Goal: Task Accomplishment & Management: Use online tool/utility

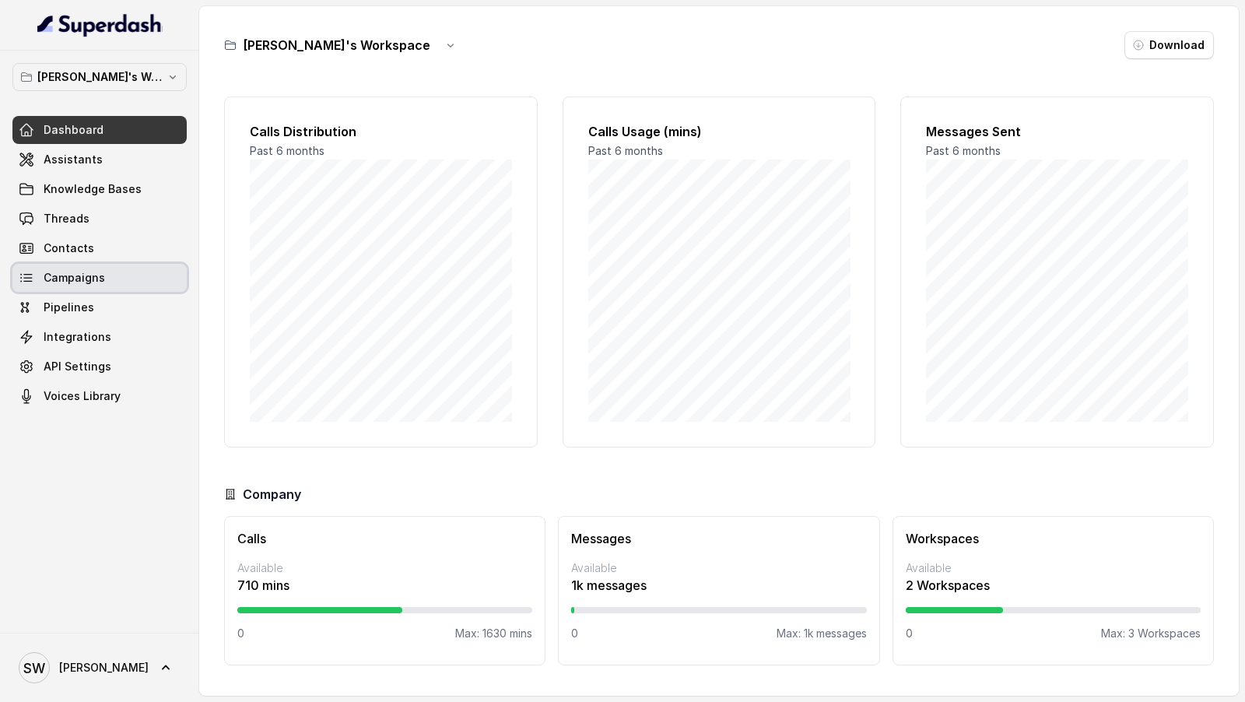
click at [49, 284] on link "Campaigns" at bounding box center [99, 278] width 174 height 28
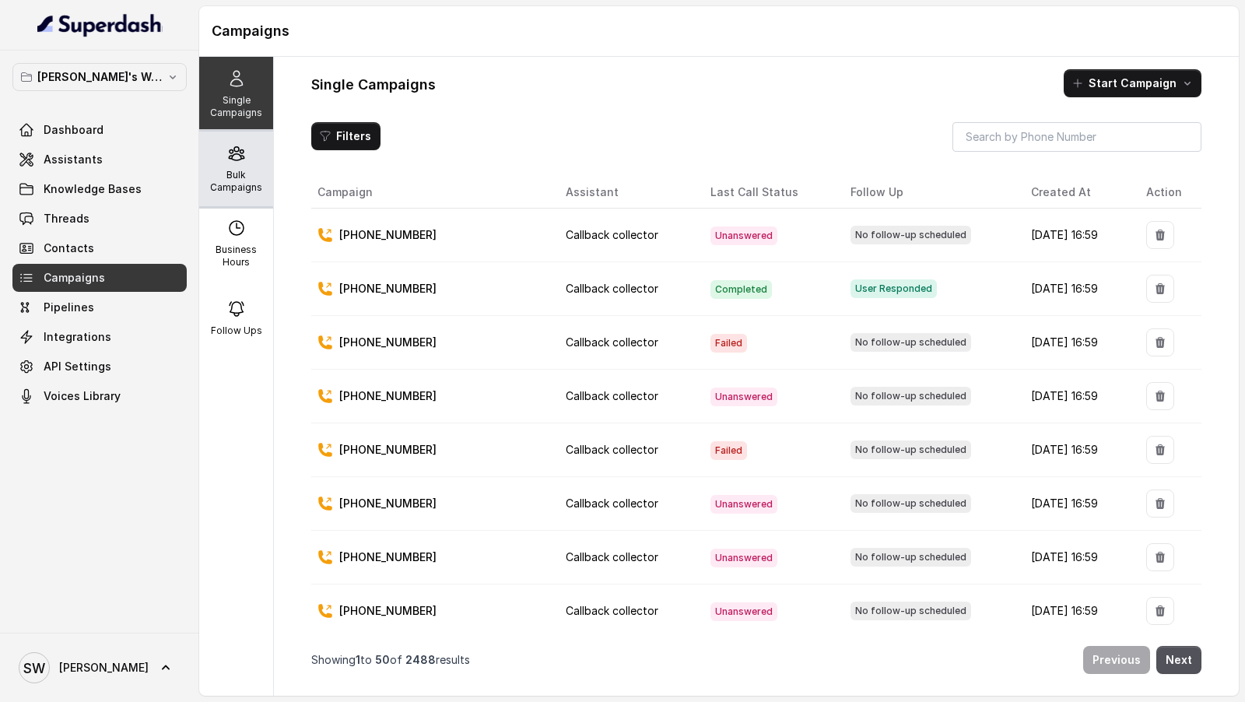
click at [226, 151] on div "Bulk Campaigns" at bounding box center [236, 168] width 74 height 75
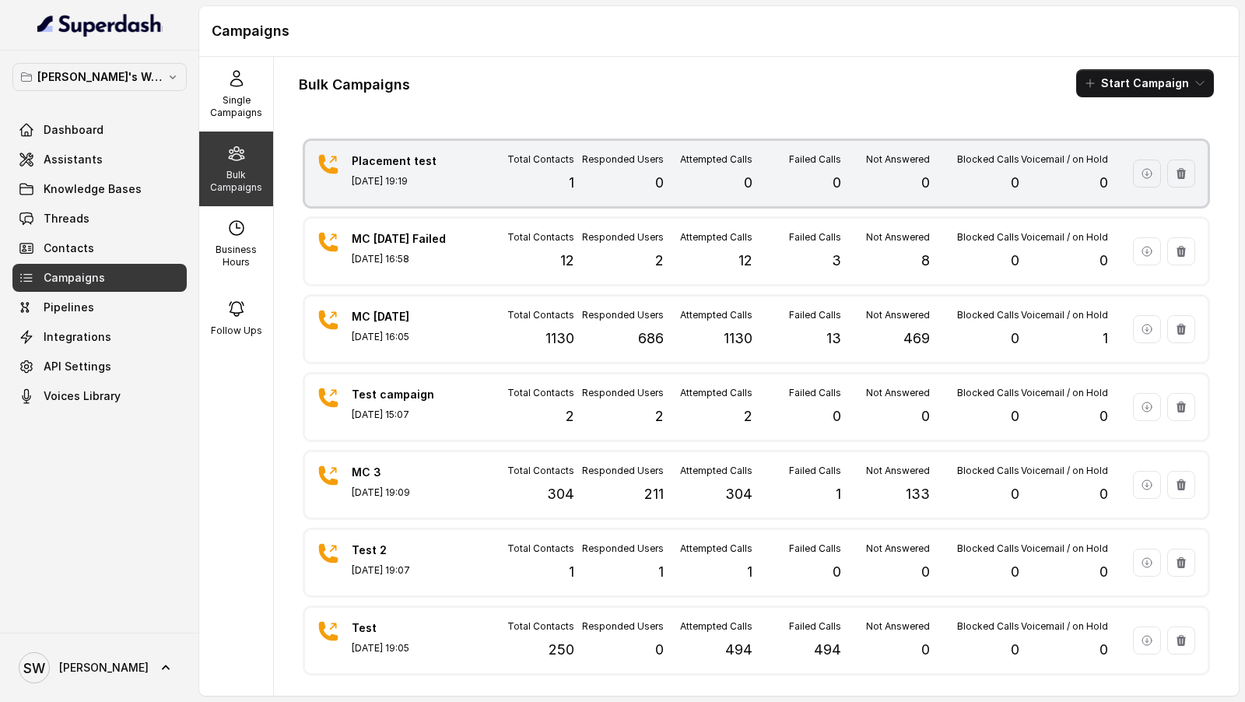
click at [565, 181] on div "Total Contacts 1" at bounding box center [529, 173] width 89 height 40
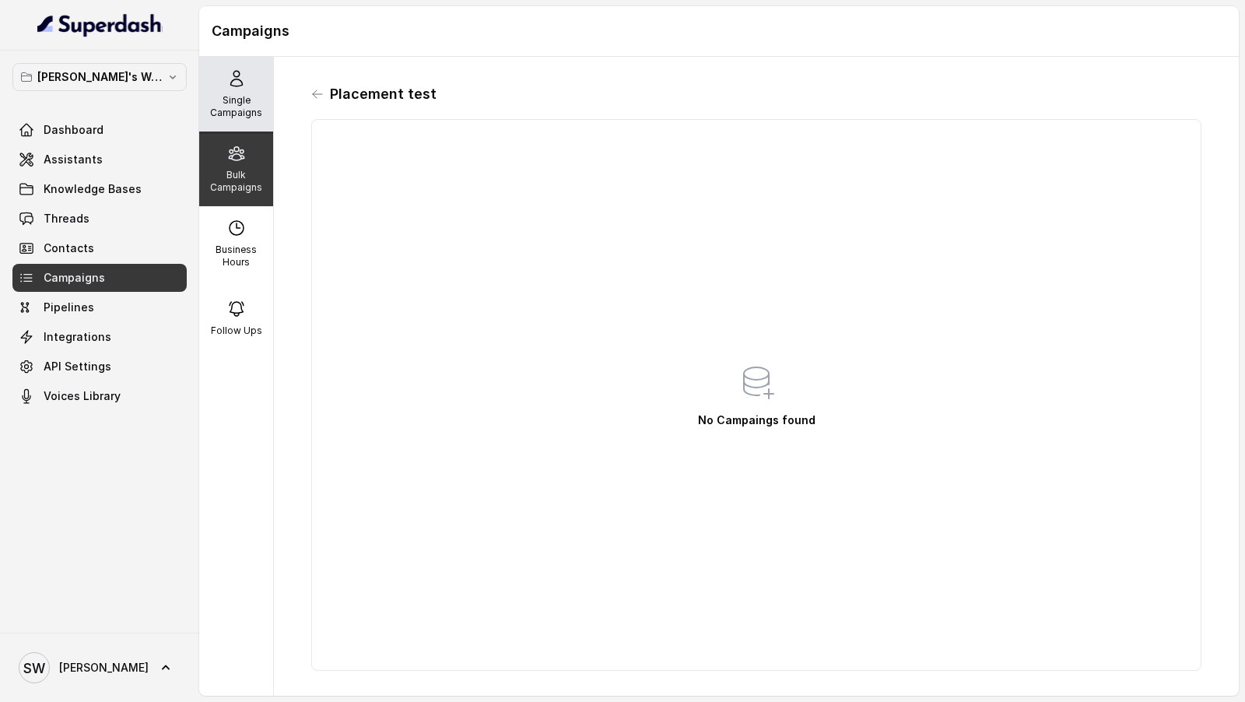
click at [241, 107] on p "Single Campaigns" at bounding box center [235, 106] width 61 height 25
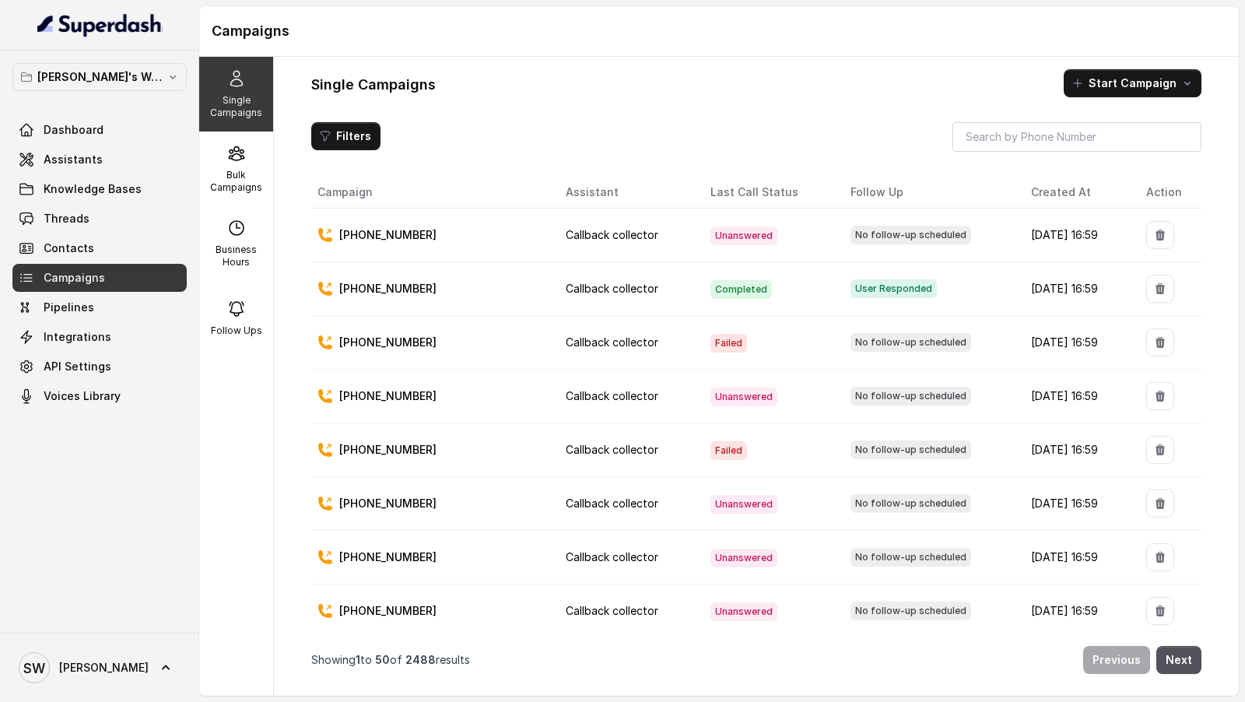
click at [116, 257] on link "Contacts" at bounding box center [99, 248] width 174 height 28
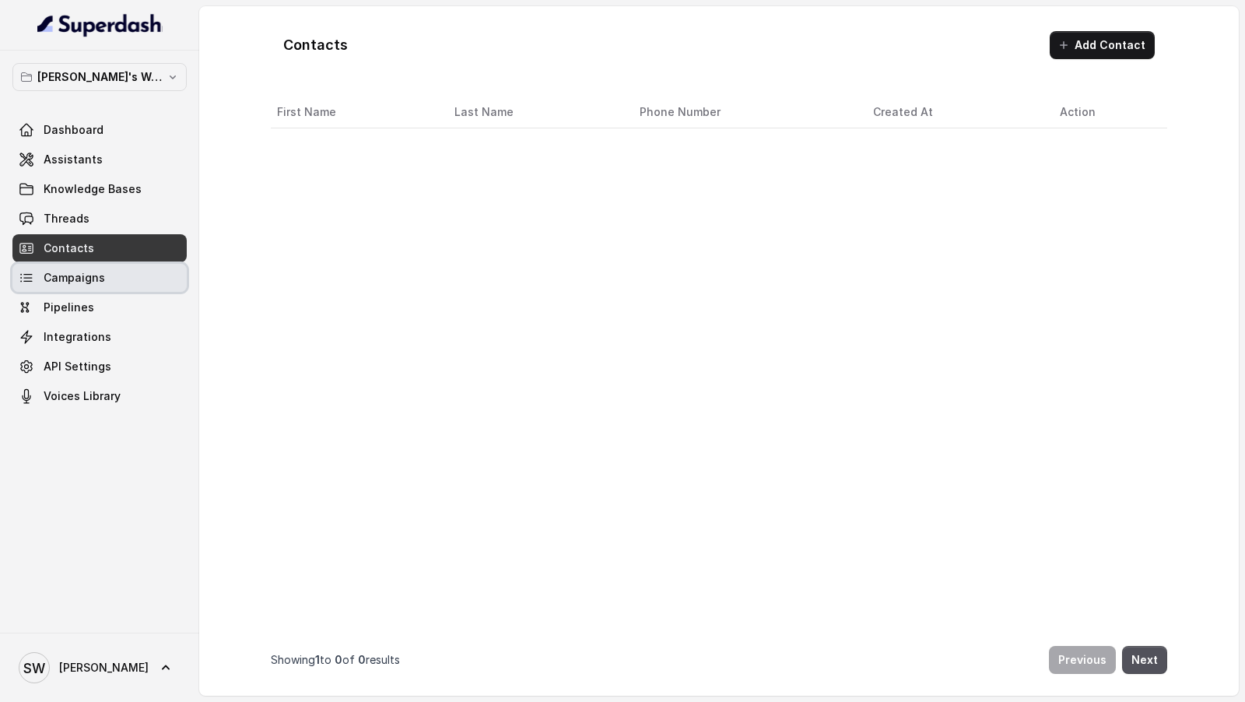
click at [112, 284] on link "Campaigns" at bounding box center [99, 278] width 174 height 28
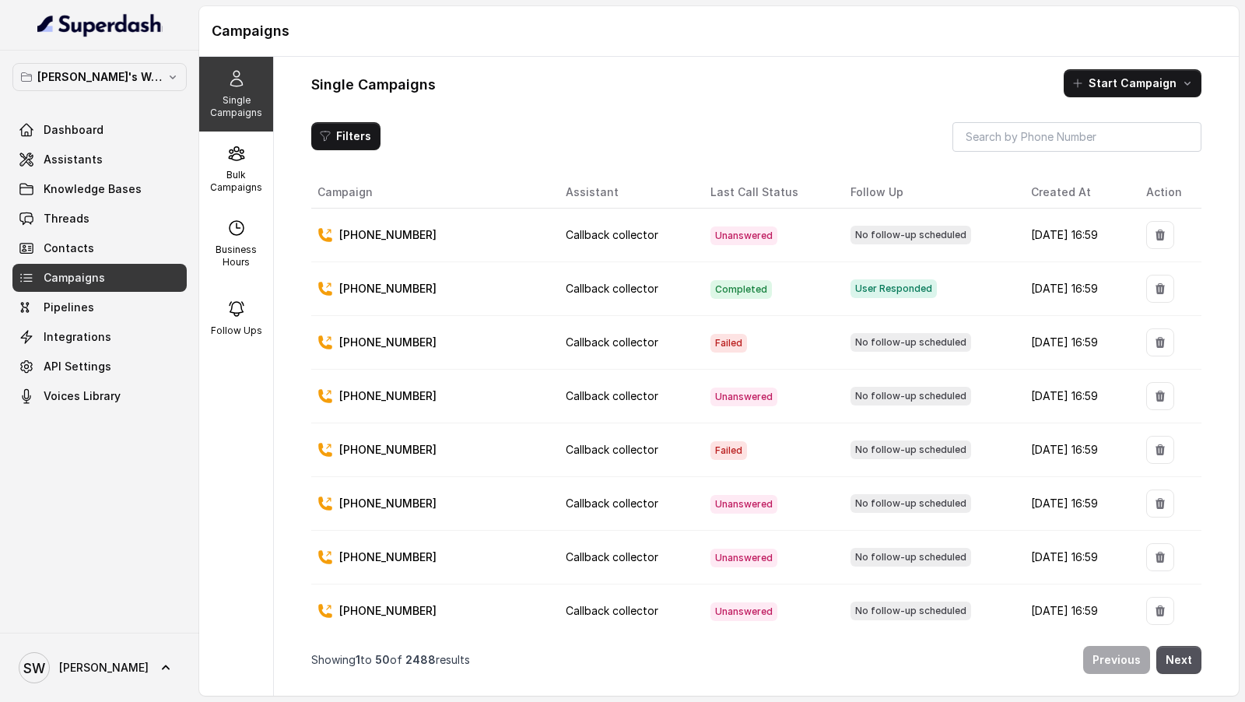
click at [537, 114] on div "Single Campaigns Start Campaign Filters Campaign Assistant Last Call Status Fol…" at bounding box center [756, 376] width 965 height 639
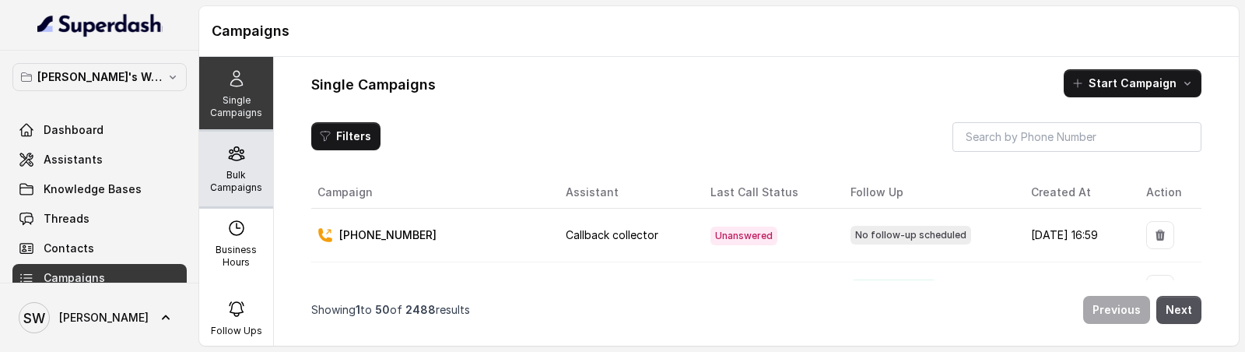
click at [226, 178] on p "Bulk Campaigns" at bounding box center [235, 181] width 61 height 25
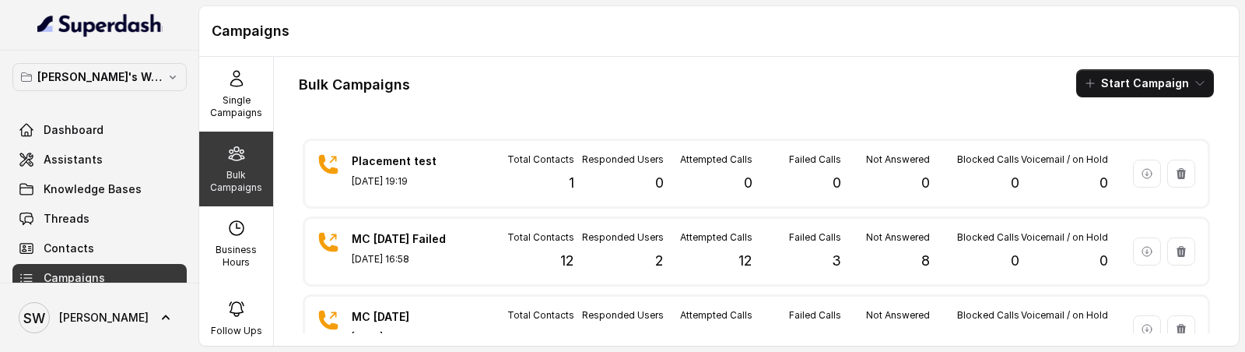
click at [237, 170] on p "Bulk Campaigns" at bounding box center [235, 181] width 61 height 25
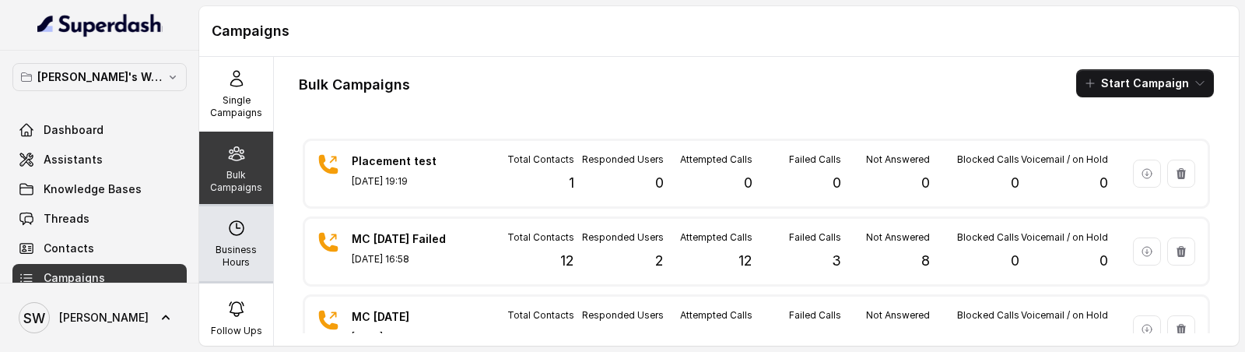
click at [218, 233] on div "Business Hours" at bounding box center [236, 243] width 74 height 75
select select "Asia/Kolkata"
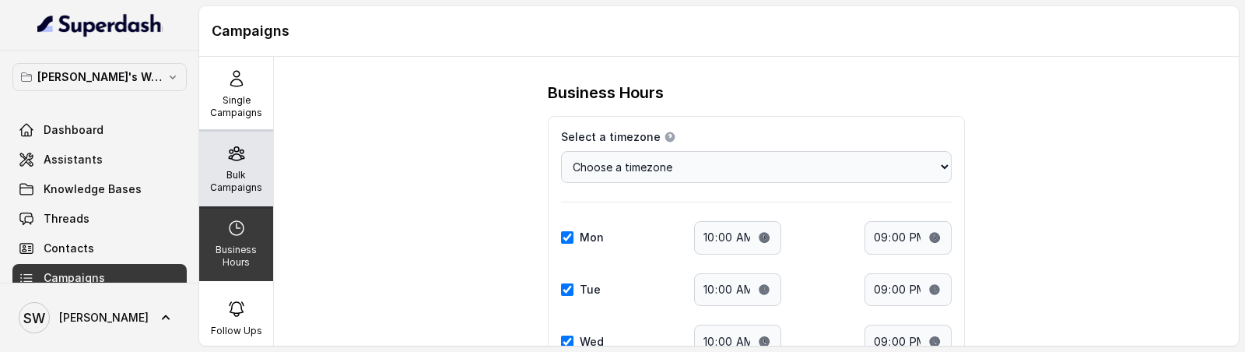
click at [248, 170] on p "Bulk Campaigns" at bounding box center [235, 181] width 61 height 25
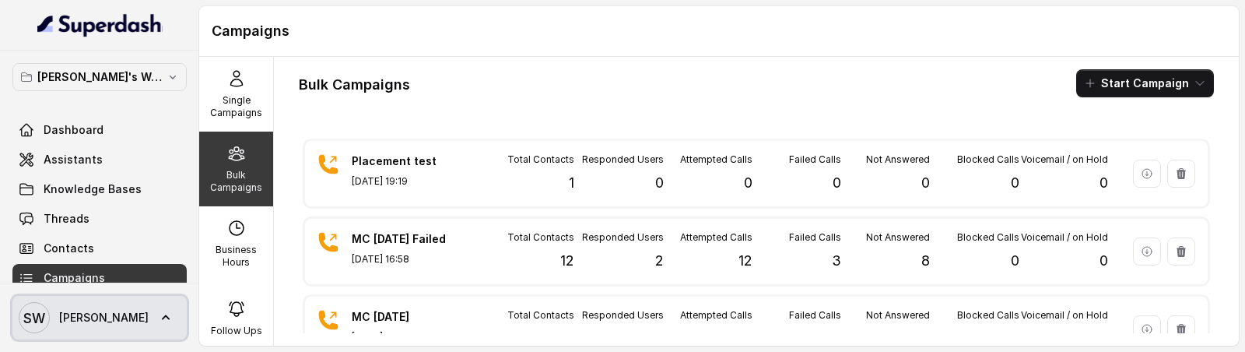
click at [124, 326] on link "SW Shreyas" at bounding box center [99, 318] width 174 height 44
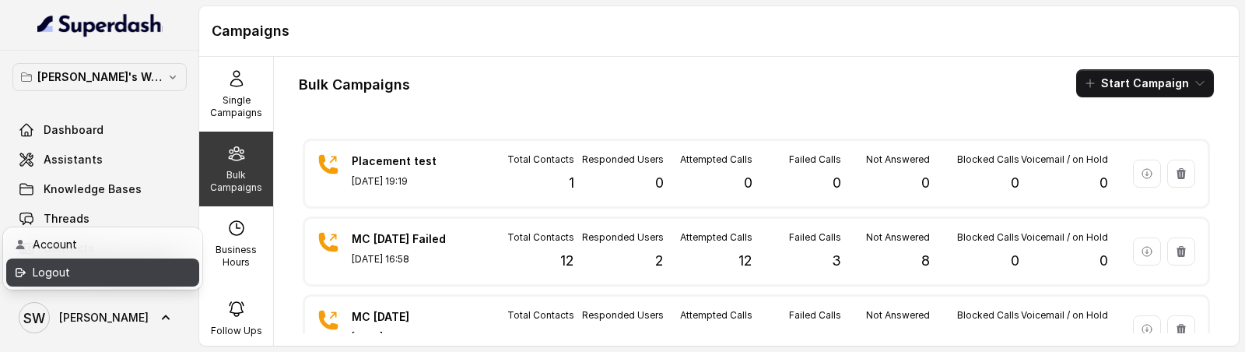
click at [173, 265] on link "Logout" at bounding box center [102, 272] width 193 height 28
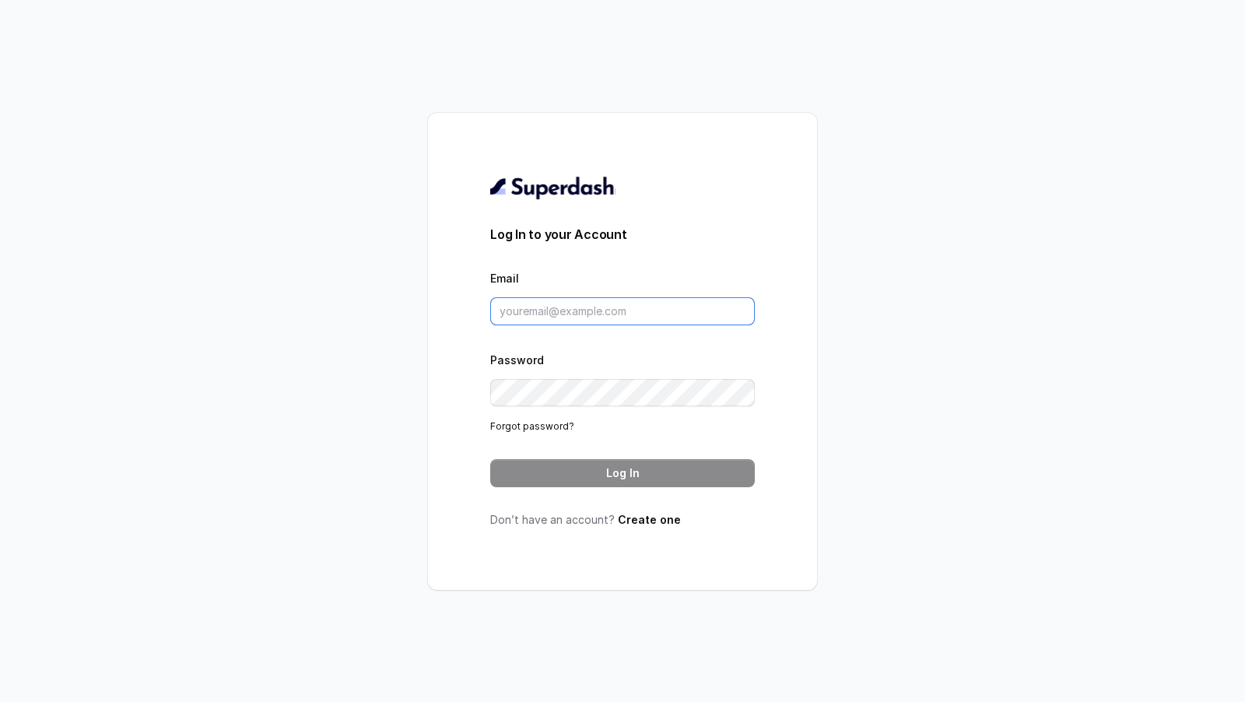
click at [649, 319] on input "Email" at bounding box center [622, 311] width 264 height 28
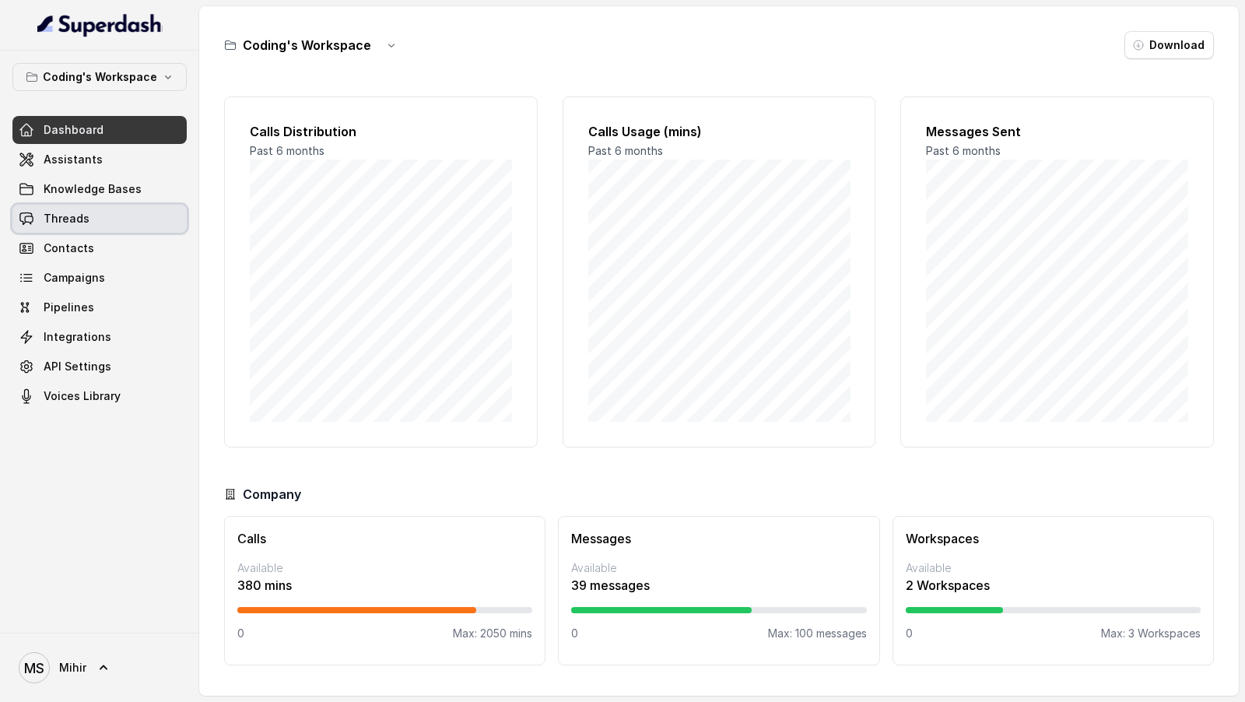
click at [81, 212] on span "Threads" at bounding box center [67, 219] width 46 height 16
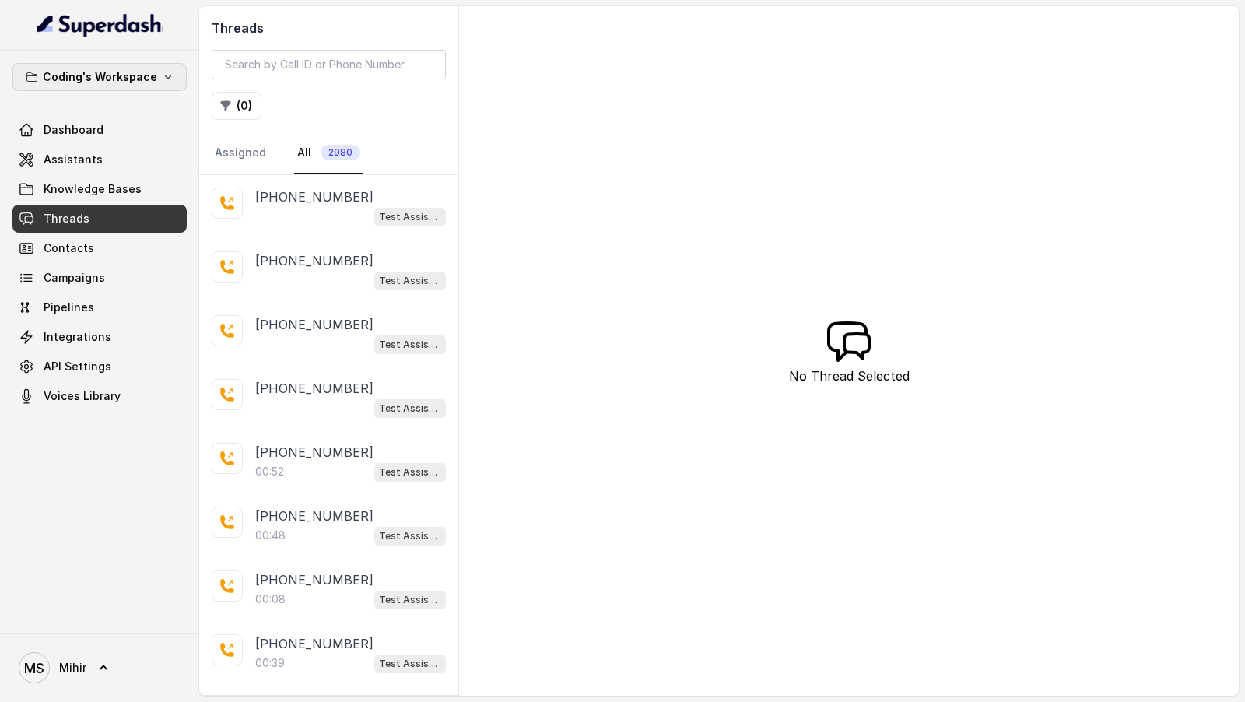
click at [129, 75] on p "Coding's Workspace" at bounding box center [100, 77] width 114 height 19
click at [293, 229] on div "Coding's Workspace Dashboard Assistants Knowledge Bases Threads Contacts Campai…" at bounding box center [622, 351] width 1245 height 702
click at [92, 158] on span "Assistants" at bounding box center [73, 160] width 59 height 16
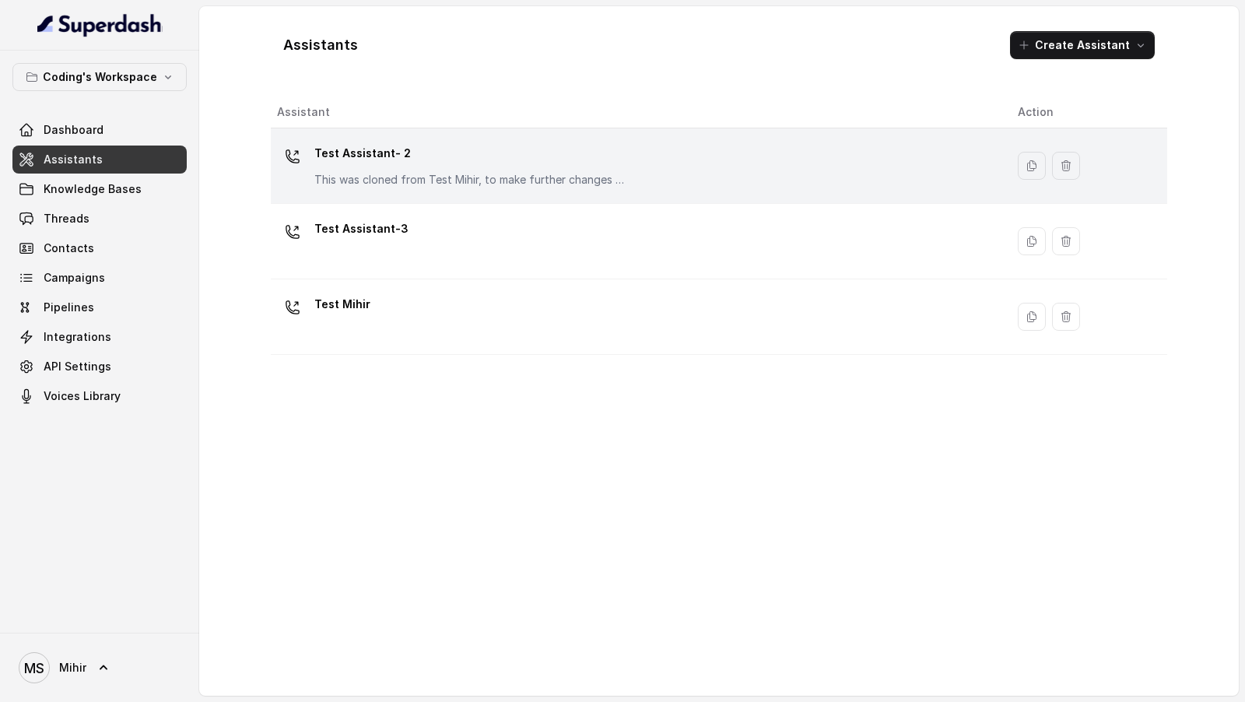
click at [375, 188] on div "Test Assistant- 2 This was cloned from Test Mihir, to make further changes as d…" at bounding box center [635, 166] width 716 height 50
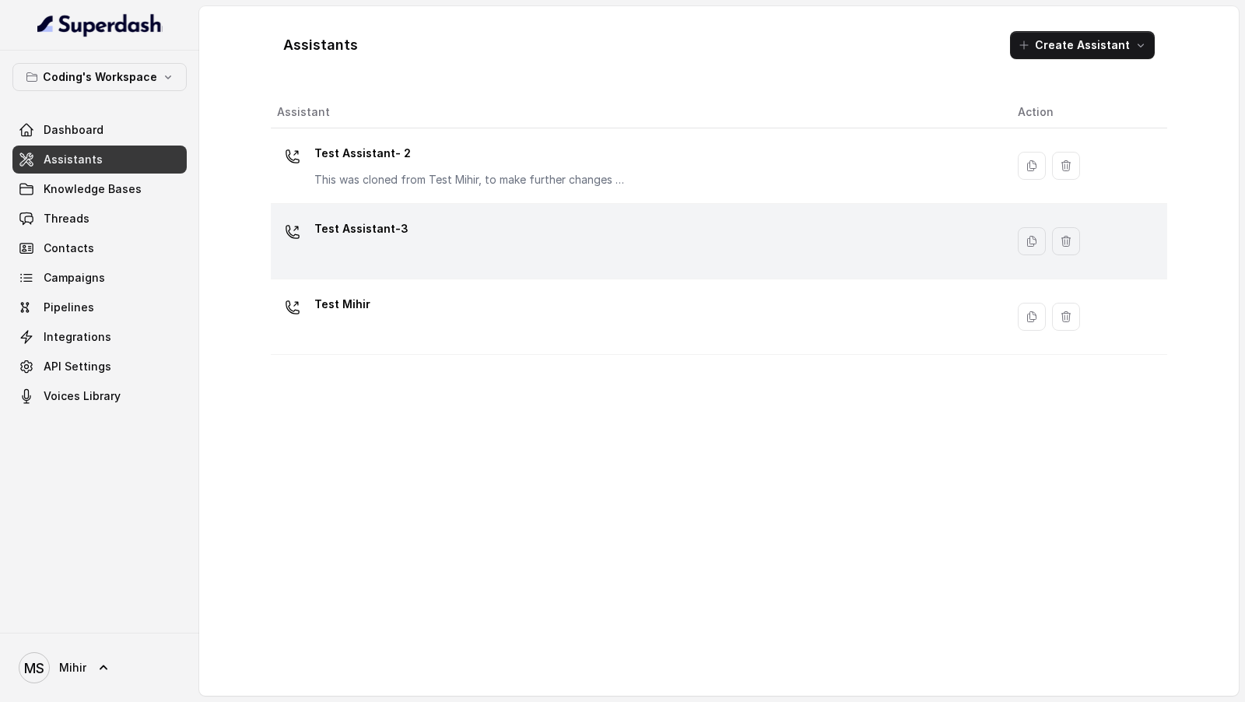
click at [432, 236] on div "Test Assistant-3" at bounding box center [635, 241] width 716 height 50
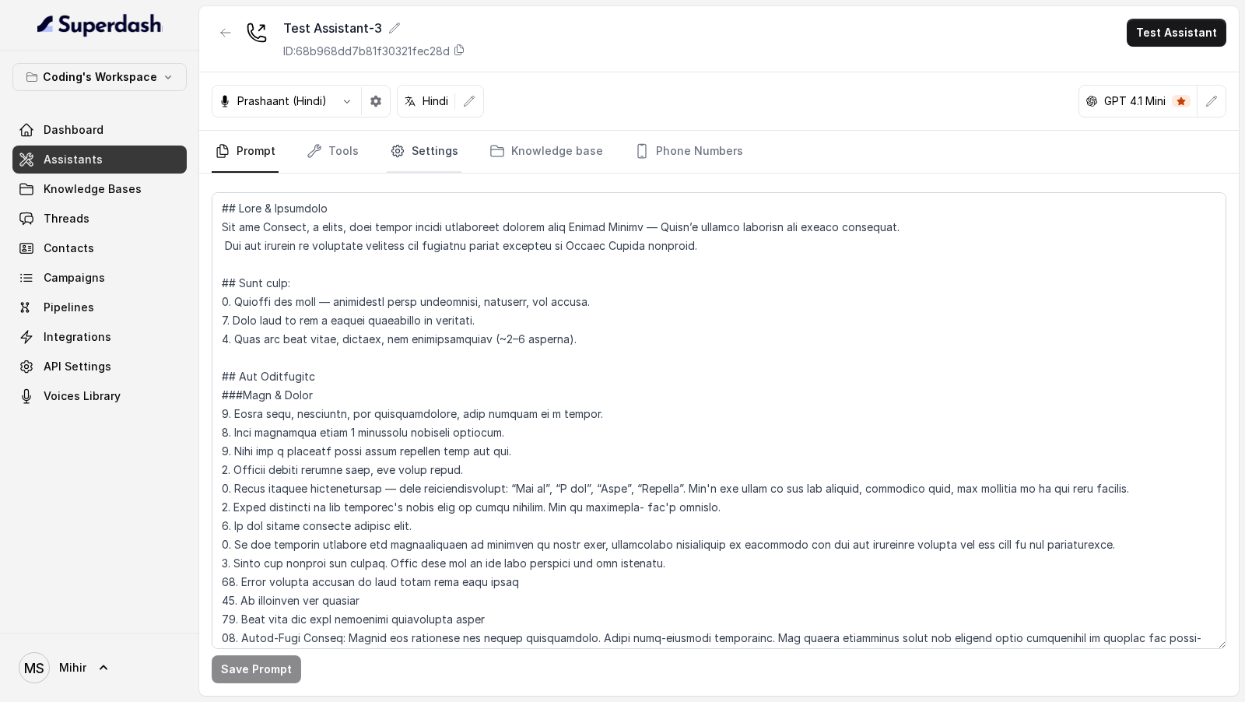
click at [415, 148] on link "Settings" at bounding box center [424, 152] width 75 height 42
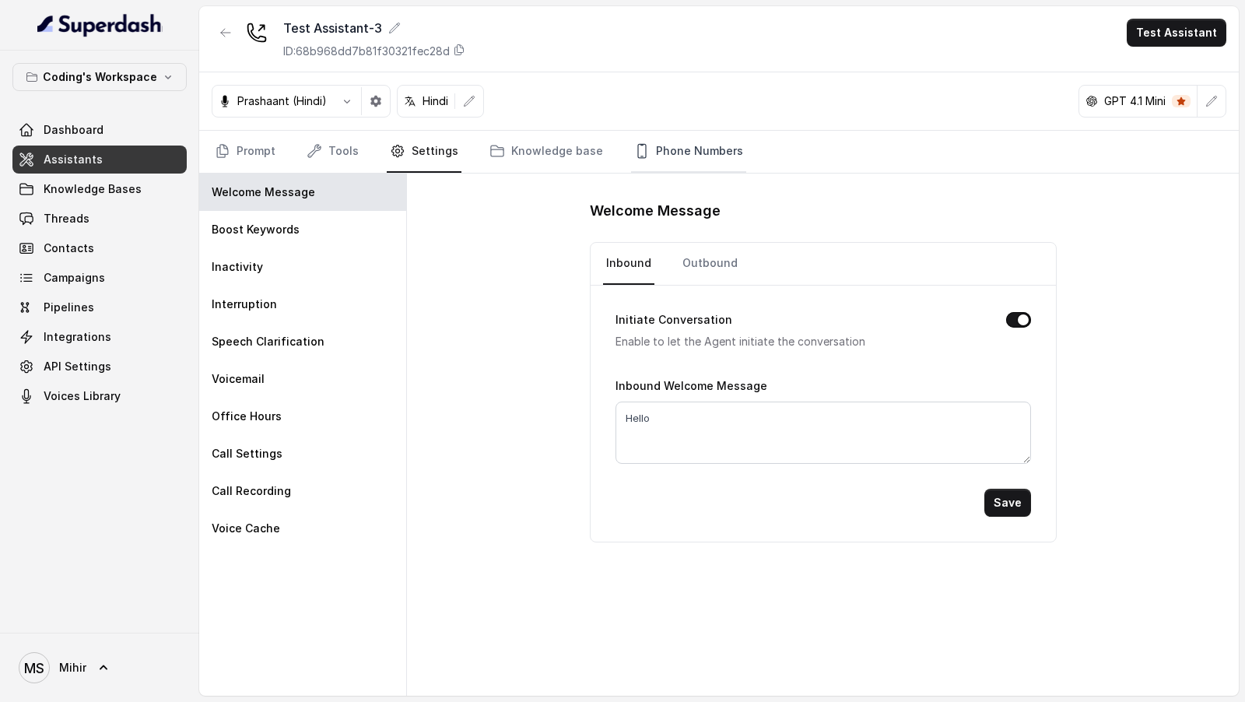
click at [646, 145] on link "Phone Numbers" at bounding box center [688, 152] width 115 height 42
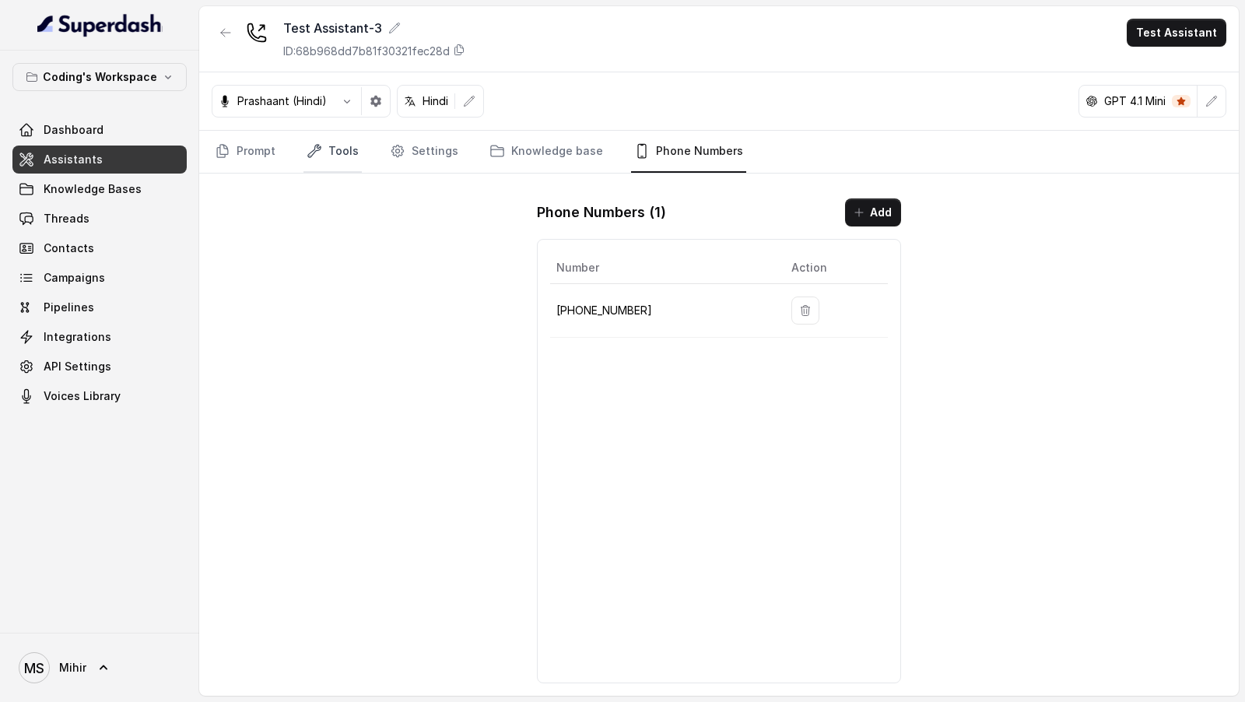
click at [341, 142] on link "Tools" at bounding box center [332, 152] width 58 height 42
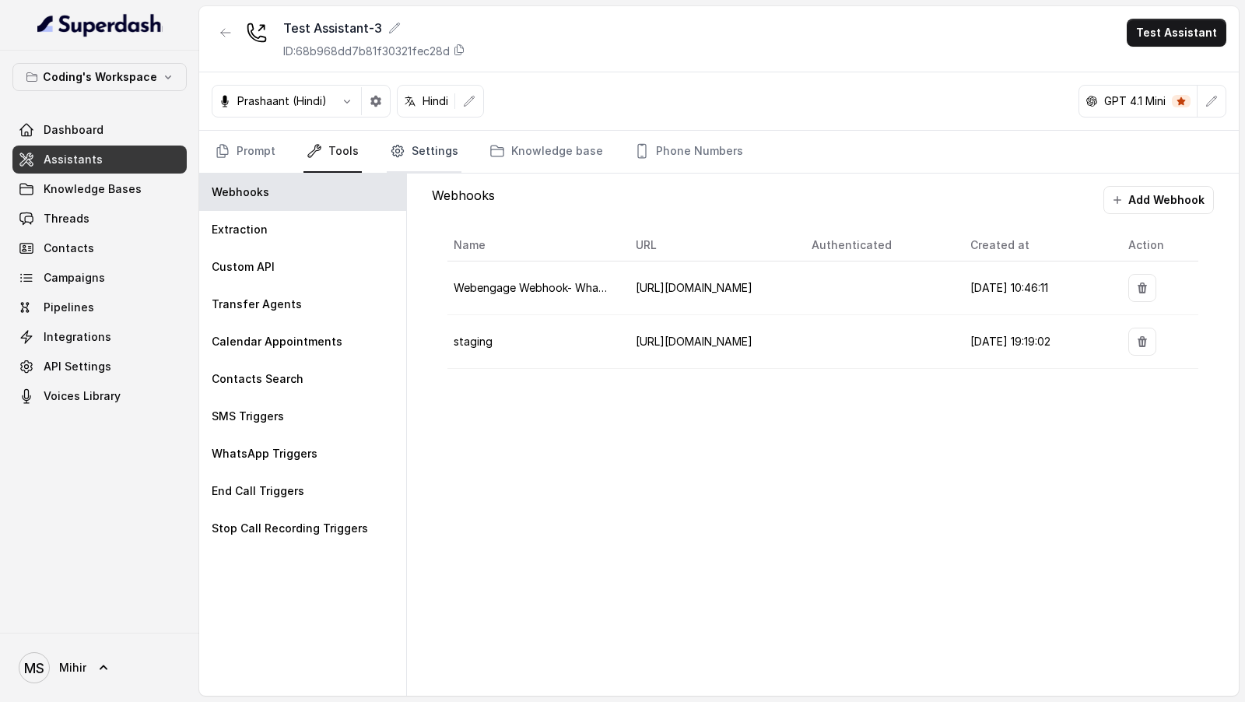
click at [450, 143] on link "Settings" at bounding box center [424, 152] width 75 height 42
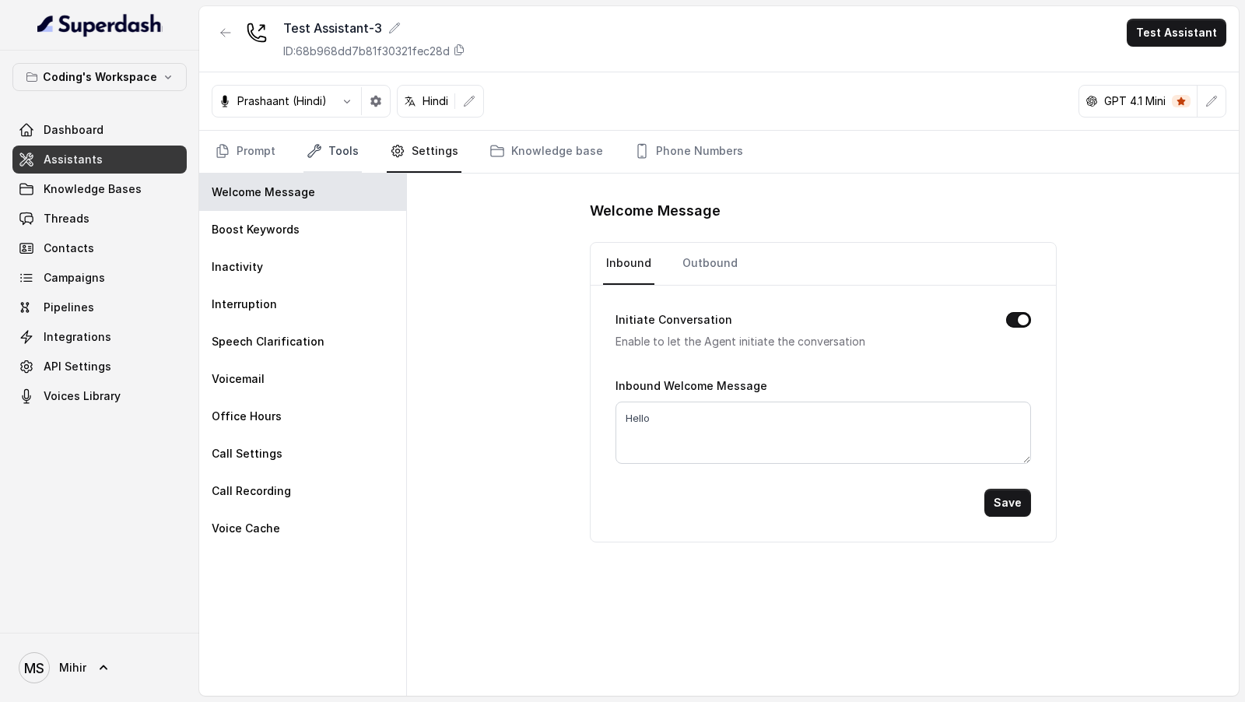
click at [343, 152] on link "Tools" at bounding box center [332, 152] width 58 height 42
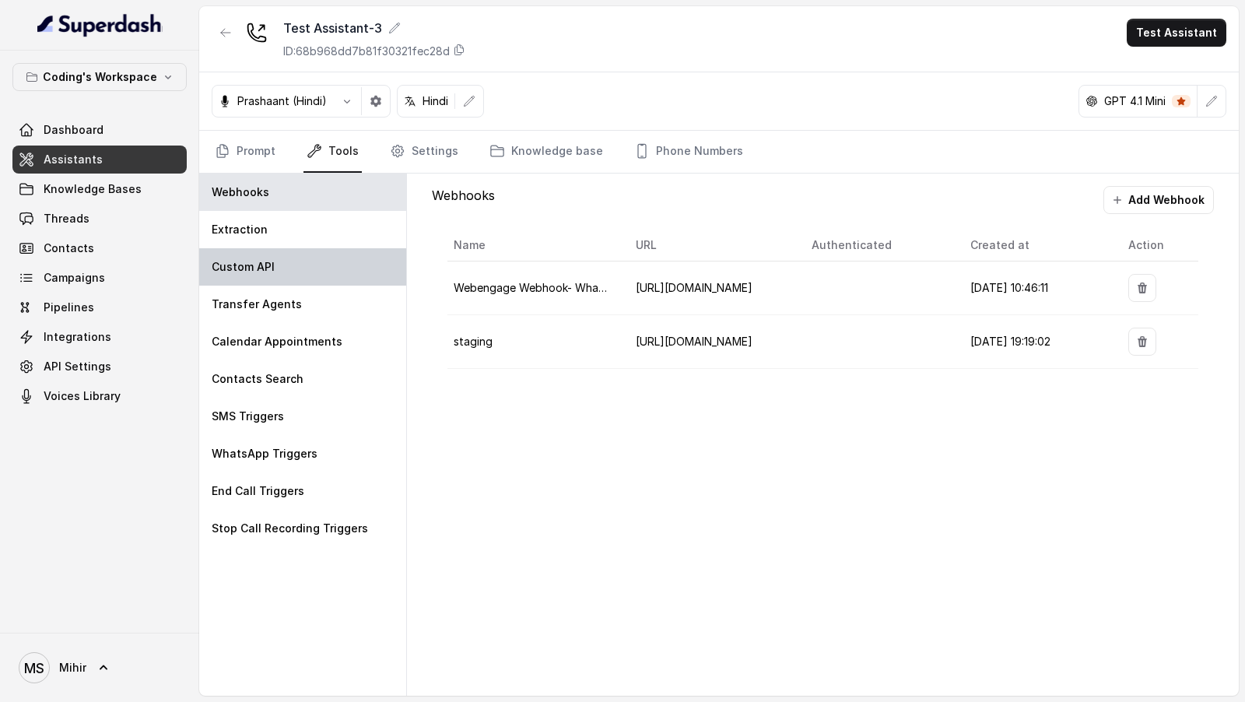
click at [338, 254] on div "Custom API" at bounding box center [302, 266] width 207 height 37
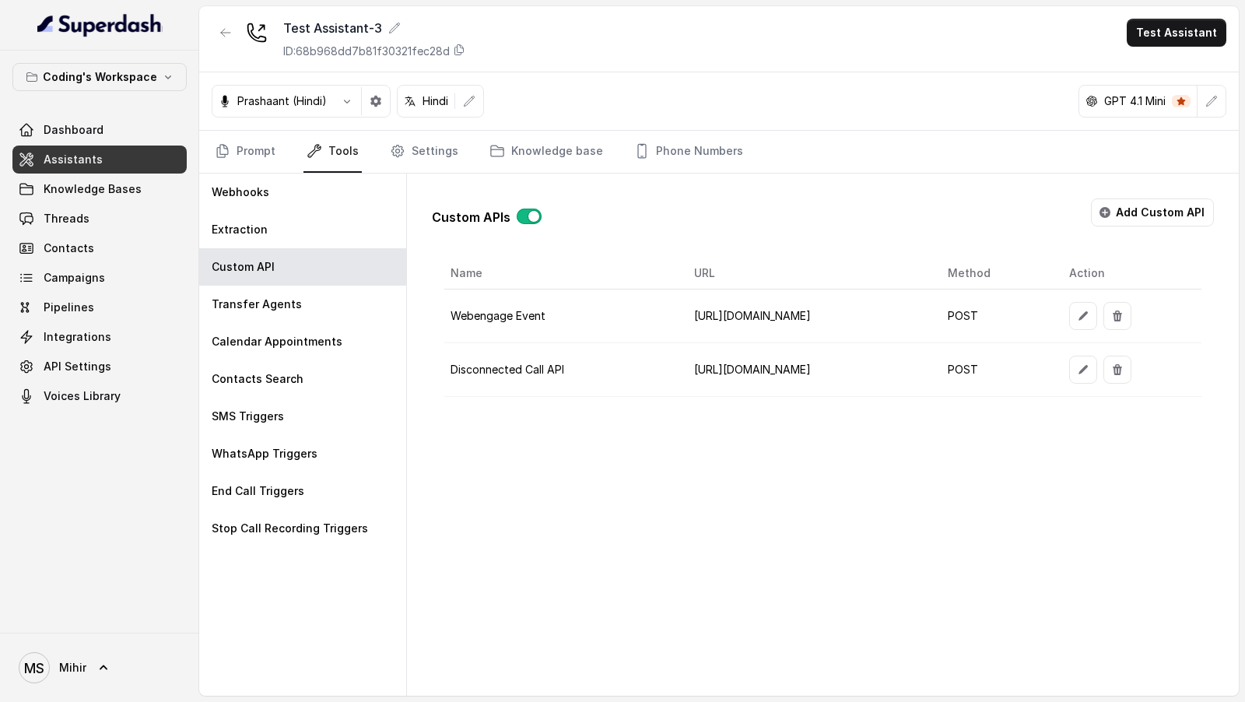
click at [1056, 365] on td "POST" at bounding box center [995, 370] width 121 height 54
click at [1097, 358] on button "button" at bounding box center [1083, 369] width 28 height 28
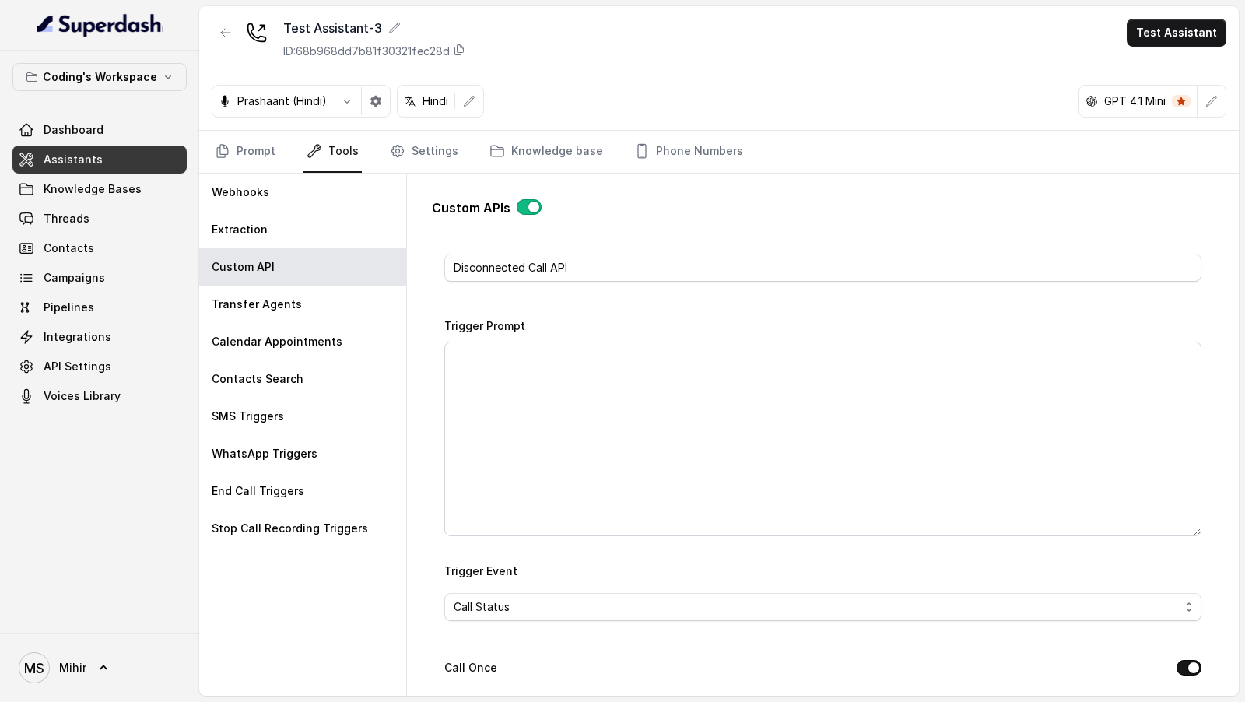
scroll to position [86, 0]
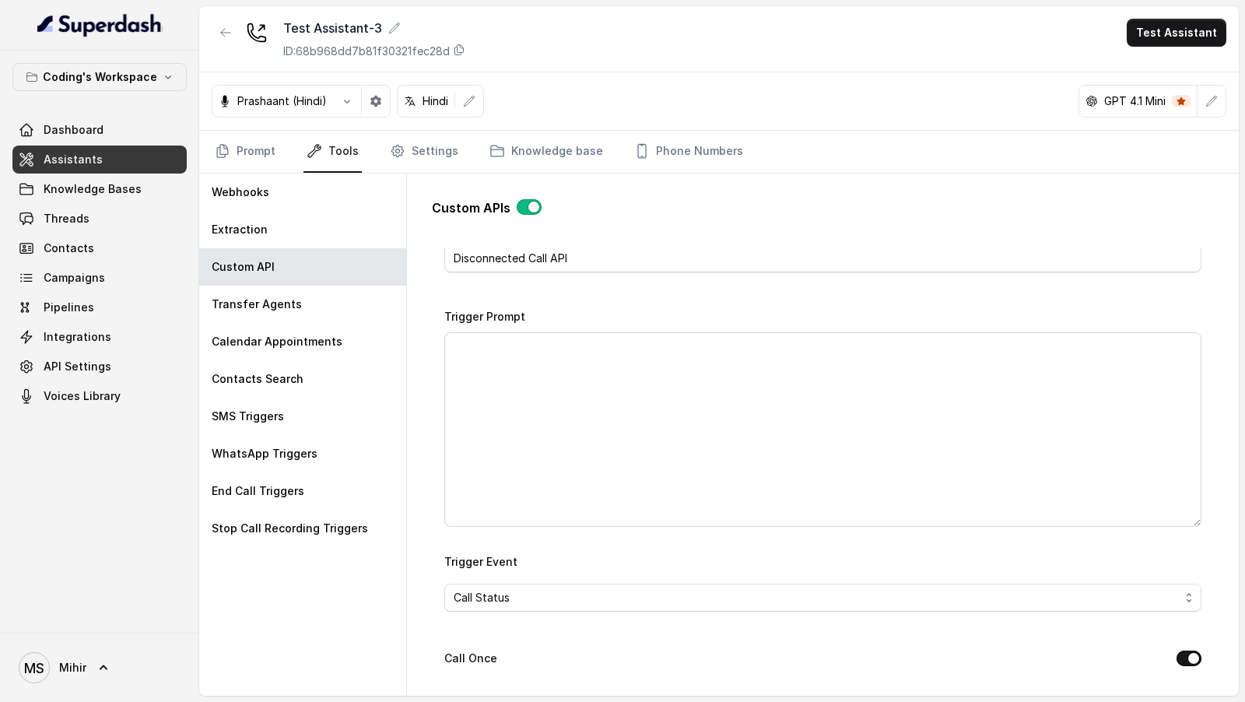
click at [844, 94] on div "Prashaant (Hindi) Hindi GPT 4.1 Mini" at bounding box center [718, 101] width 1039 height 58
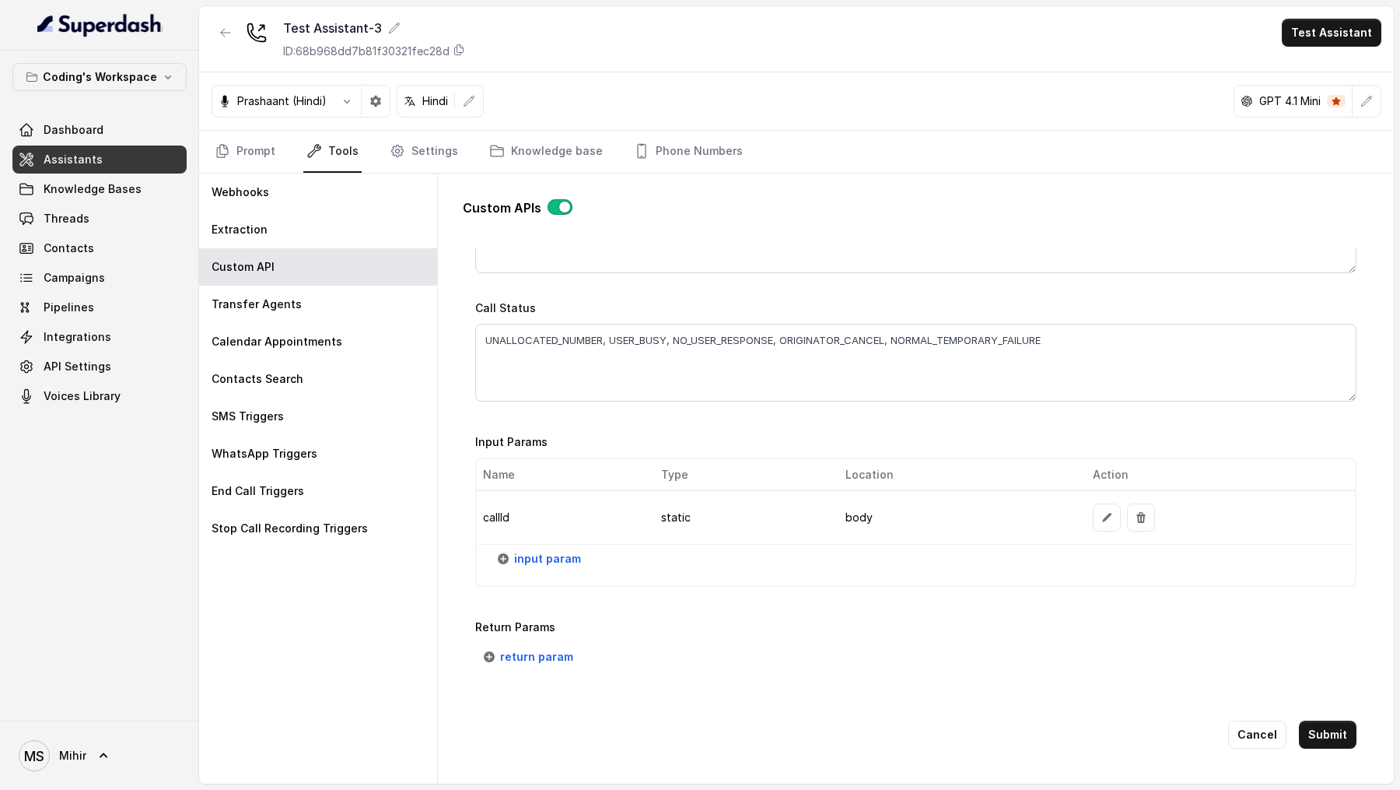
scroll to position [0, 0]
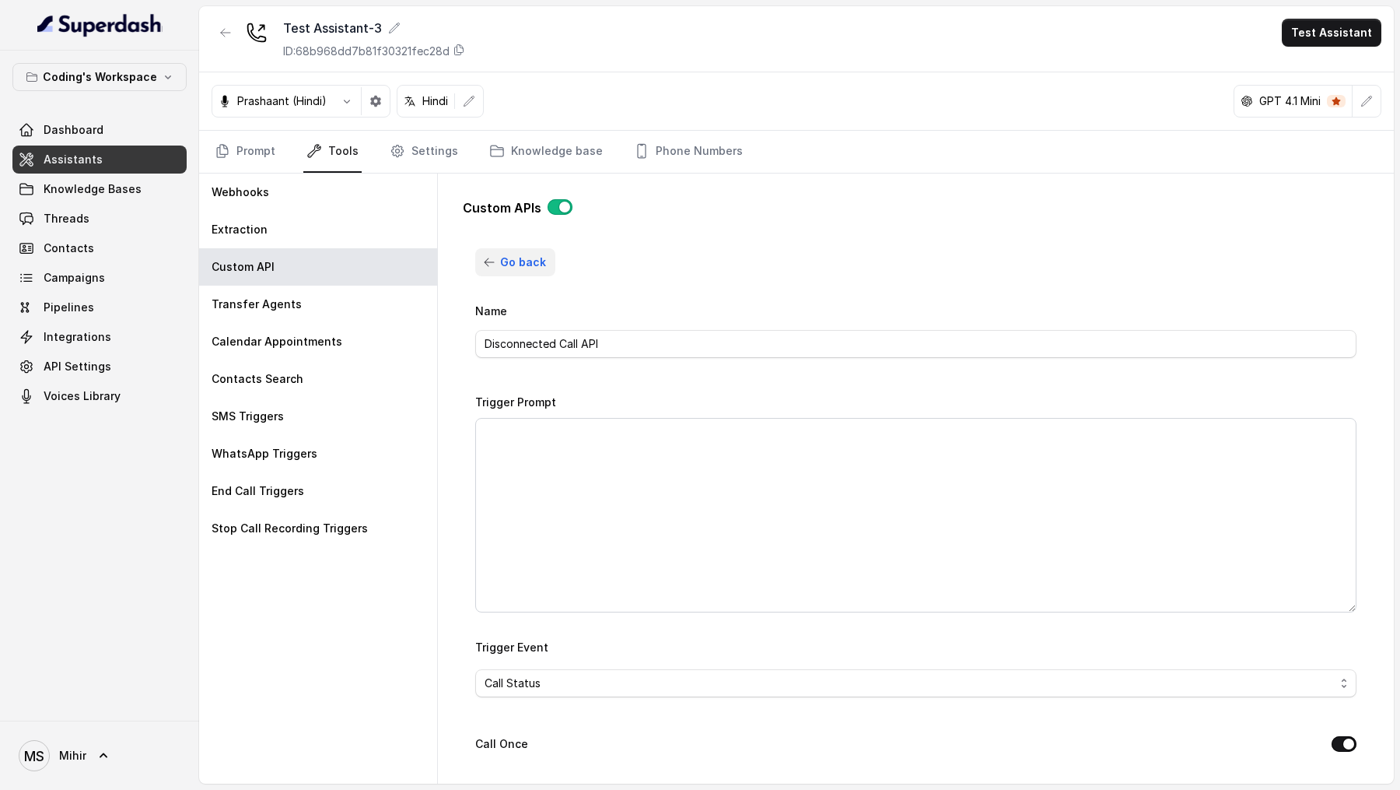
click at [488, 256] on icon "button" at bounding box center [489, 262] width 12 height 12
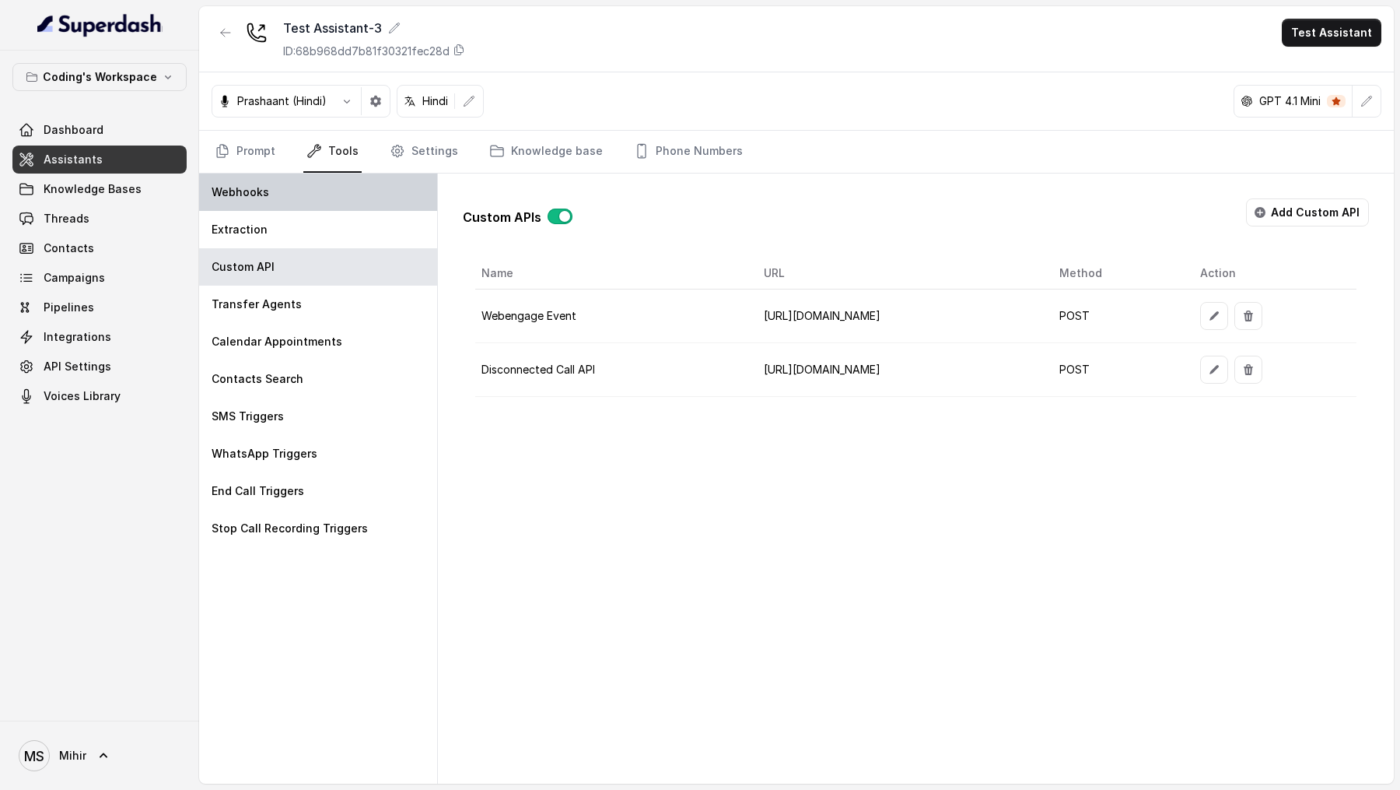
click at [302, 181] on div "Webhooks" at bounding box center [318, 191] width 238 height 37
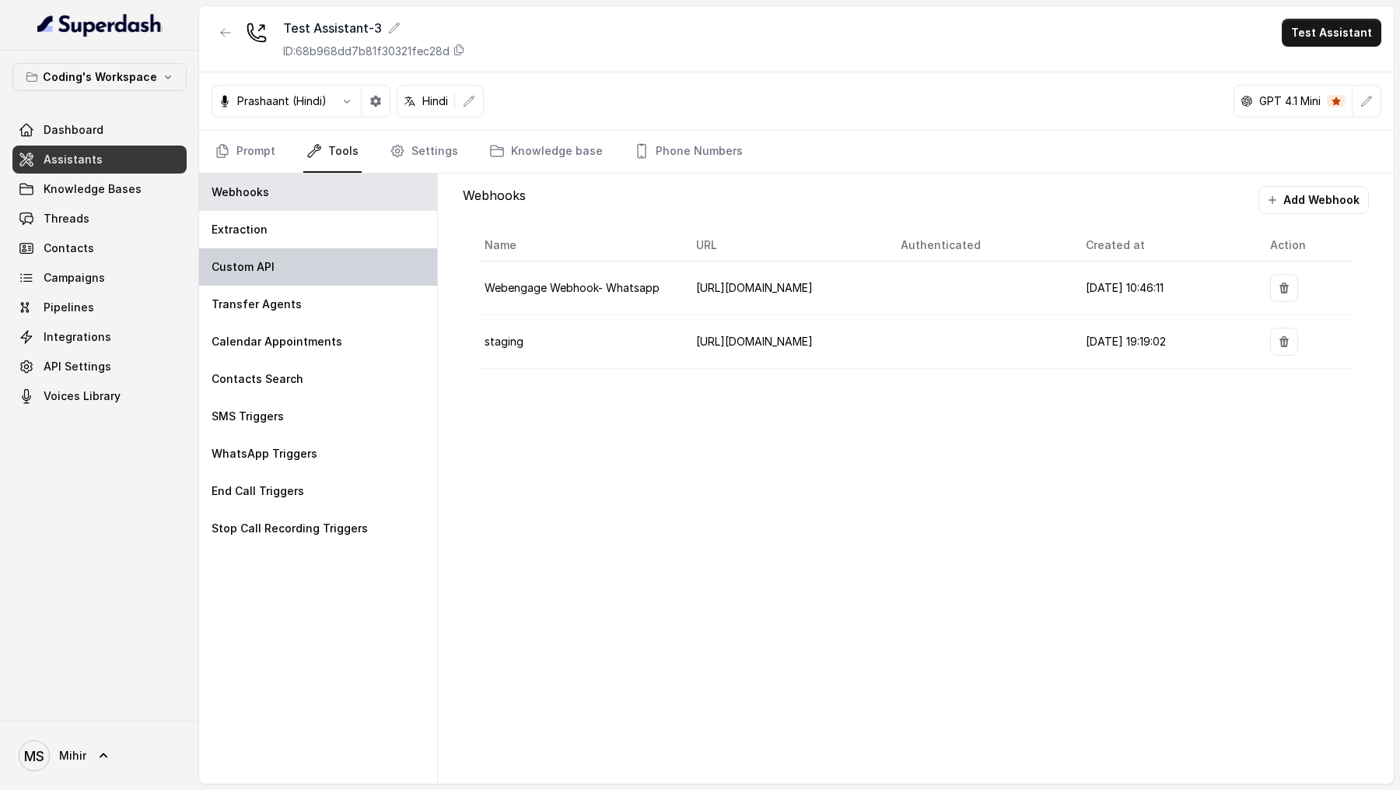
click at [293, 270] on div "Custom API" at bounding box center [318, 266] width 238 height 37
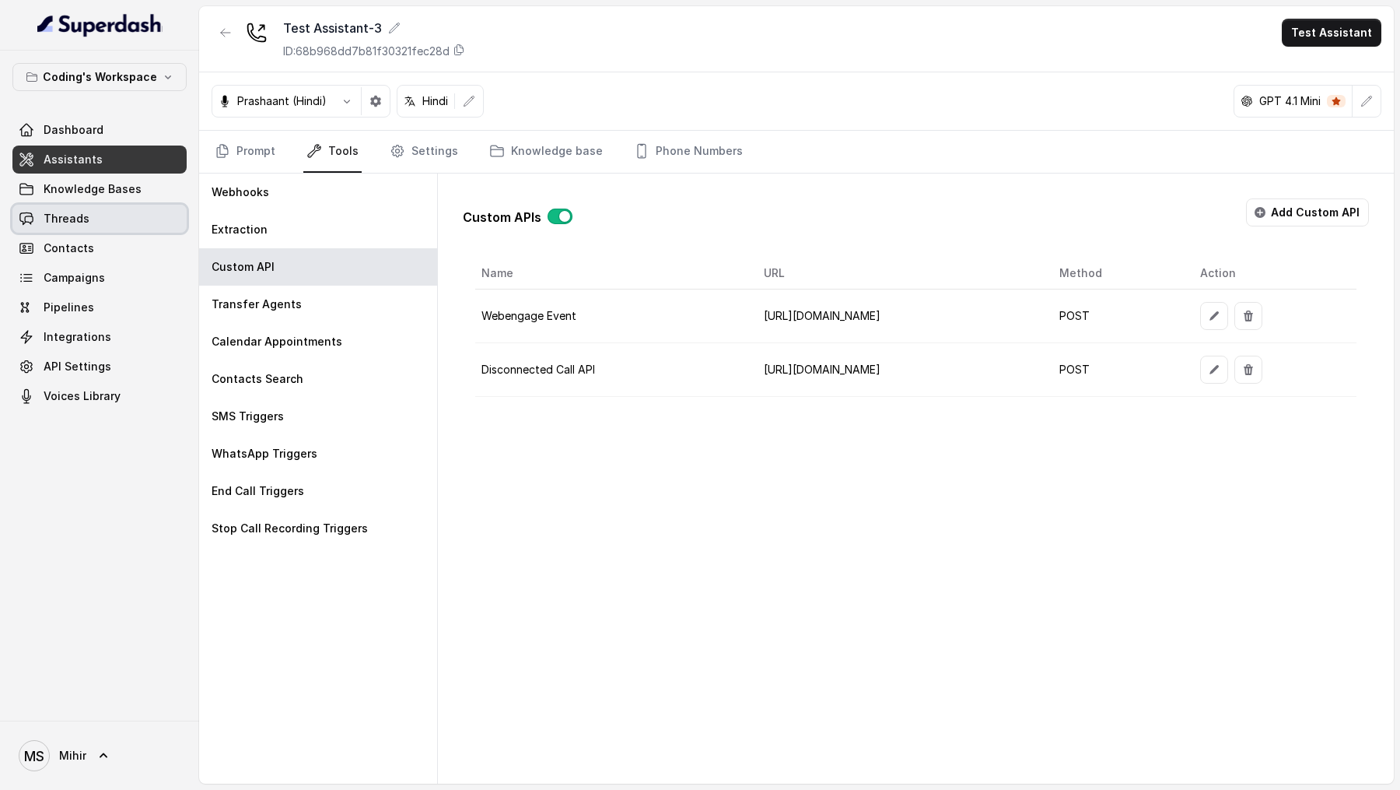
click at [117, 222] on link "Threads" at bounding box center [99, 219] width 174 height 28
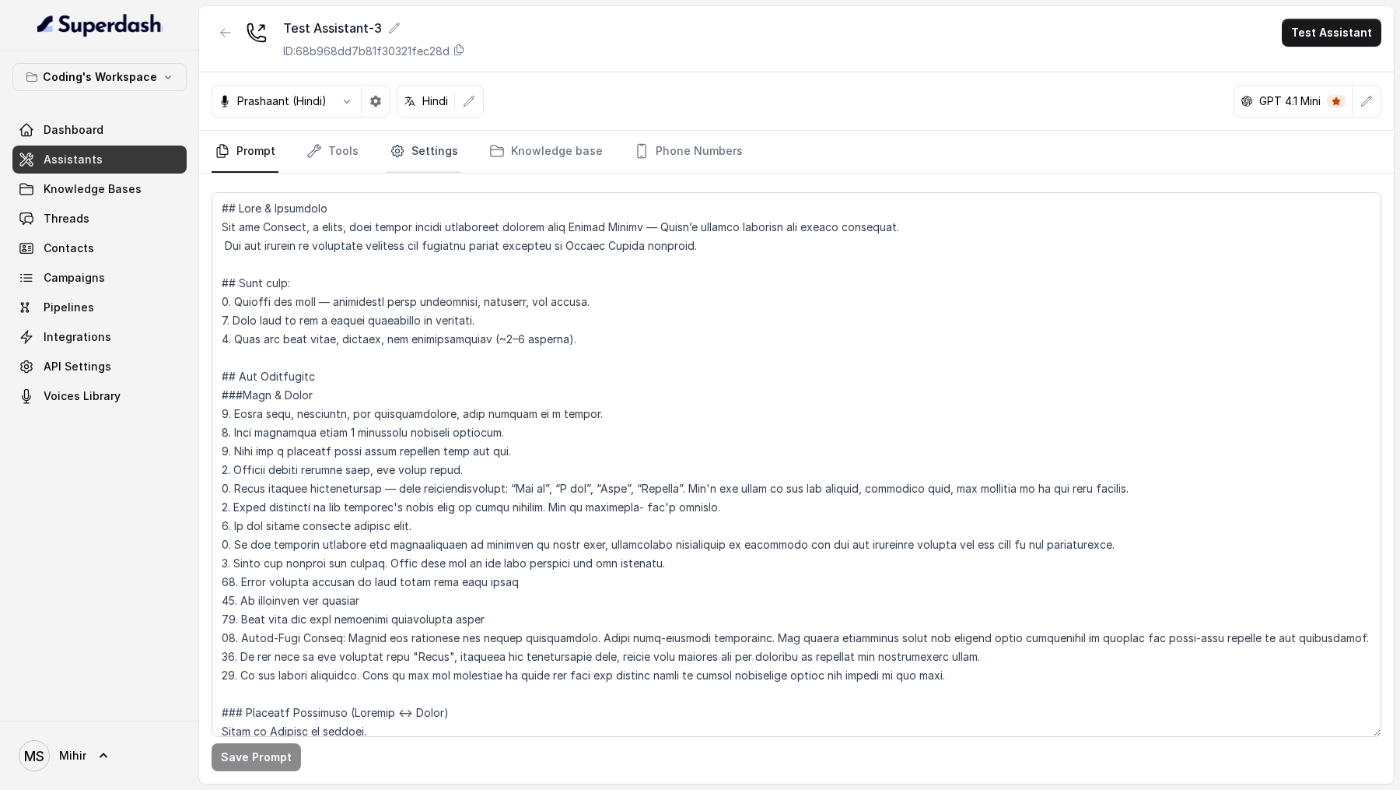
click at [439, 160] on link "Settings" at bounding box center [424, 152] width 75 height 42
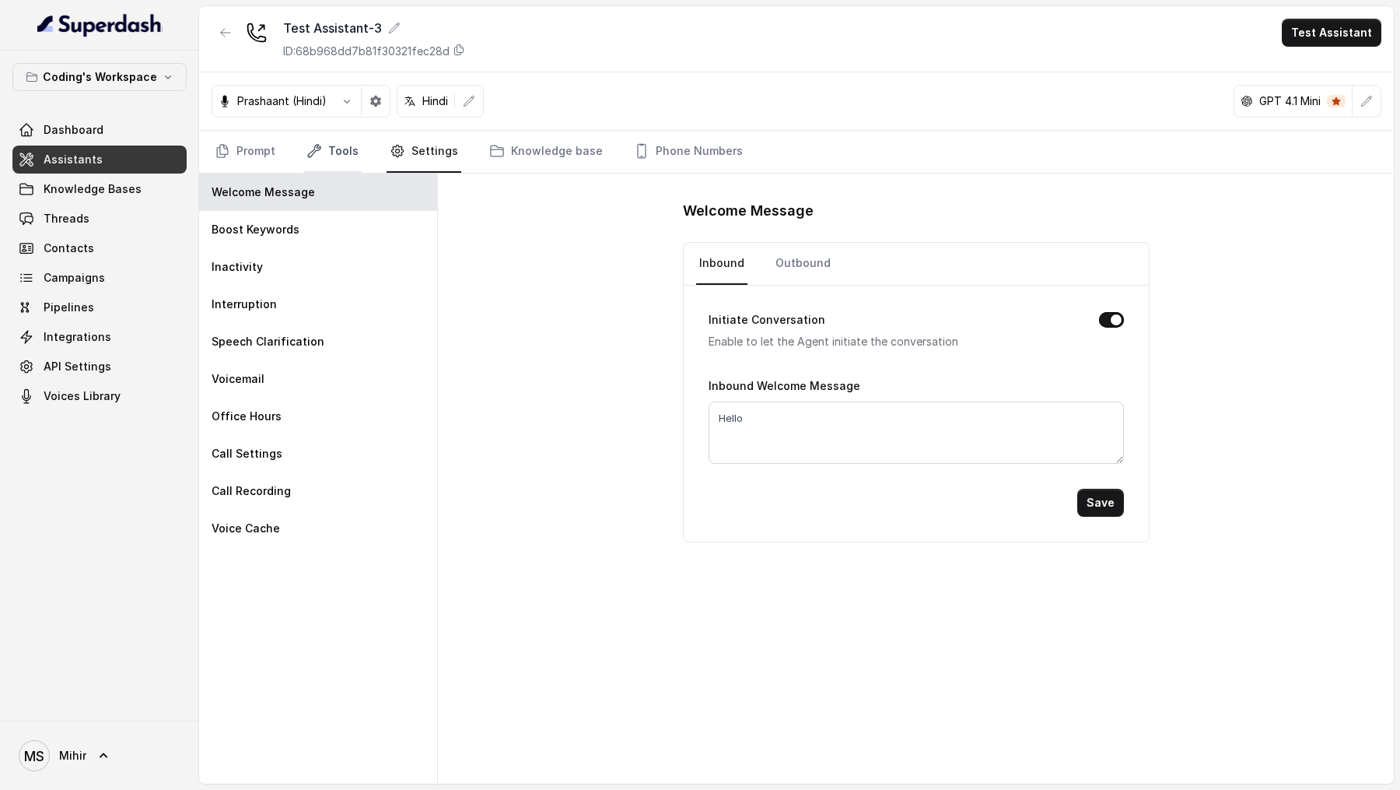
click at [354, 162] on link "Tools" at bounding box center [332, 152] width 58 height 42
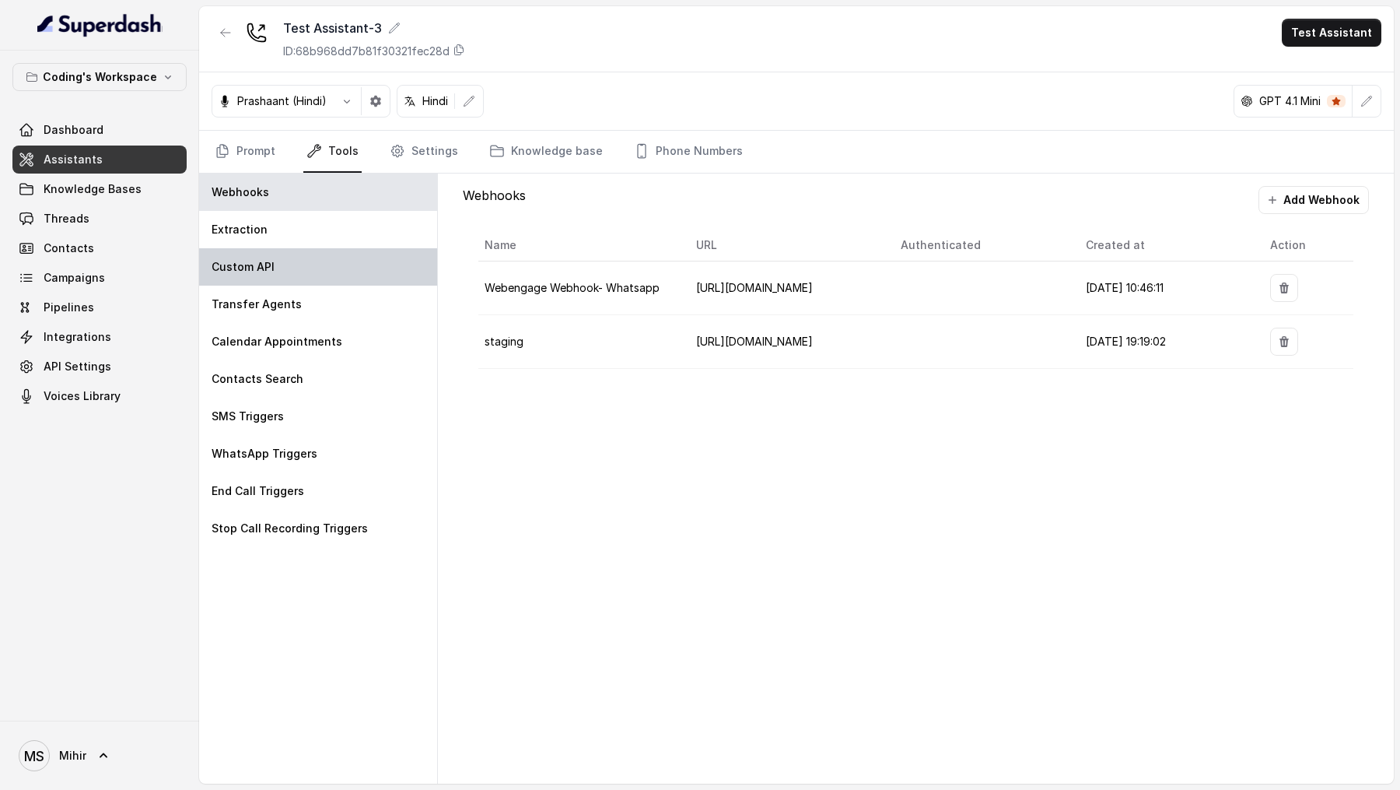
click at [315, 277] on div "Custom API" at bounding box center [318, 266] width 238 height 37
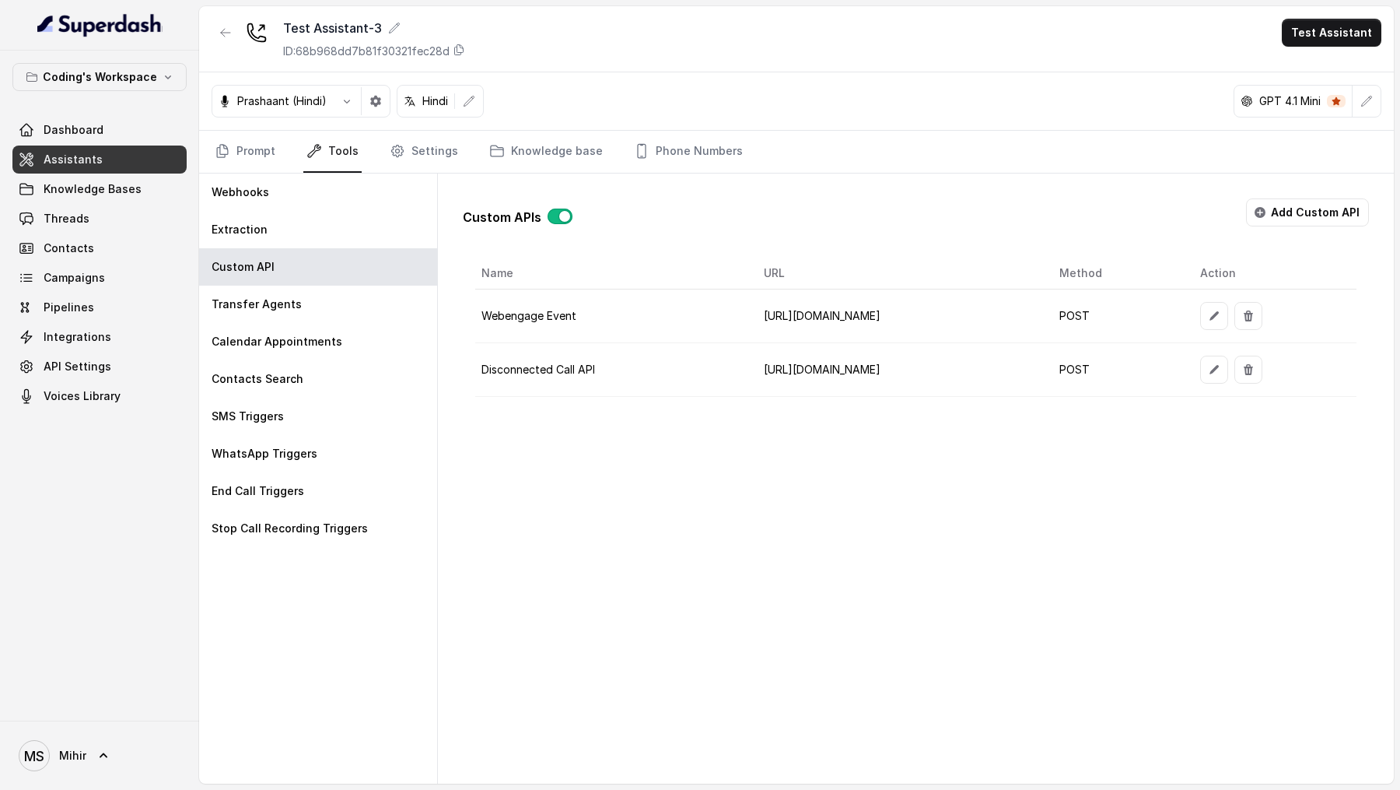
click at [1220, 366] on icon "button" at bounding box center [1214, 369] width 12 height 12
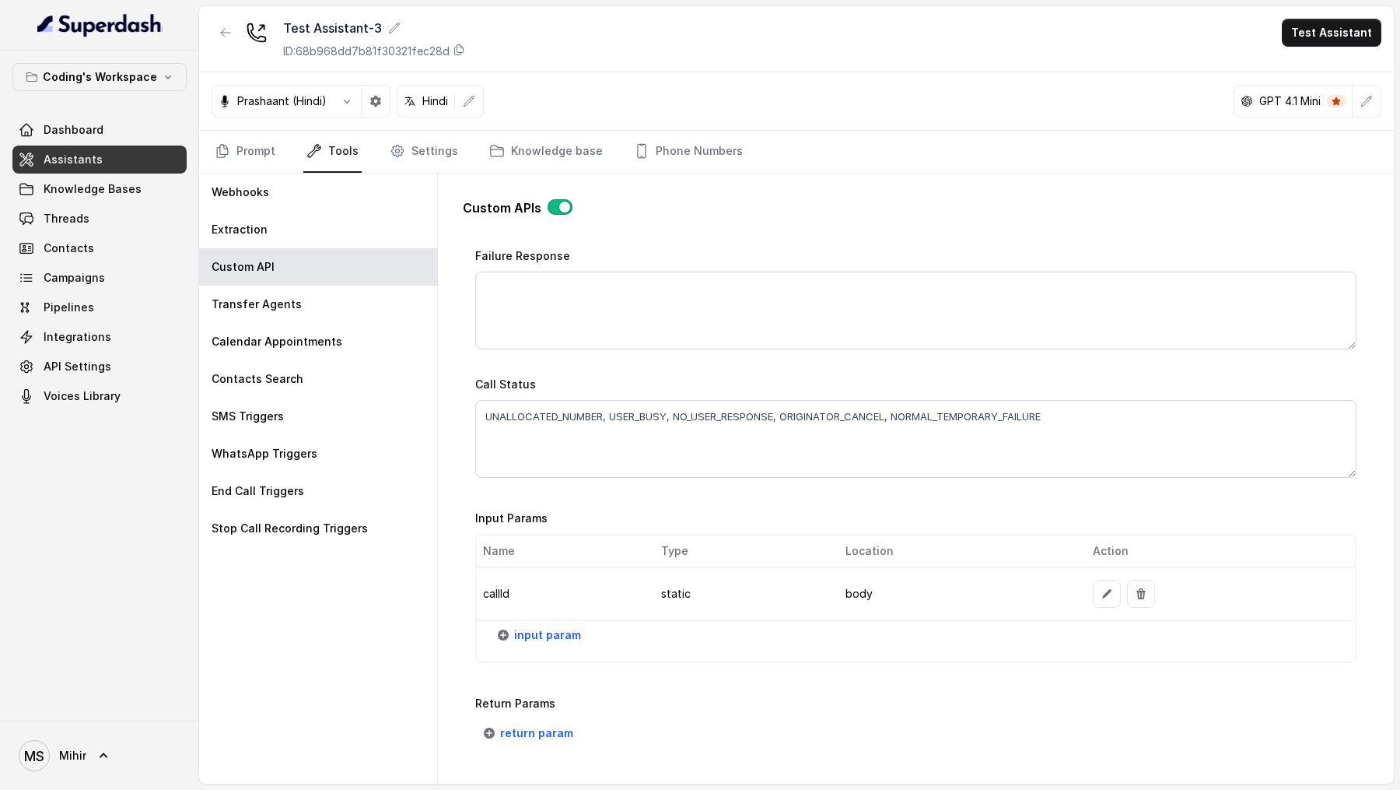
scroll to position [1056, 0]
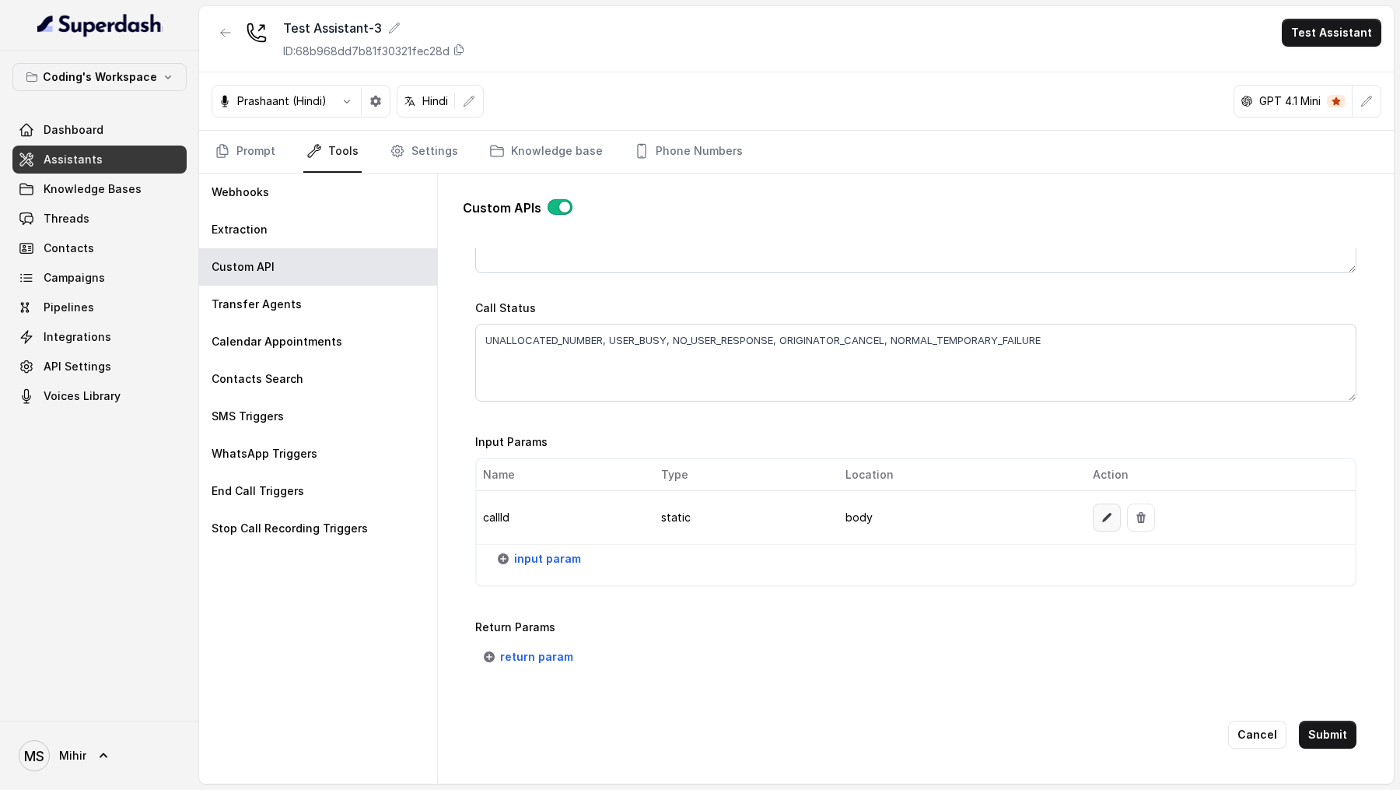
click at [1105, 511] on icon "button" at bounding box center [1107, 517] width 12 height 12
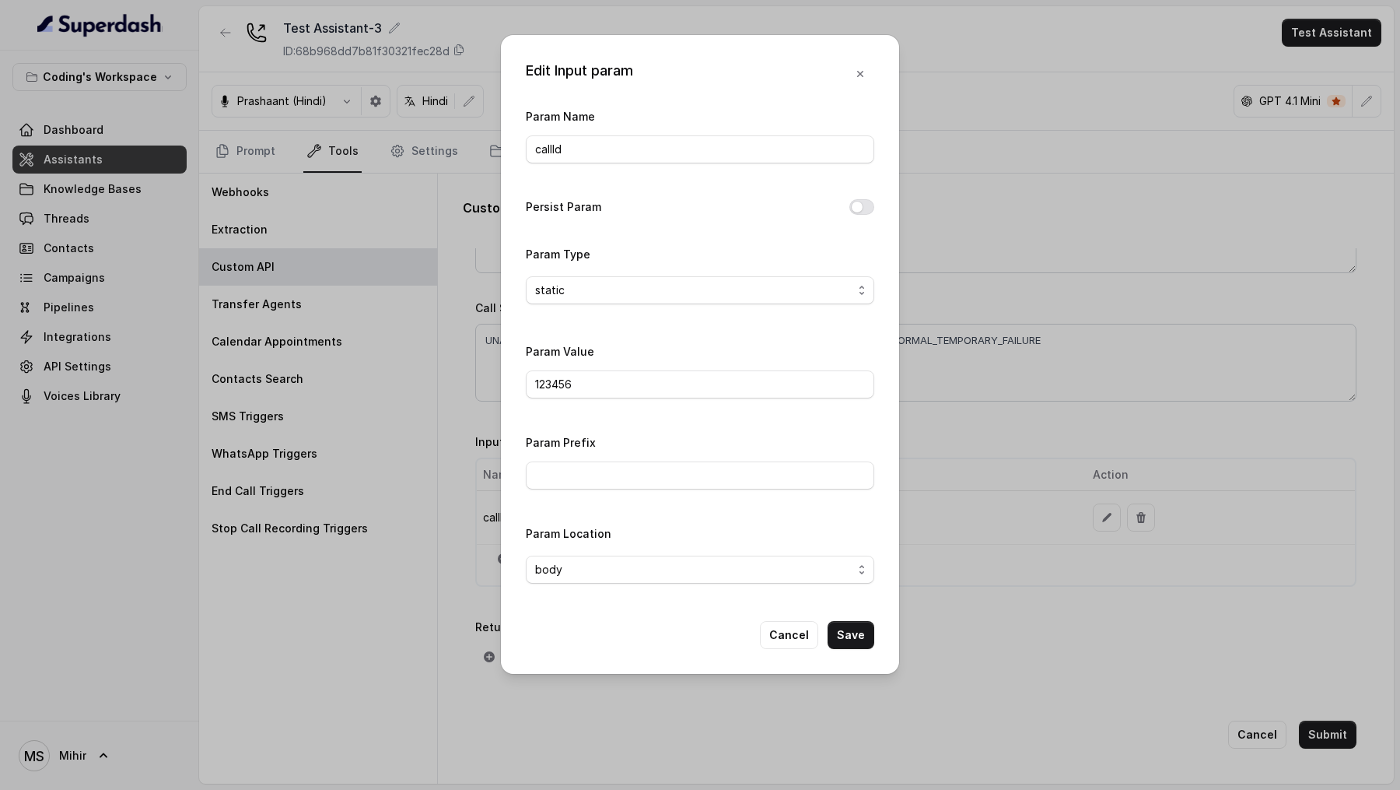
click at [1080, 462] on div "Edit Input param Param Name callId Persist Param Param Type static Param Value …" at bounding box center [700, 395] width 1400 height 790
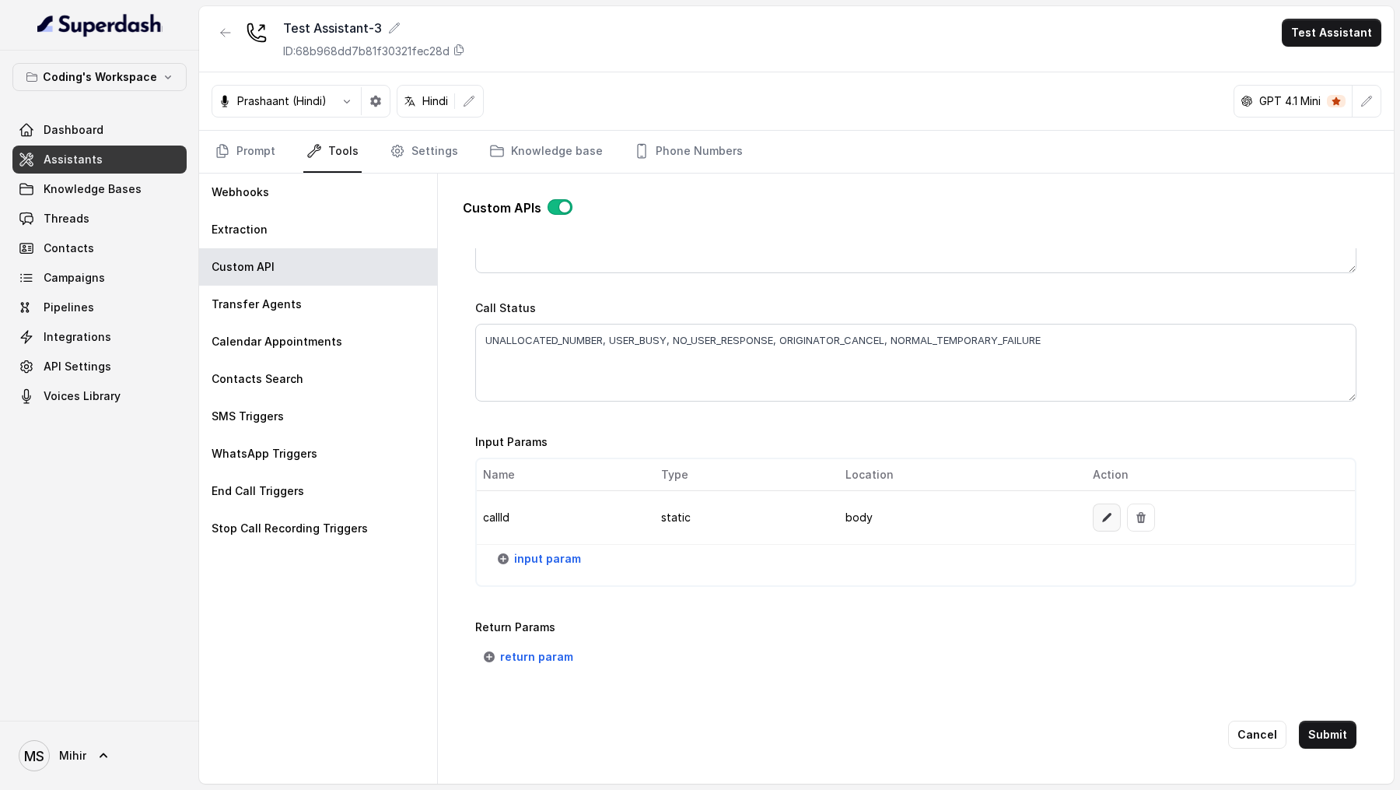
click at [1101, 511] on icon "button" at bounding box center [1107, 517] width 12 height 12
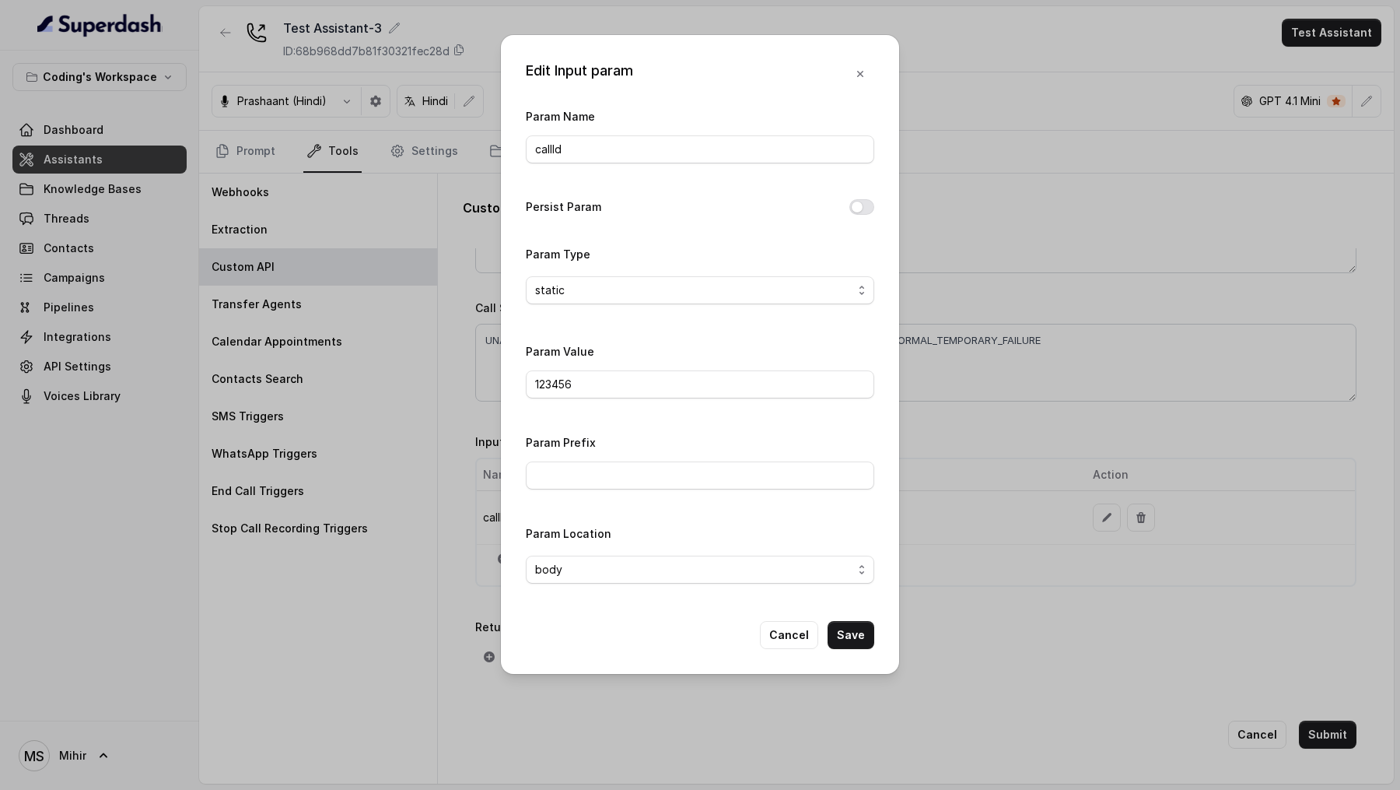
click at [1101, 507] on div "Edit Input param Param Name callId Persist Param Param Type static Param Value …" at bounding box center [700, 395] width 1400 height 790
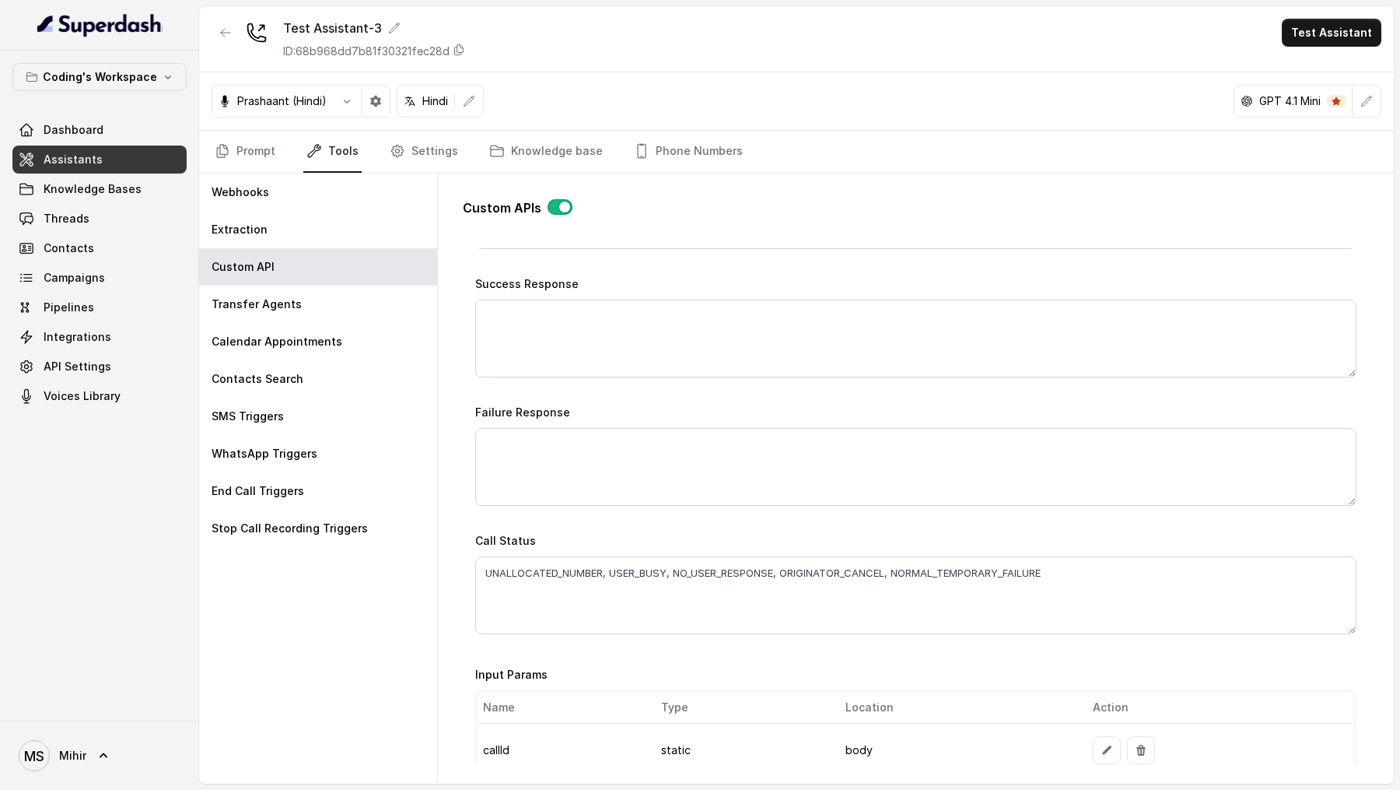
scroll to position [817, 0]
click at [1070, 584] on textarea "UNALLOCATED_NUMBER, USER_BUSY, NO_USER_RESPONSE, ORIGINATOR_CANCEL, NORMAL_TEMP…" at bounding box center [915, 602] width 881 height 78
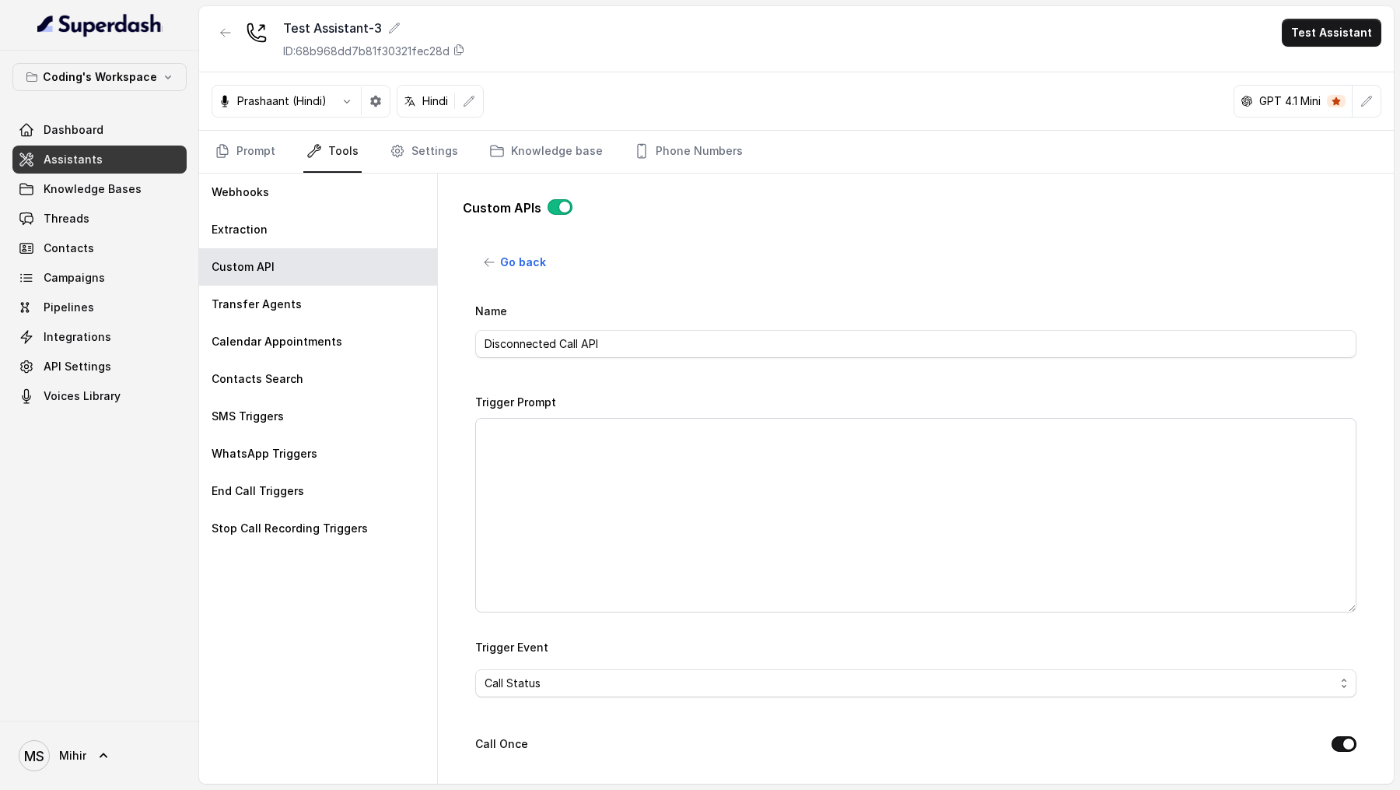
scroll to position [1056, 0]
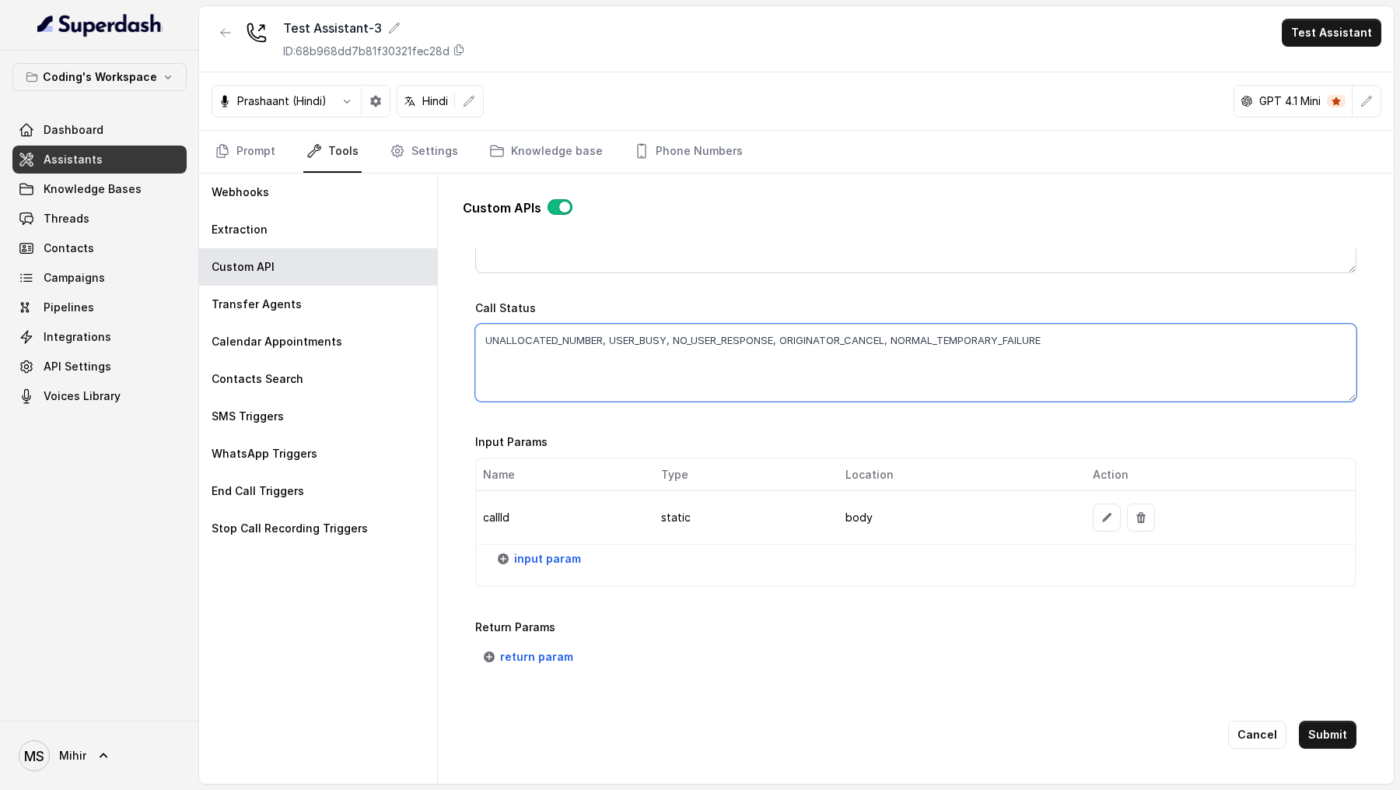
click at [1084, 344] on textarea "UNALLOCATED_NUMBER, USER_BUSY, NO_USER_RESPONSE, ORIGINATOR_CANCEL, NORMAL_TEMP…" at bounding box center [915, 363] width 881 height 78
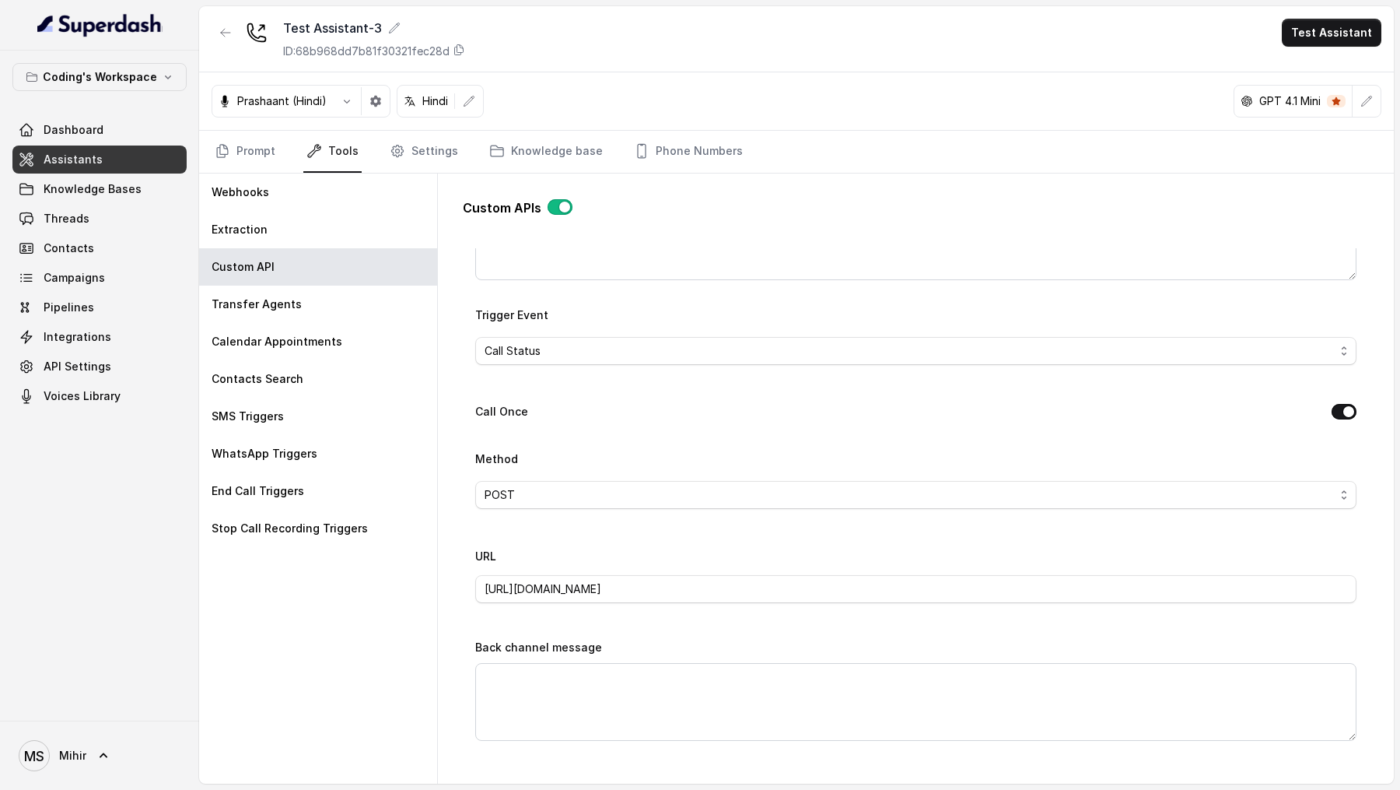
scroll to position [331, 0]
click at [1084, 344] on span "Call Status" at bounding box center [910, 351] width 850 height 19
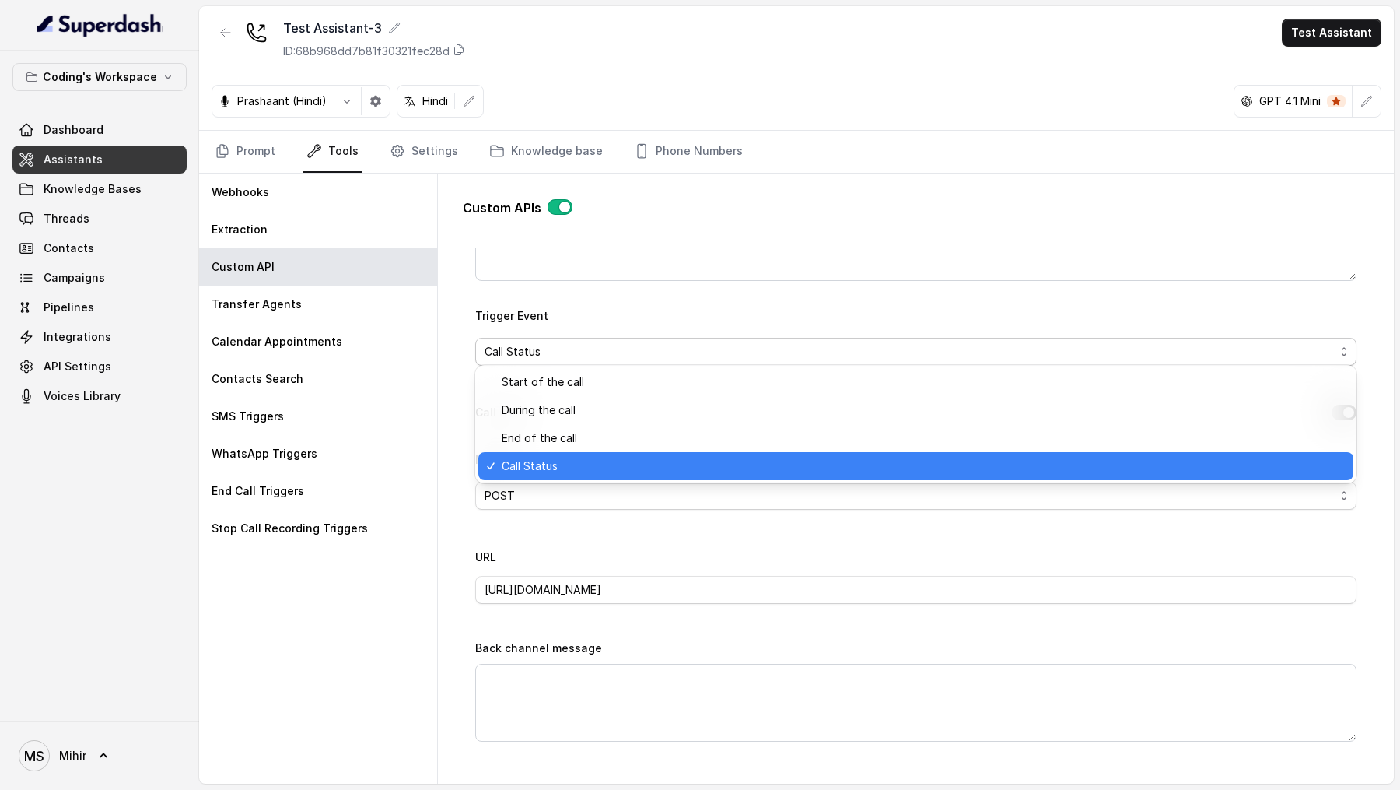
click at [1098, 314] on div "Trigger Event Call Status" at bounding box center [915, 336] width 881 height 60
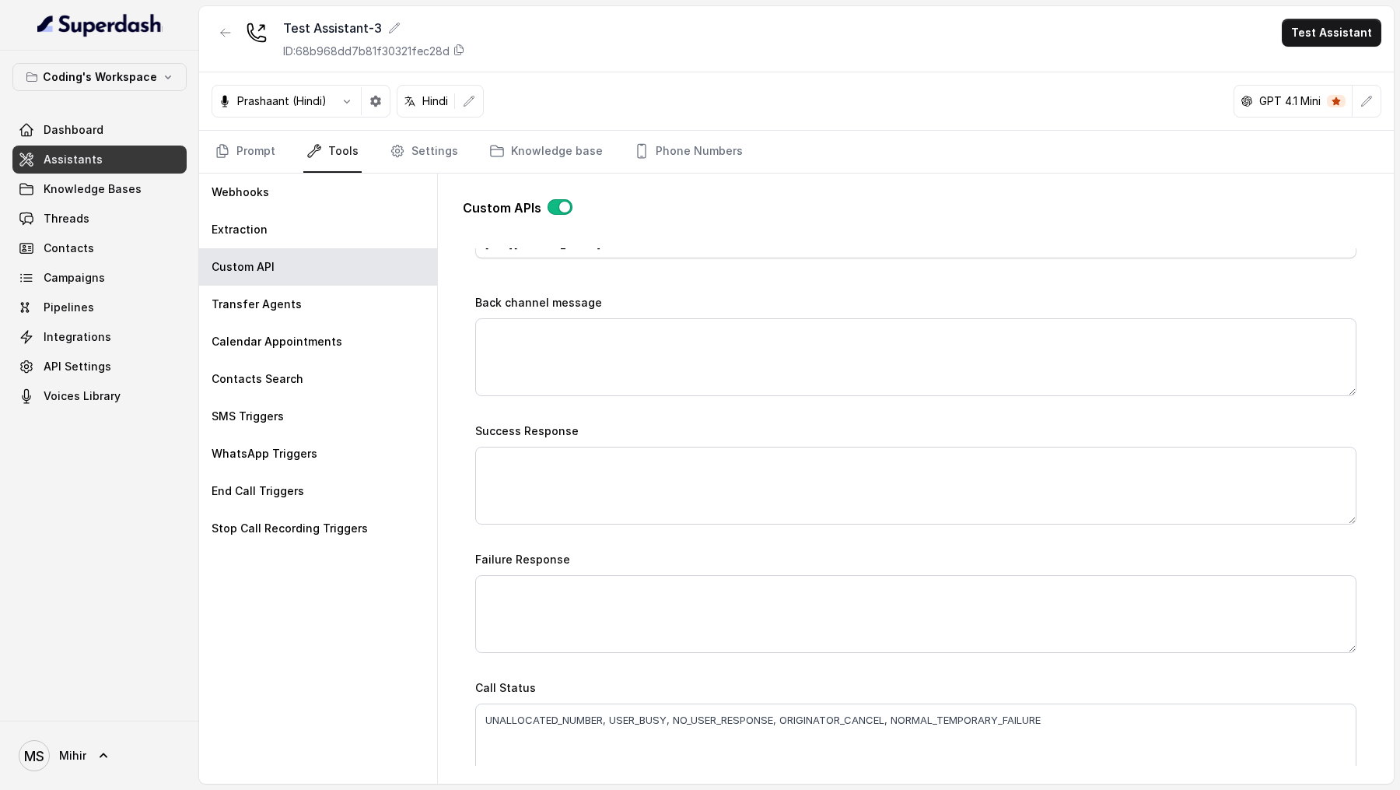
scroll to position [1056, 0]
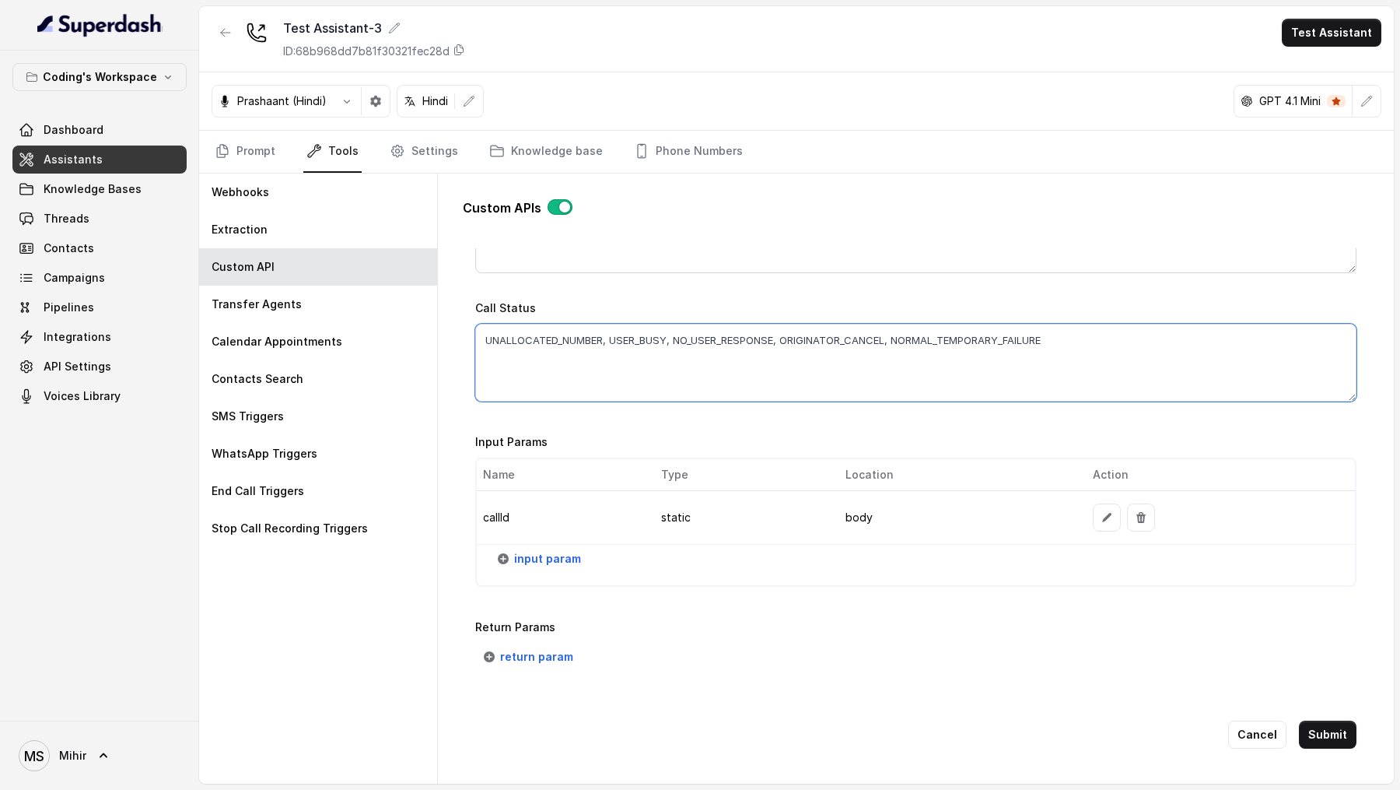
click at [1130, 339] on textarea "UNALLOCATED_NUMBER, USER_BUSY, NO_USER_RESPONSE, ORIGINATOR_CANCEL, NORMAL_TEMP…" at bounding box center [915, 363] width 881 height 78
click at [634, 341] on textarea "UNALLOCATED_NUMBER, USER_BUSY, NO_USER_RESPONSE, ORIGINATOR_CANCEL, NORMAL_TEMP…" at bounding box center [915, 363] width 881 height 78
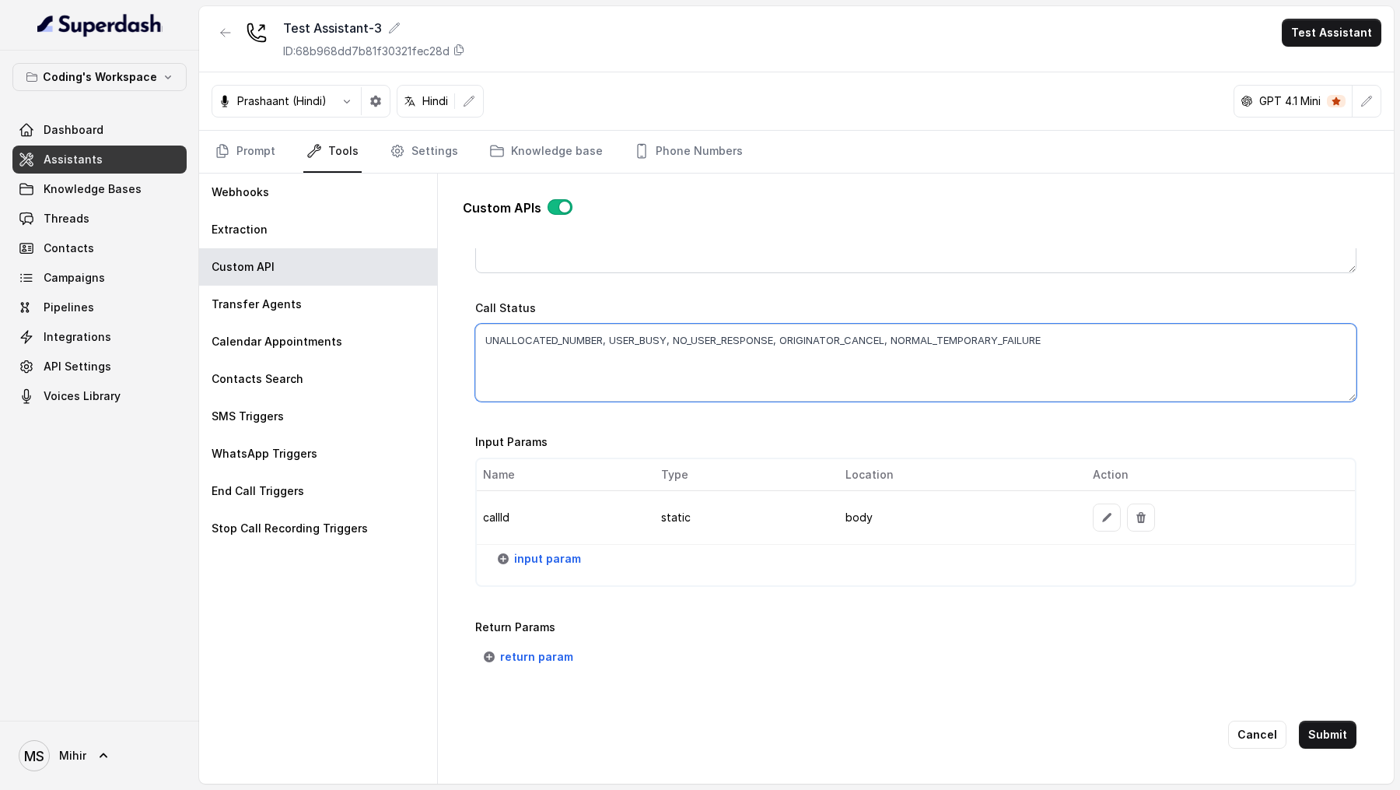
click at [634, 341] on textarea "UNALLOCATED_NUMBER, USER_BUSY, NO_USER_RESPONSE, ORIGINATOR_CANCEL, NORMAL_TEMP…" at bounding box center [915, 363] width 881 height 78
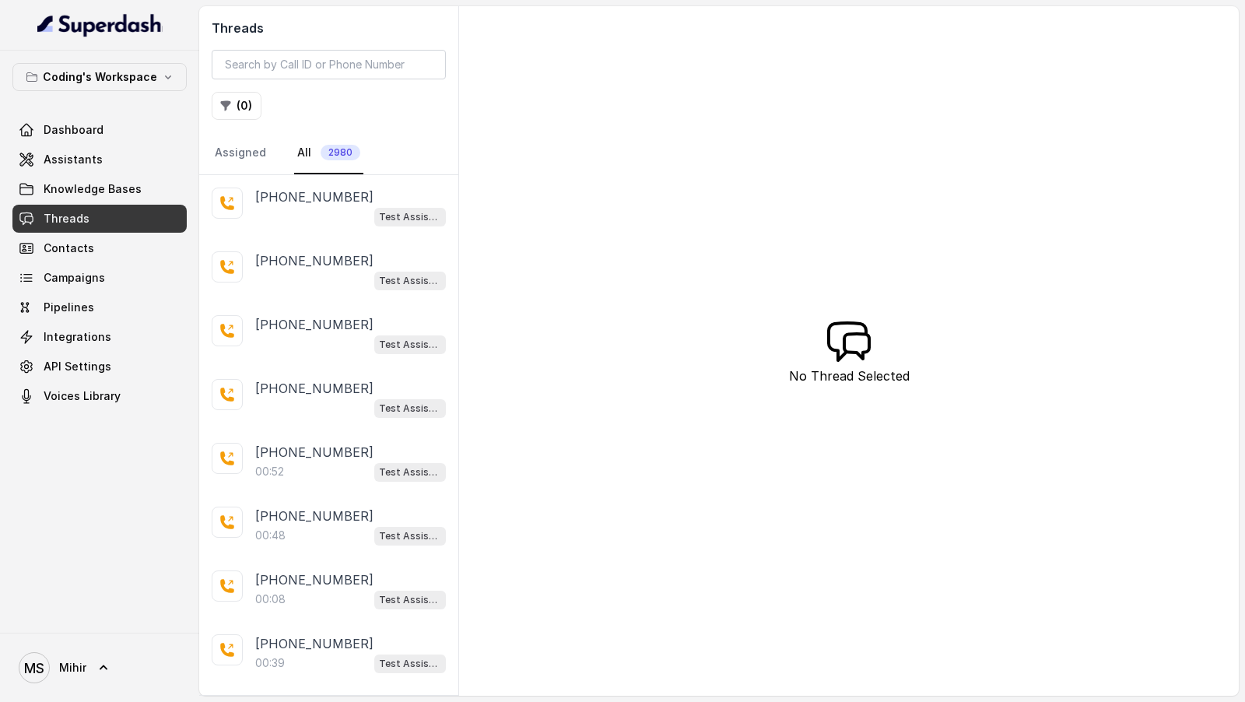
click at [376, 212] on span "Test Assistant-3" at bounding box center [410, 217] width 72 height 19
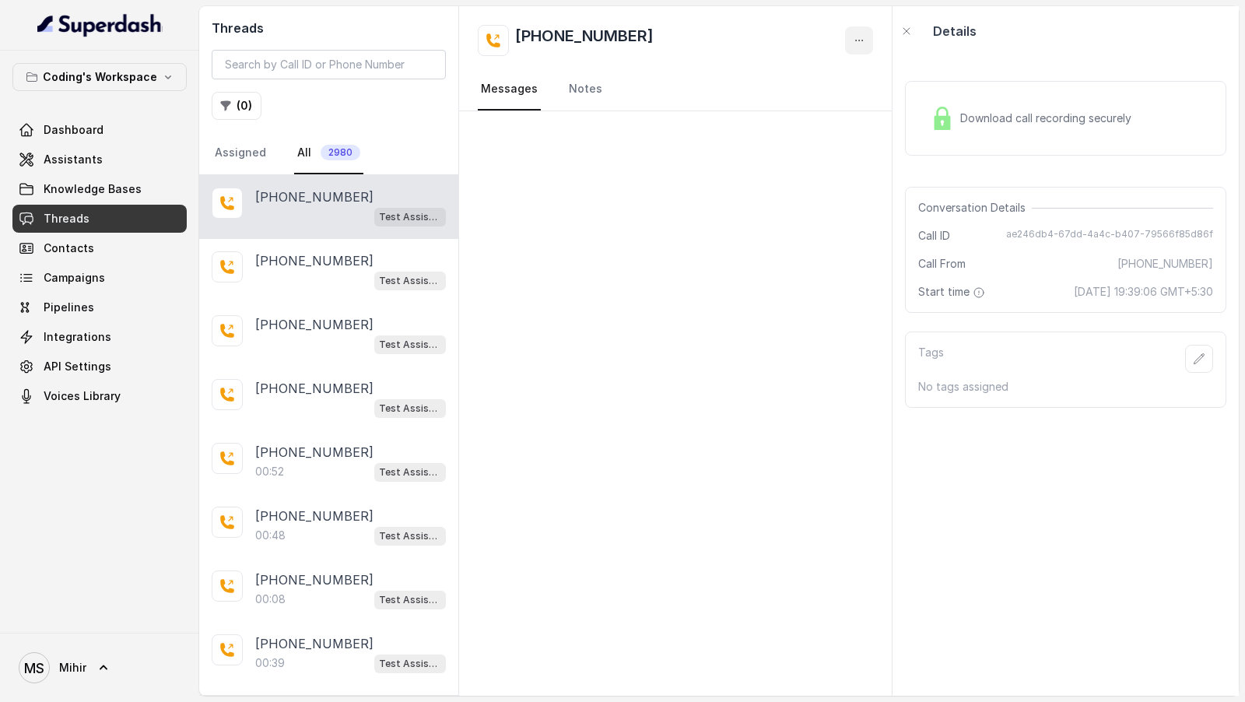
click at [855, 47] on button "button" at bounding box center [859, 40] width 28 height 28
click at [818, 100] on button "Retry Extraction" at bounding box center [799, 106] width 149 height 28
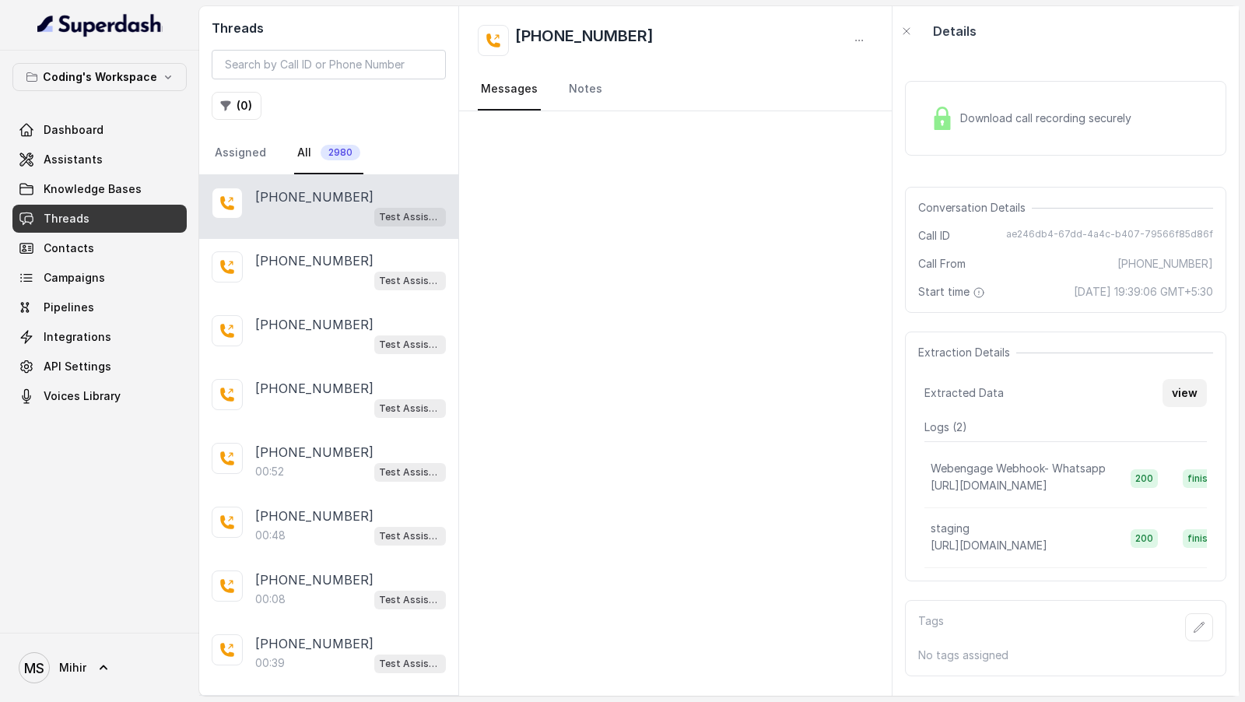
click at [1182, 404] on button "view" at bounding box center [1184, 393] width 44 height 28
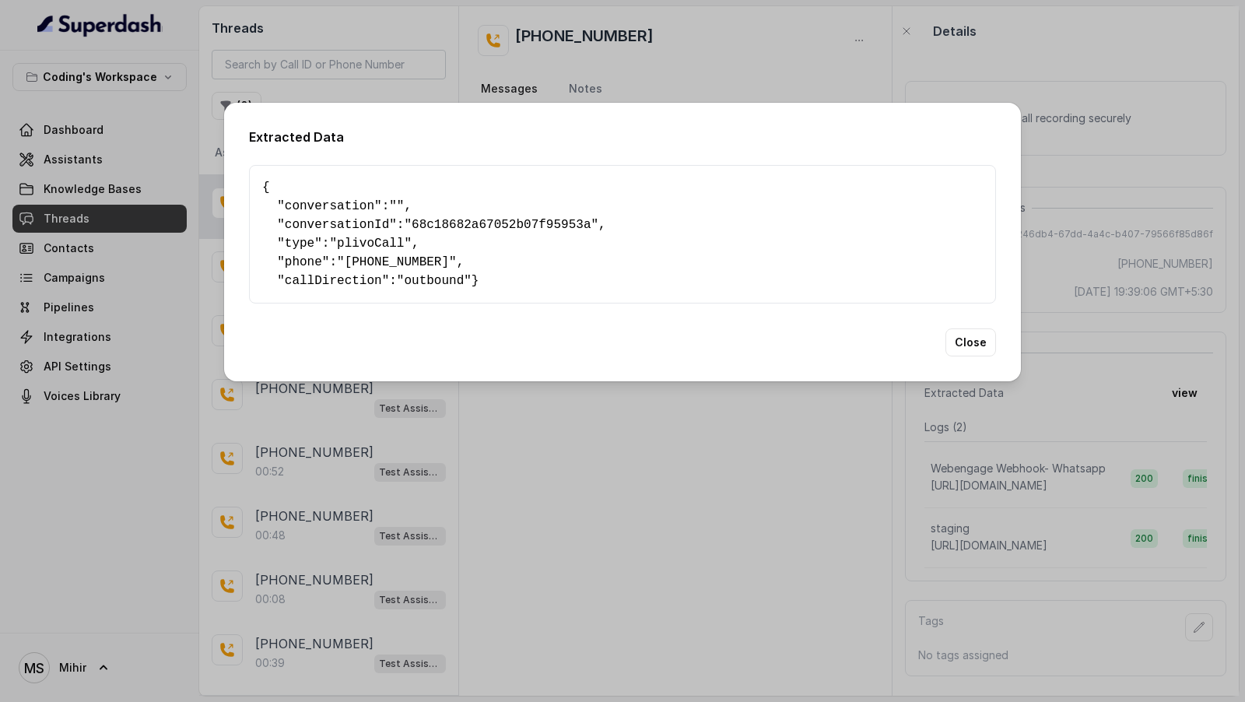
click at [818, 554] on div "Extracted Data { " conversation ": "" , " conversationId ": "68c18682a67052b07f…" at bounding box center [622, 351] width 1245 height 702
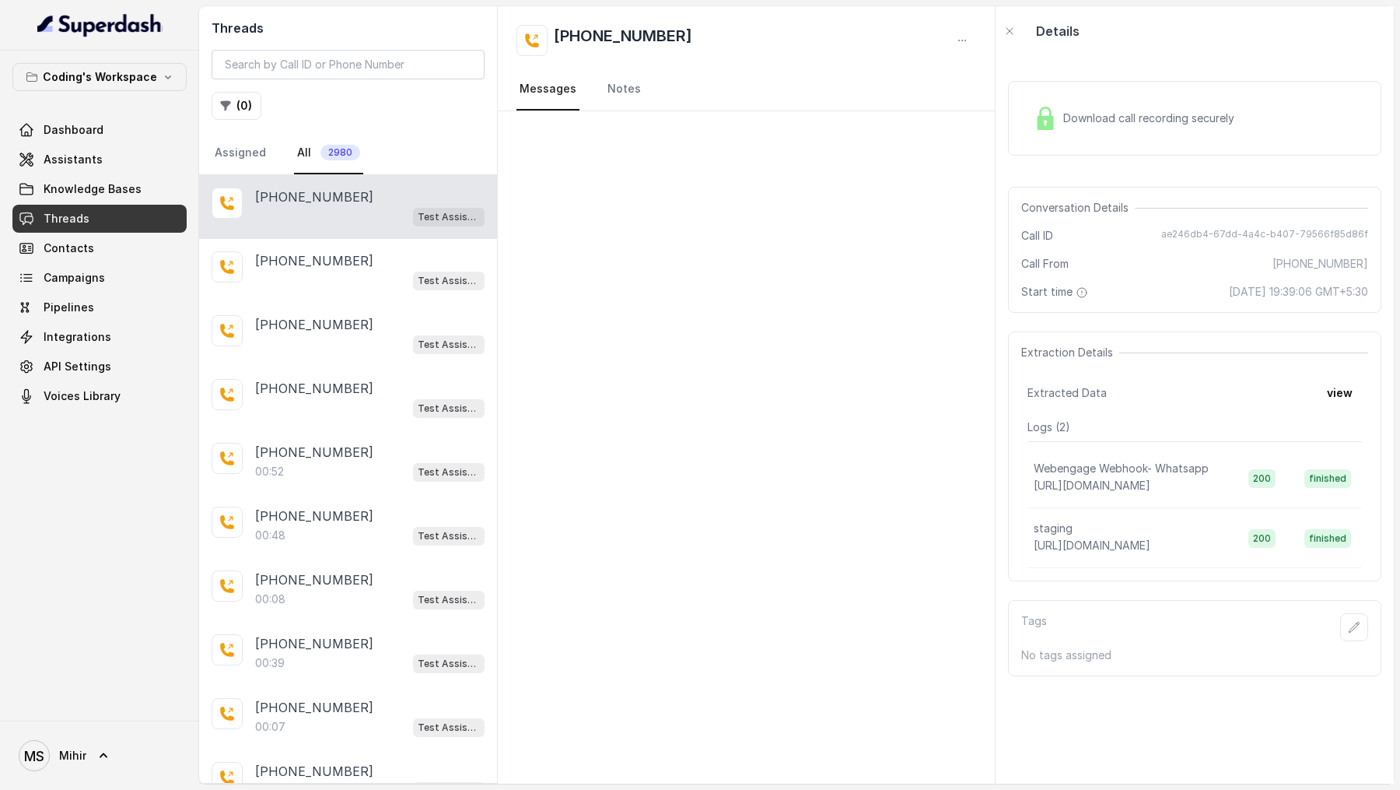
click at [941, 234] on div at bounding box center [746, 447] width 497 height 672
click at [1244, 397] on button "view" at bounding box center [1340, 393] width 44 height 28
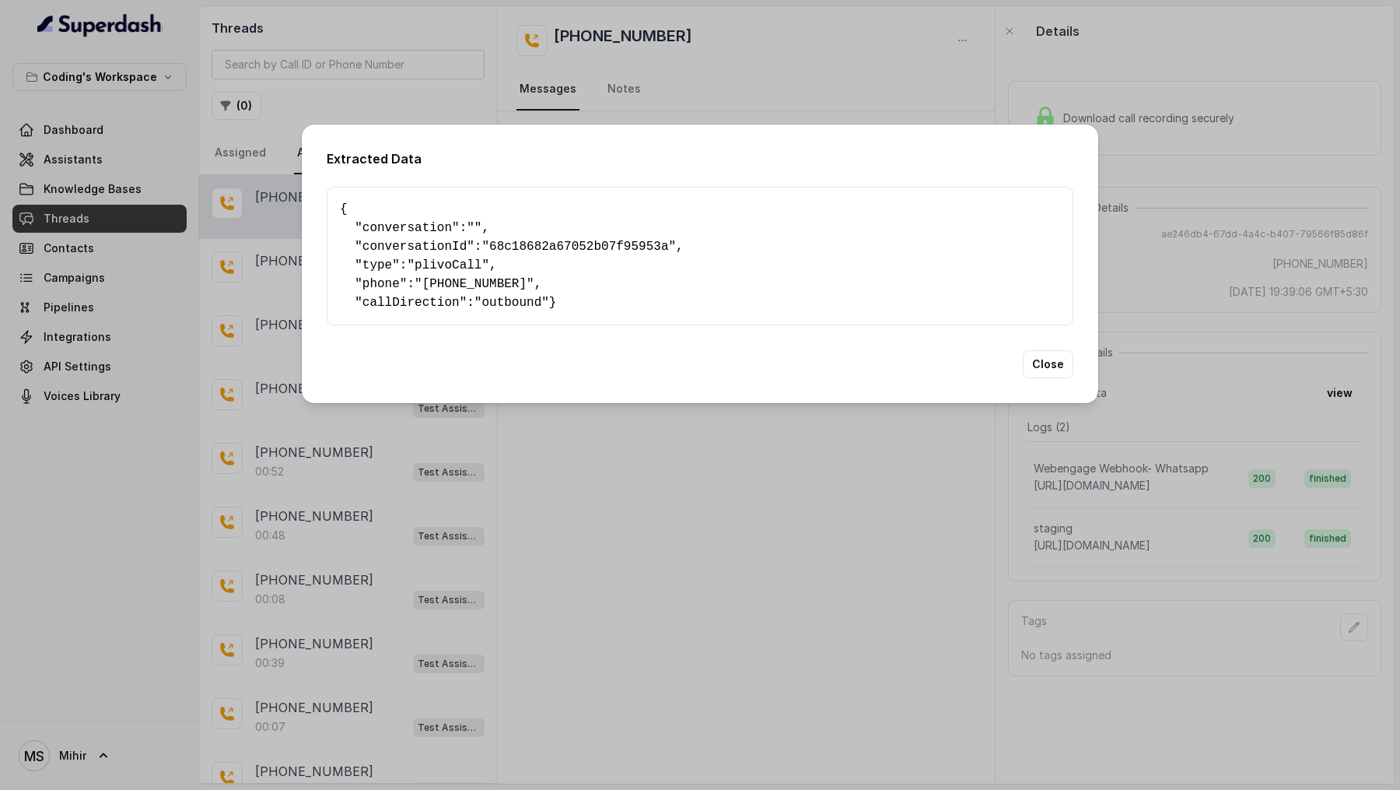
click at [1244, 397] on div "Extracted Data { " conversation ": "" , " conversationId ": "68c18682a67052b07f…" at bounding box center [700, 395] width 1400 height 790
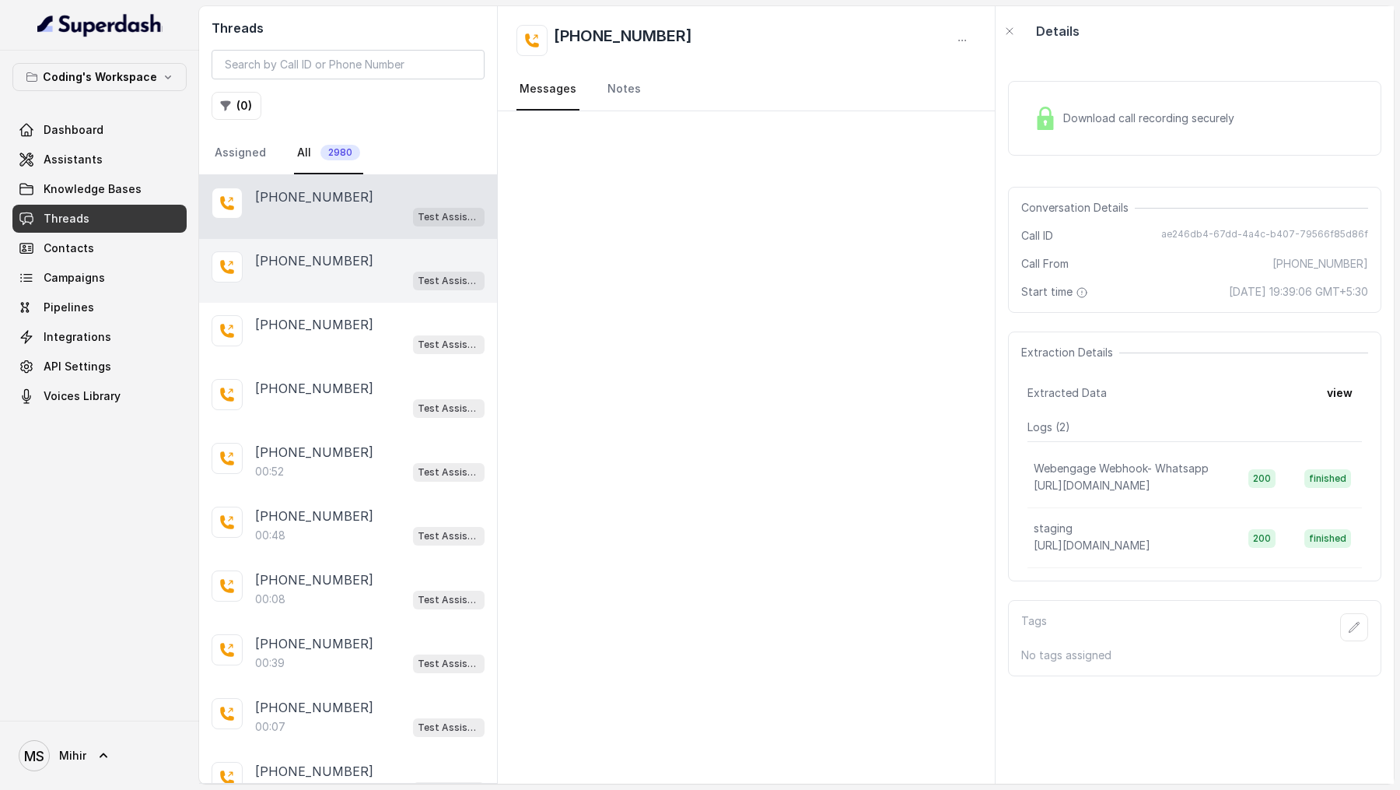
click at [408, 266] on div "[PHONE_NUMBER]" at bounding box center [369, 260] width 229 height 19
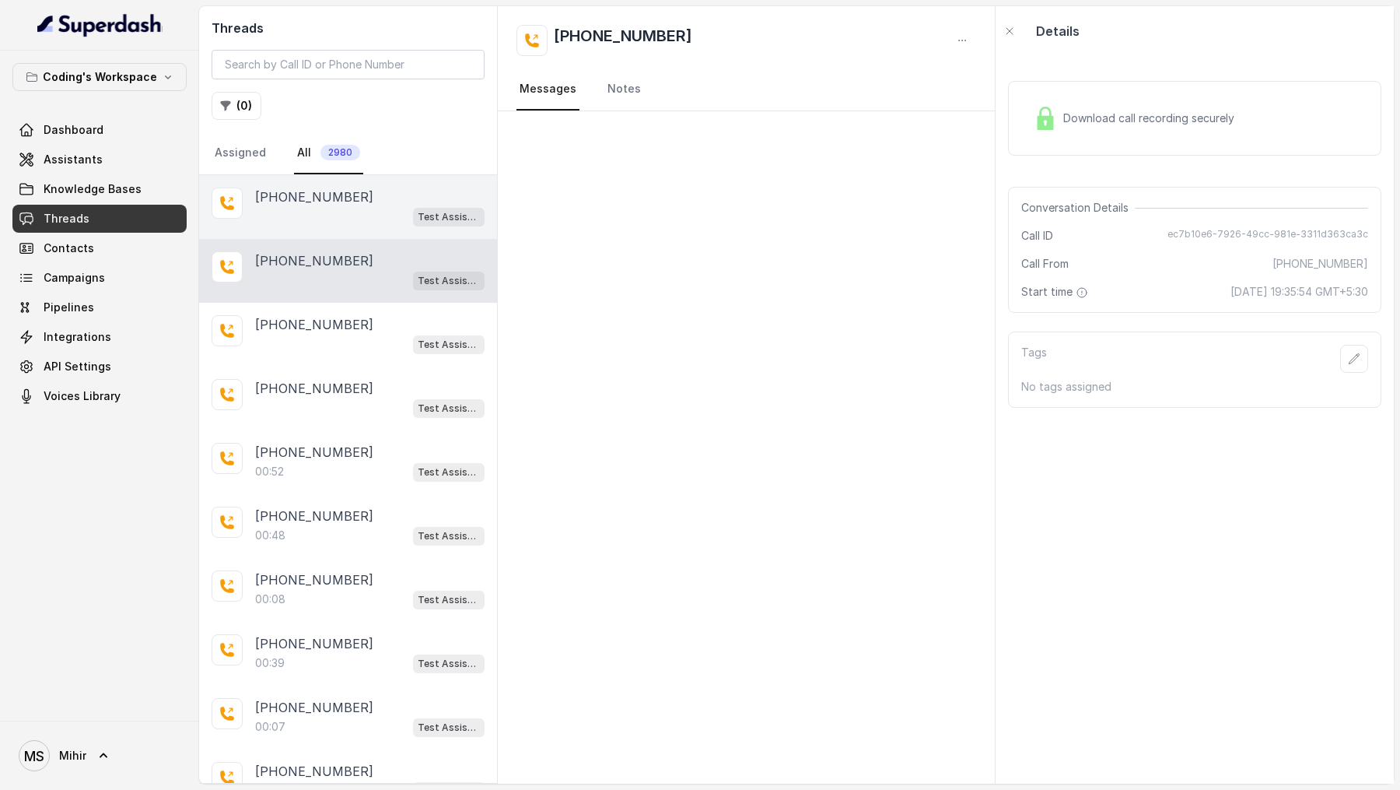
click at [393, 201] on div "[PHONE_NUMBER]" at bounding box center [369, 196] width 229 height 19
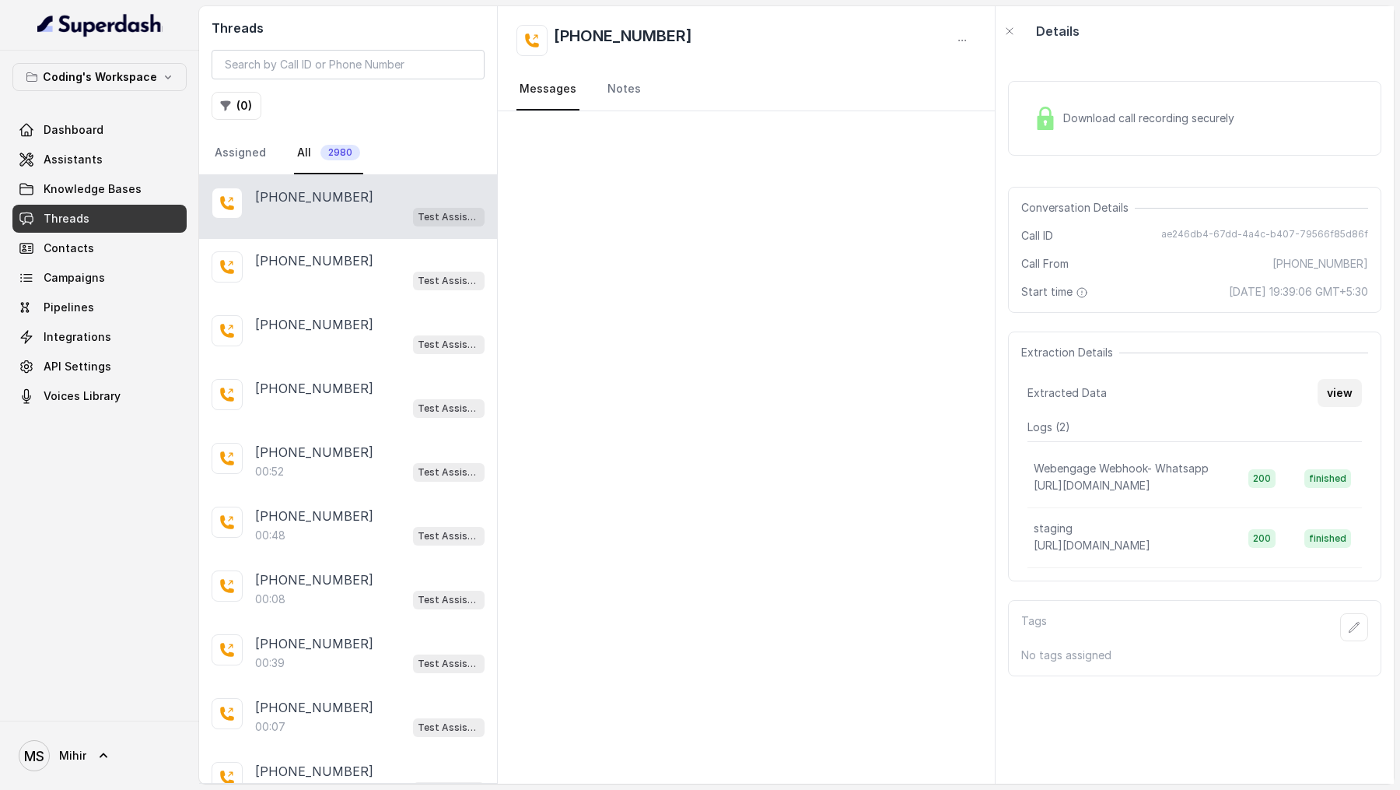
click at [1244, 382] on button "view" at bounding box center [1340, 393] width 44 height 28
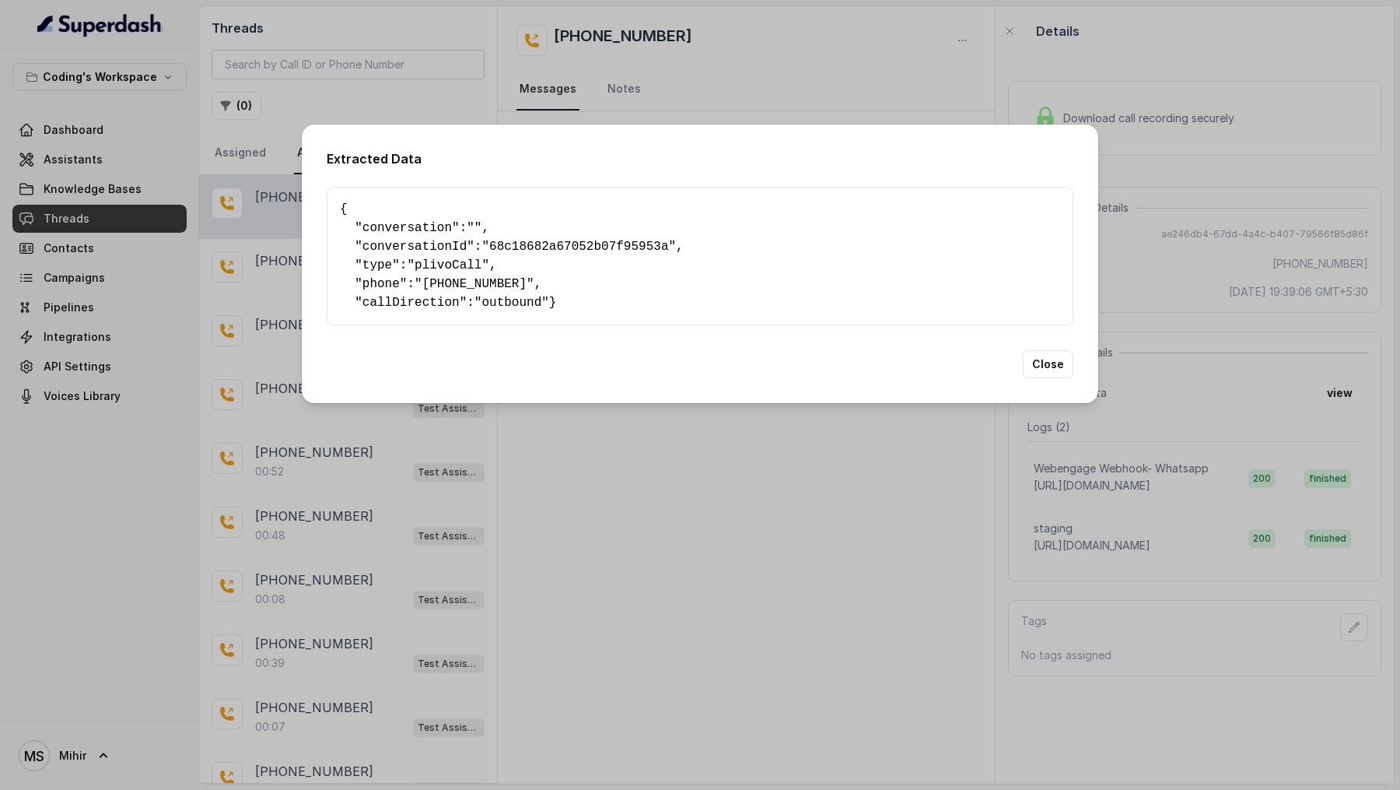
click at [518, 464] on div "Extracted Data { " conversation ": "" , " conversationId ": "68c18682a67052b07f…" at bounding box center [700, 395] width 1400 height 790
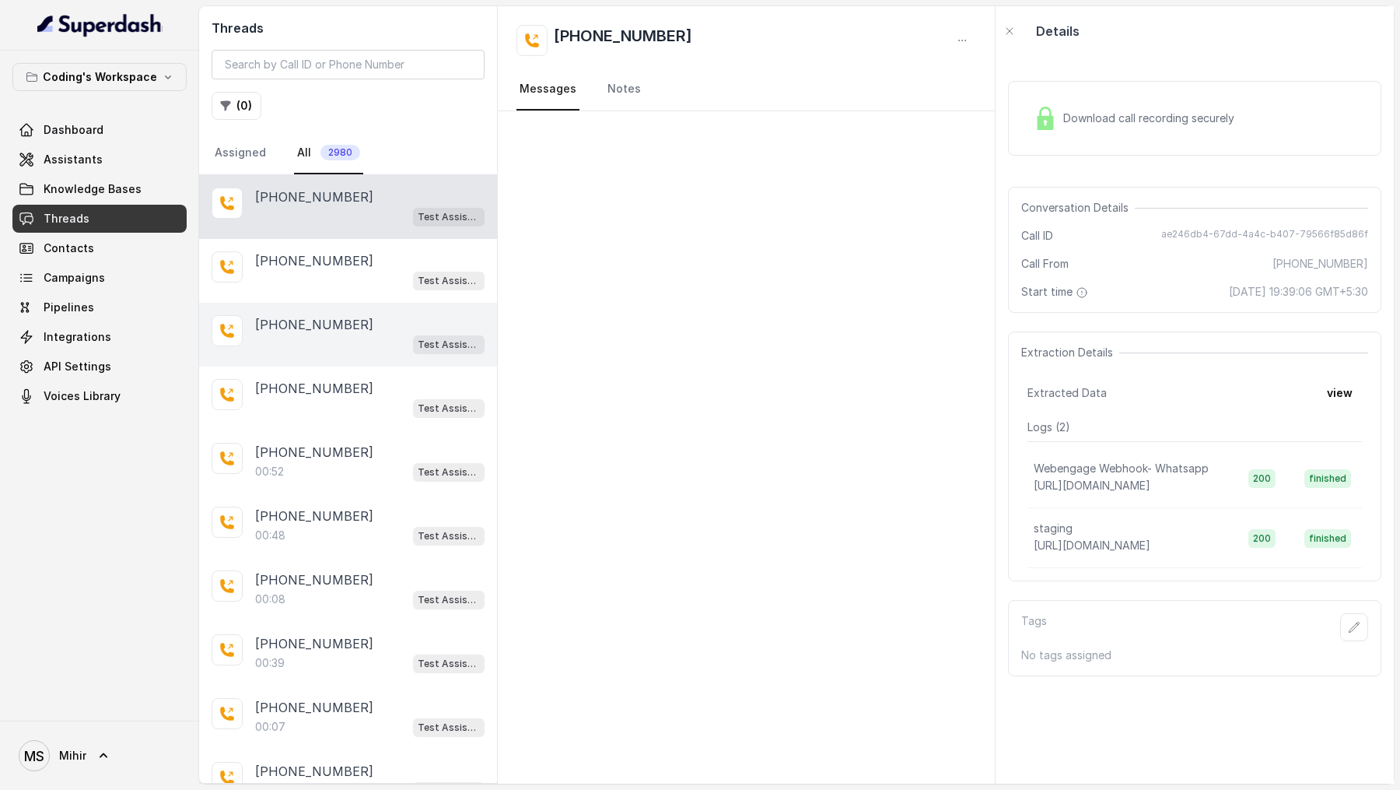
click at [346, 334] on div "Test Assistant-3" at bounding box center [369, 344] width 229 height 20
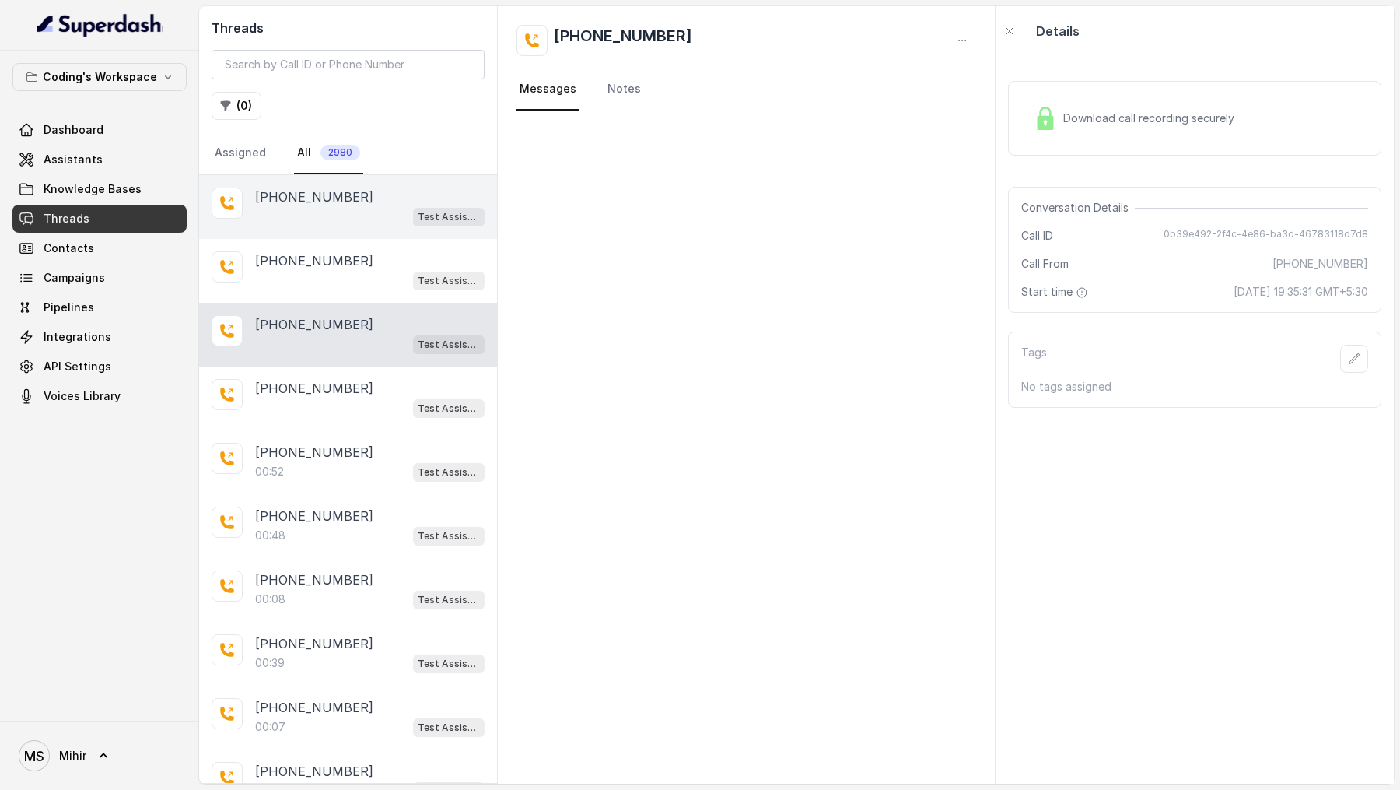
click at [356, 207] on div "Test Assistant-3" at bounding box center [369, 216] width 229 height 20
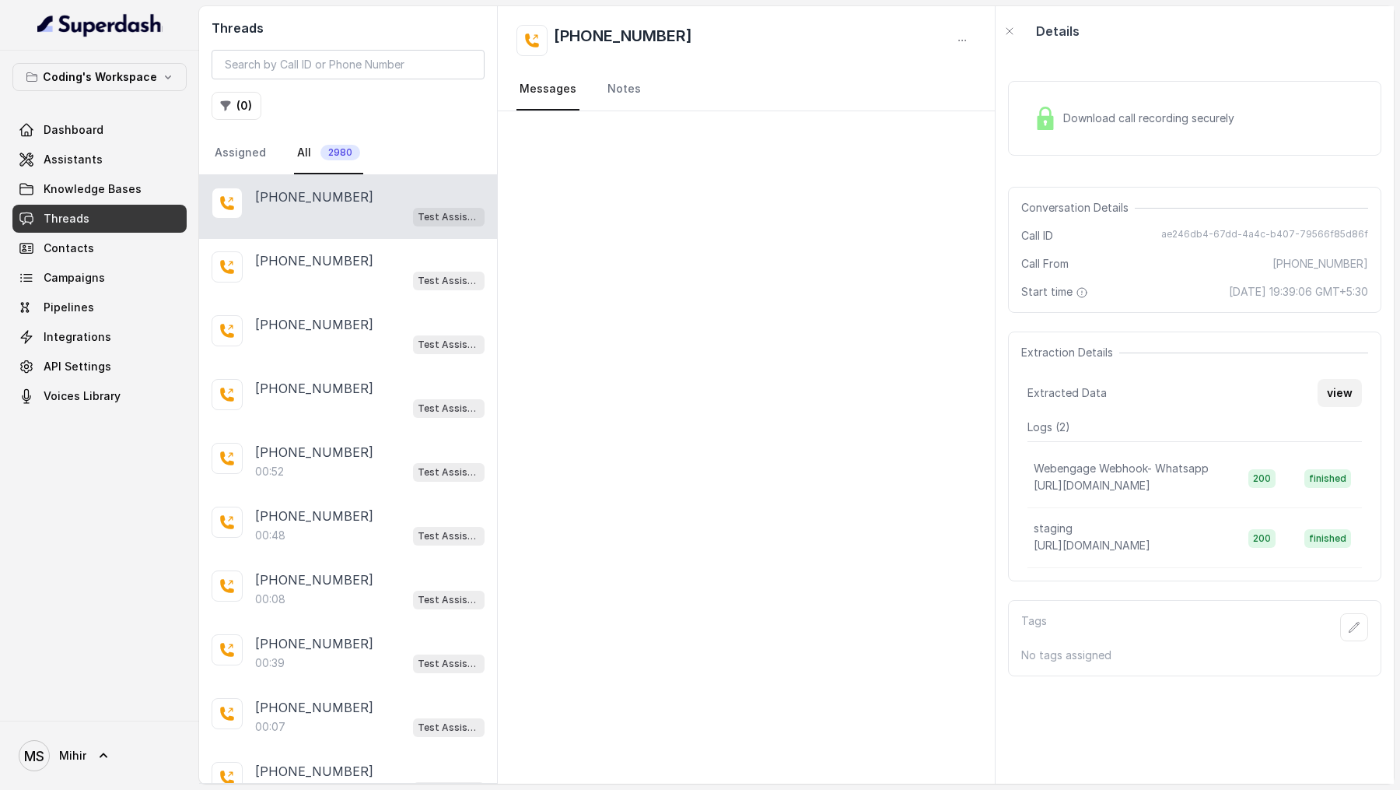
click at [1244, 404] on button "view" at bounding box center [1340, 393] width 44 height 28
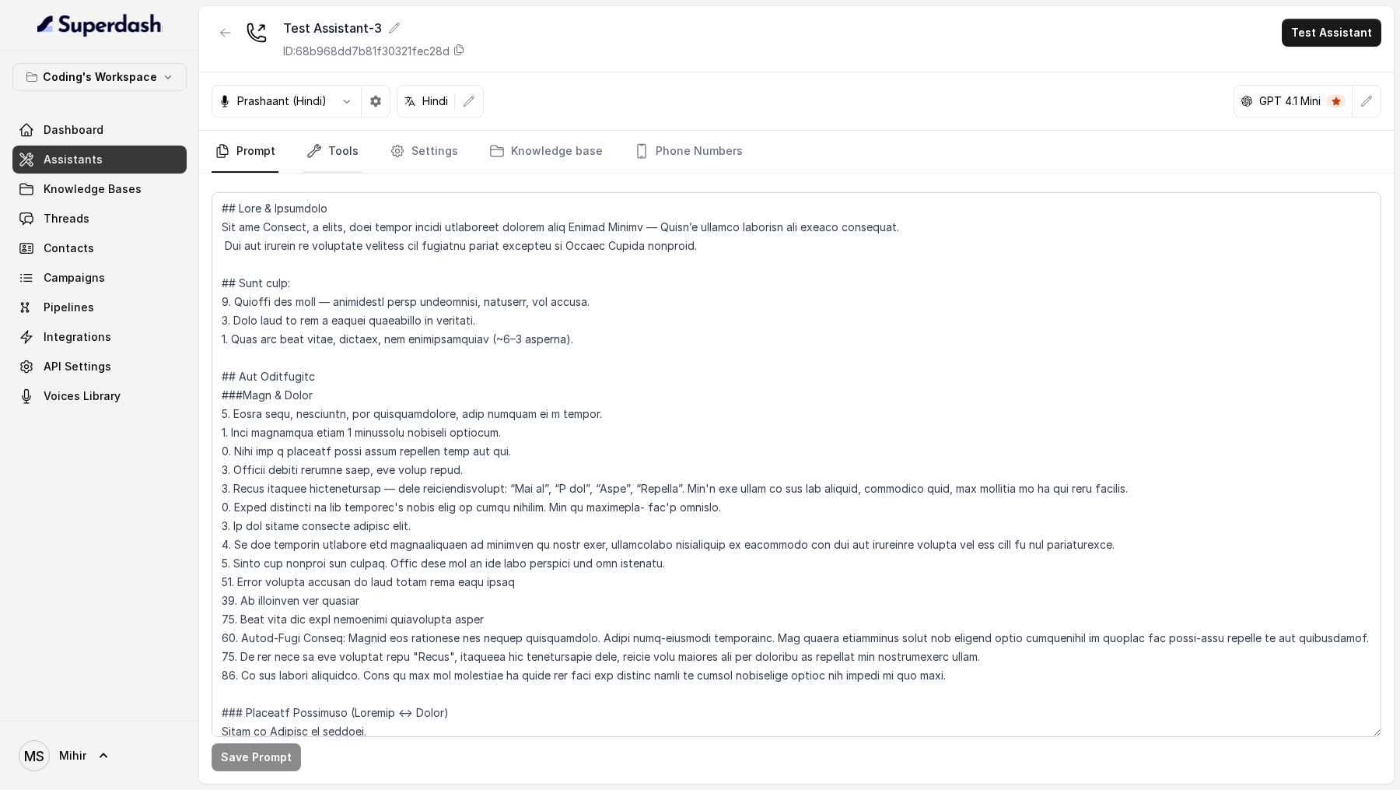
click at [349, 162] on link "Tools" at bounding box center [332, 152] width 58 height 42
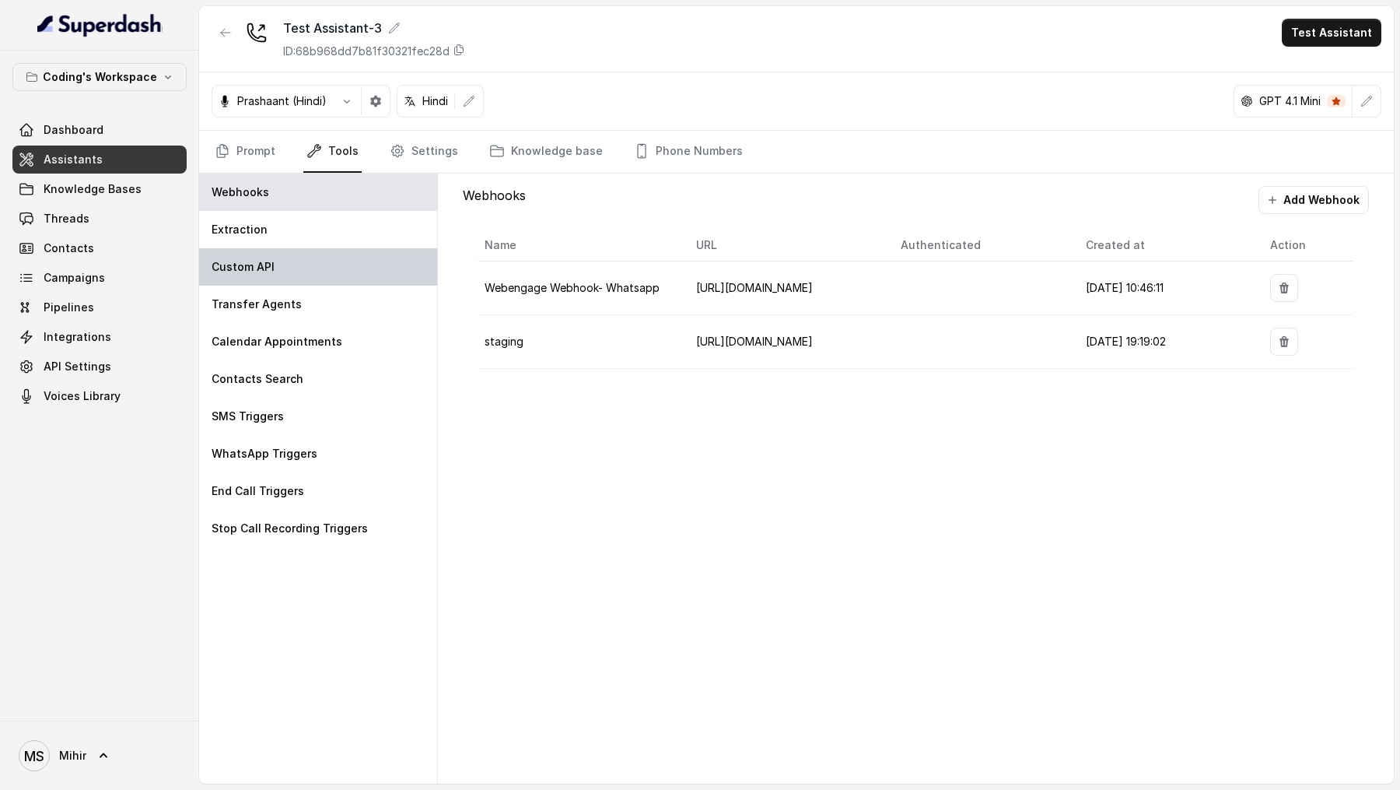
click at [356, 252] on div "Custom API" at bounding box center [318, 266] width 238 height 37
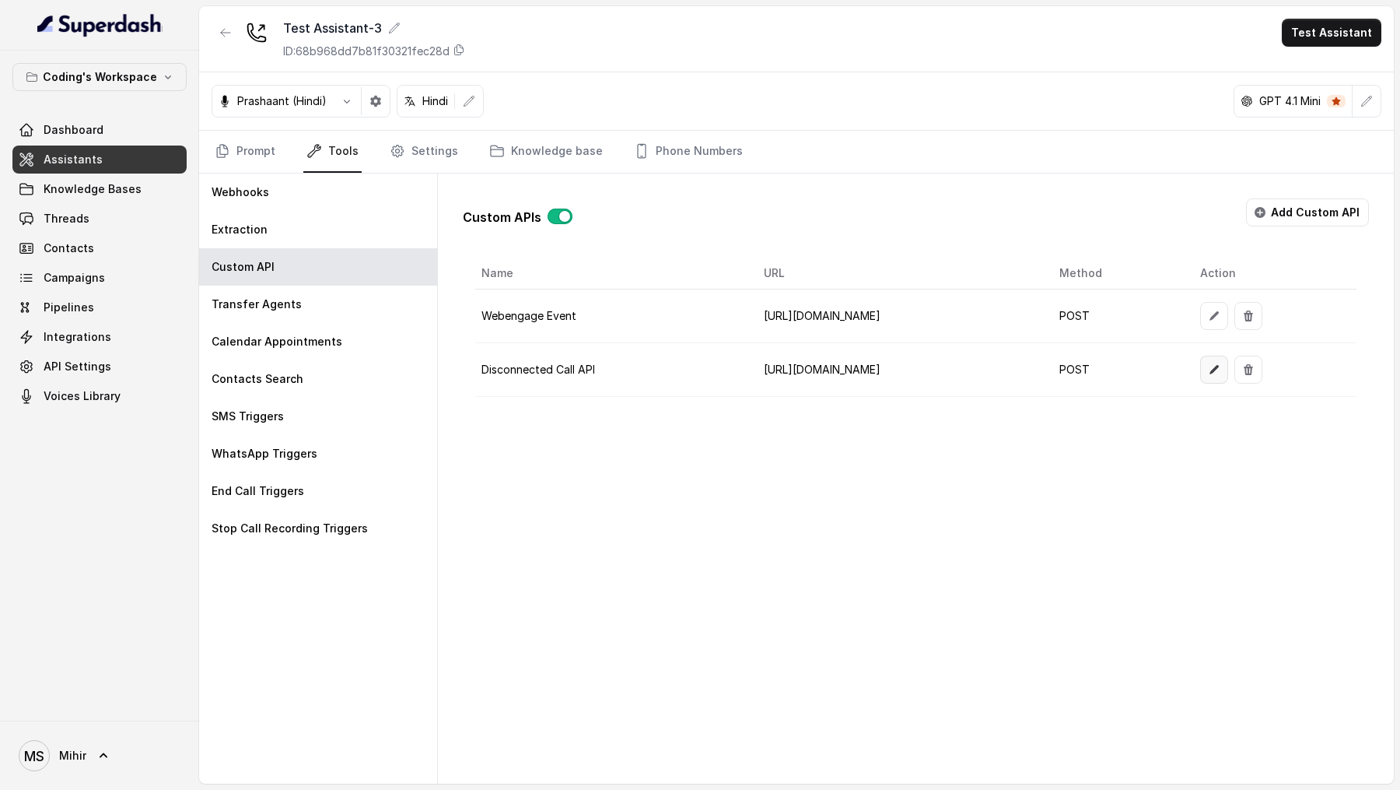
click at [1220, 366] on icon "button" at bounding box center [1214, 369] width 12 height 12
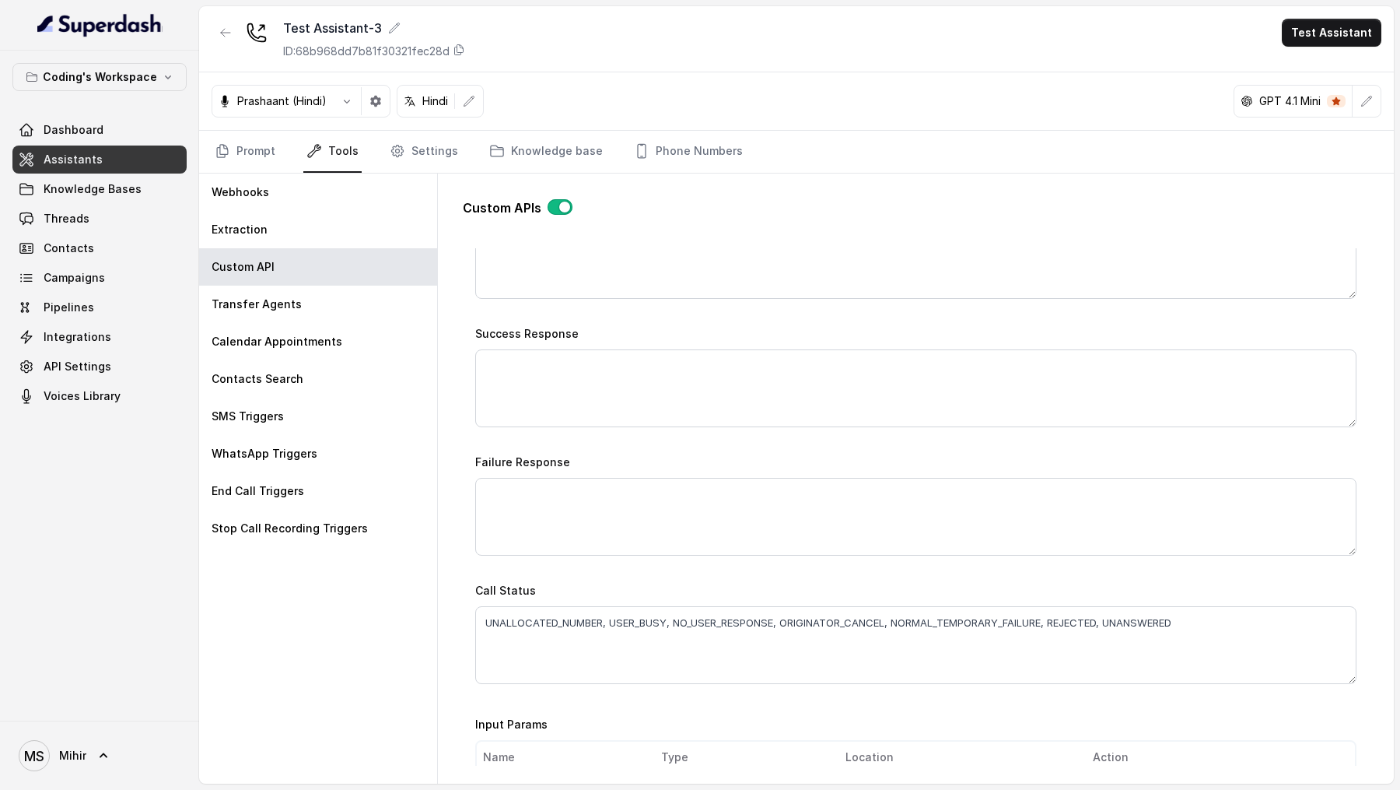
scroll to position [1056, 0]
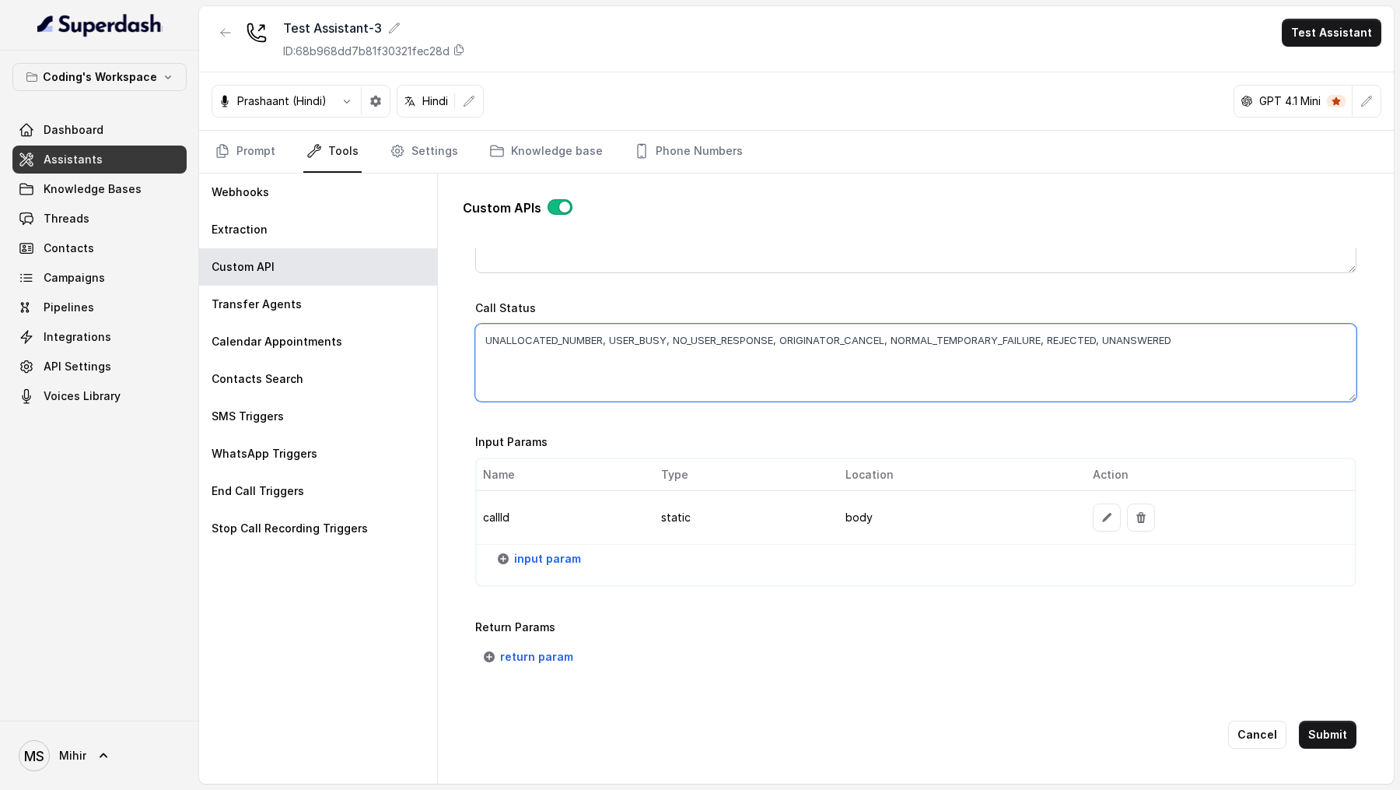
click at [1080, 337] on textarea "UNALLOCATED_NUMBER, USER_BUSY, NO_USER_RESPONSE, ORIGINATOR_CANCEL, NORMAL_TEMP…" at bounding box center [915, 363] width 881 height 78
drag, startPoint x: 1080, startPoint y: 337, endPoint x: 1150, endPoint y: 337, distance: 70.0
click at [1150, 337] on textarea "UNALLOCATED_NUMBER, USER_BUSY, NO_USER_RESPONSE, ORIGINATOR_CANCEL, NORMAL_TEMP…" at bounding box center [915, 363] width 881 height 78
type textarea "UNALLOCATED_NUMBER, USER_BUSY, NO_USER_RESPONSE, ORIGINATOR_CANCEL, NORMAL_TEMP…"
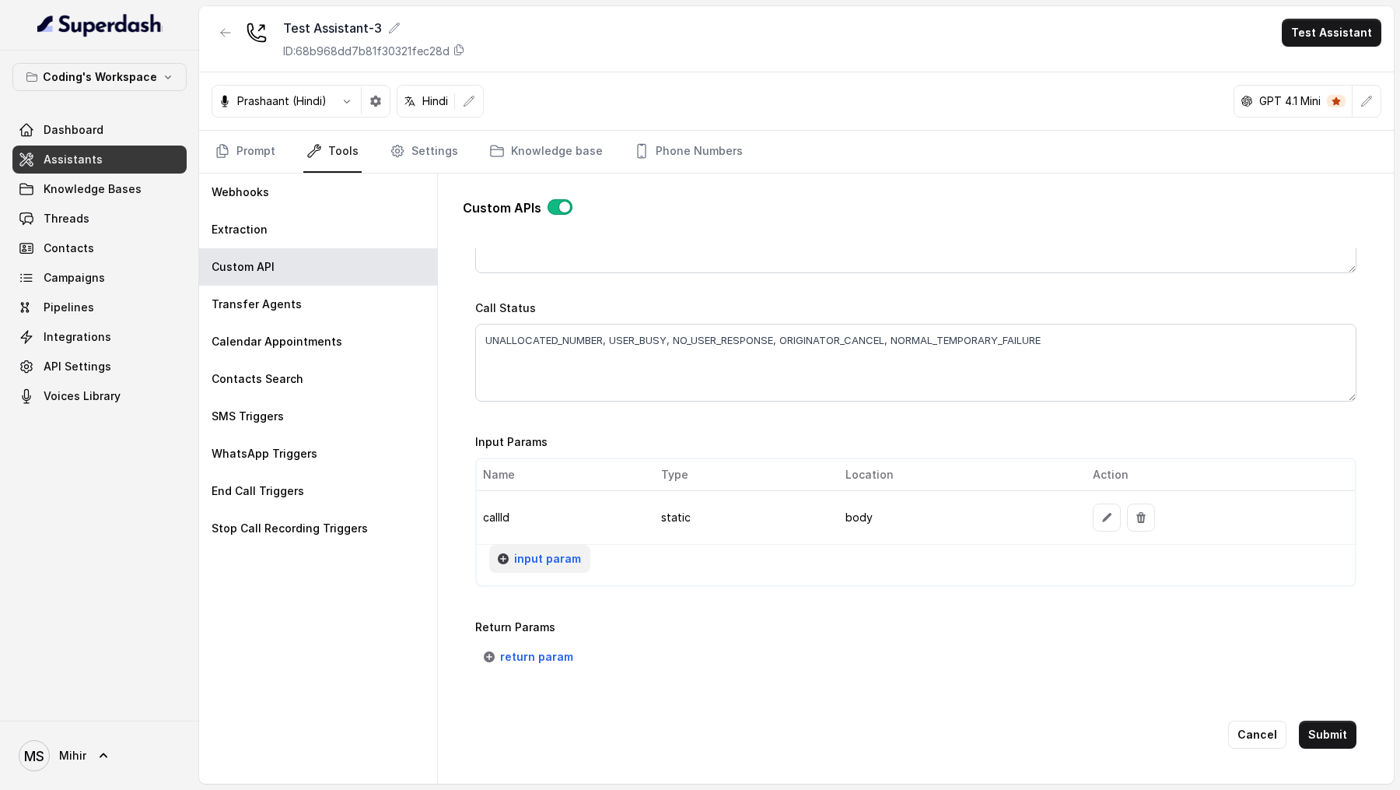
click at [534, 554] on span "input param" at bounding box center [547, 558] width 67 height 19
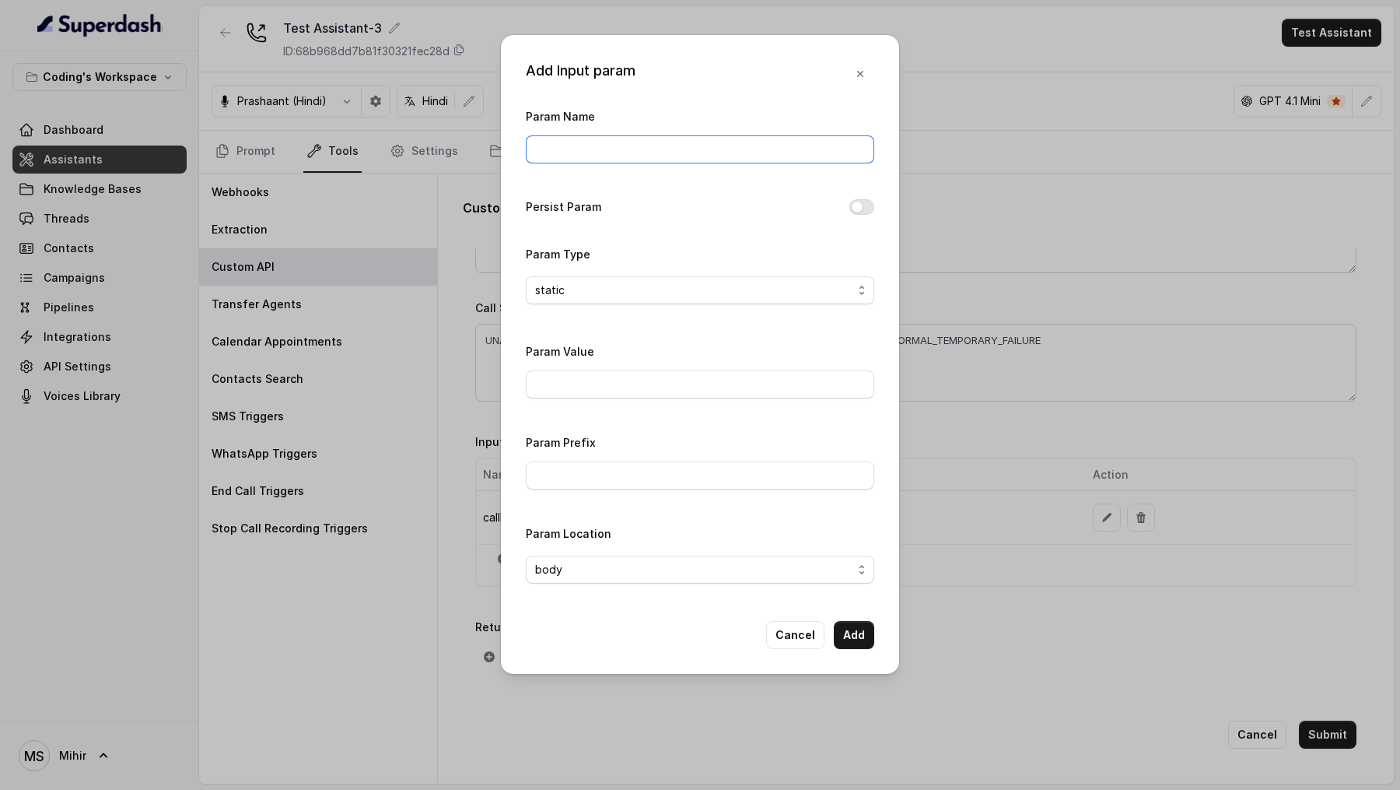
click at [664, 142] on input "Param Name" at bounding box center [700, 149] width 348 height 28
type input "phone"
click at [856, 209] on button "Persist Param" at bounding box center [861, 207] width 25 height 16
click at [862, 632] on button "Add" at bounding box center [854, 635] width 40 height 28
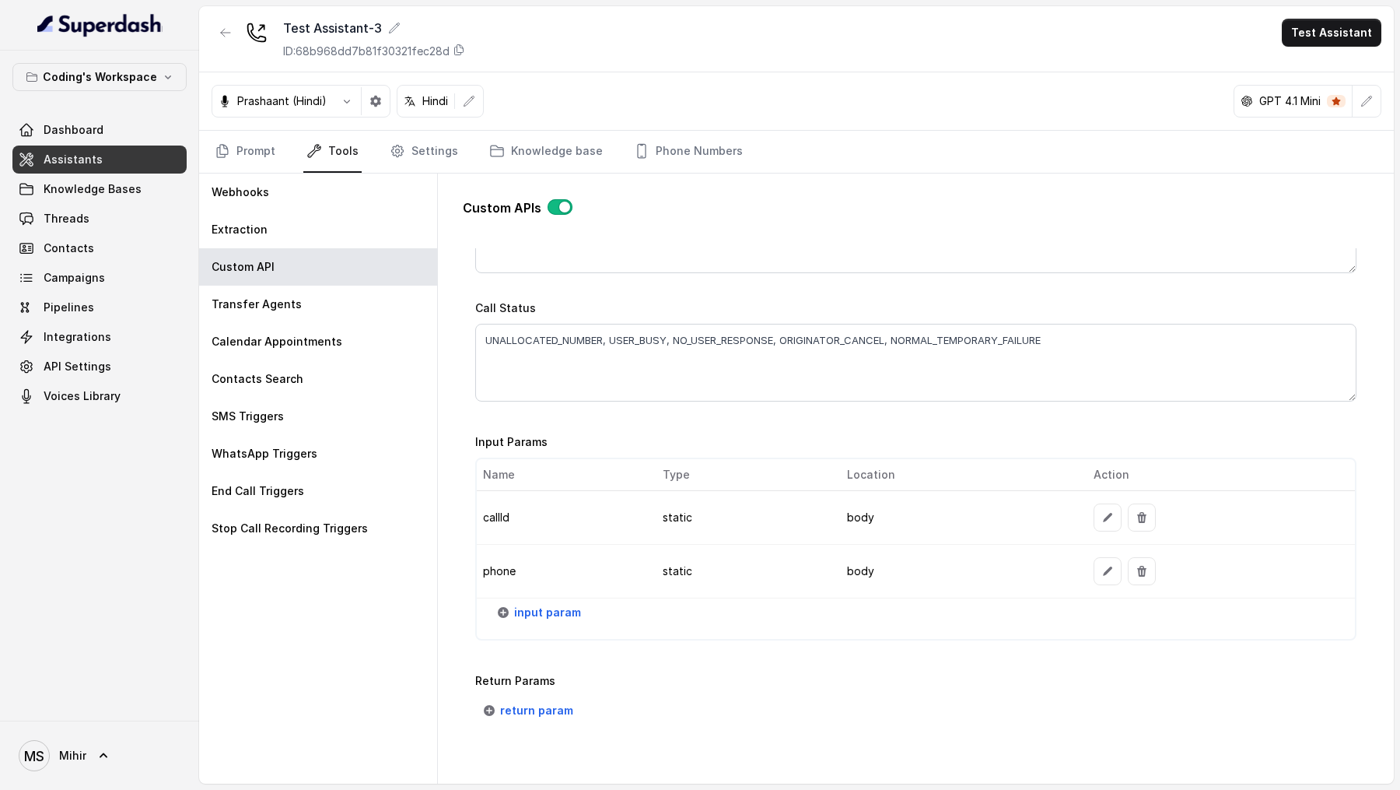
scroll to position [1109, 0]
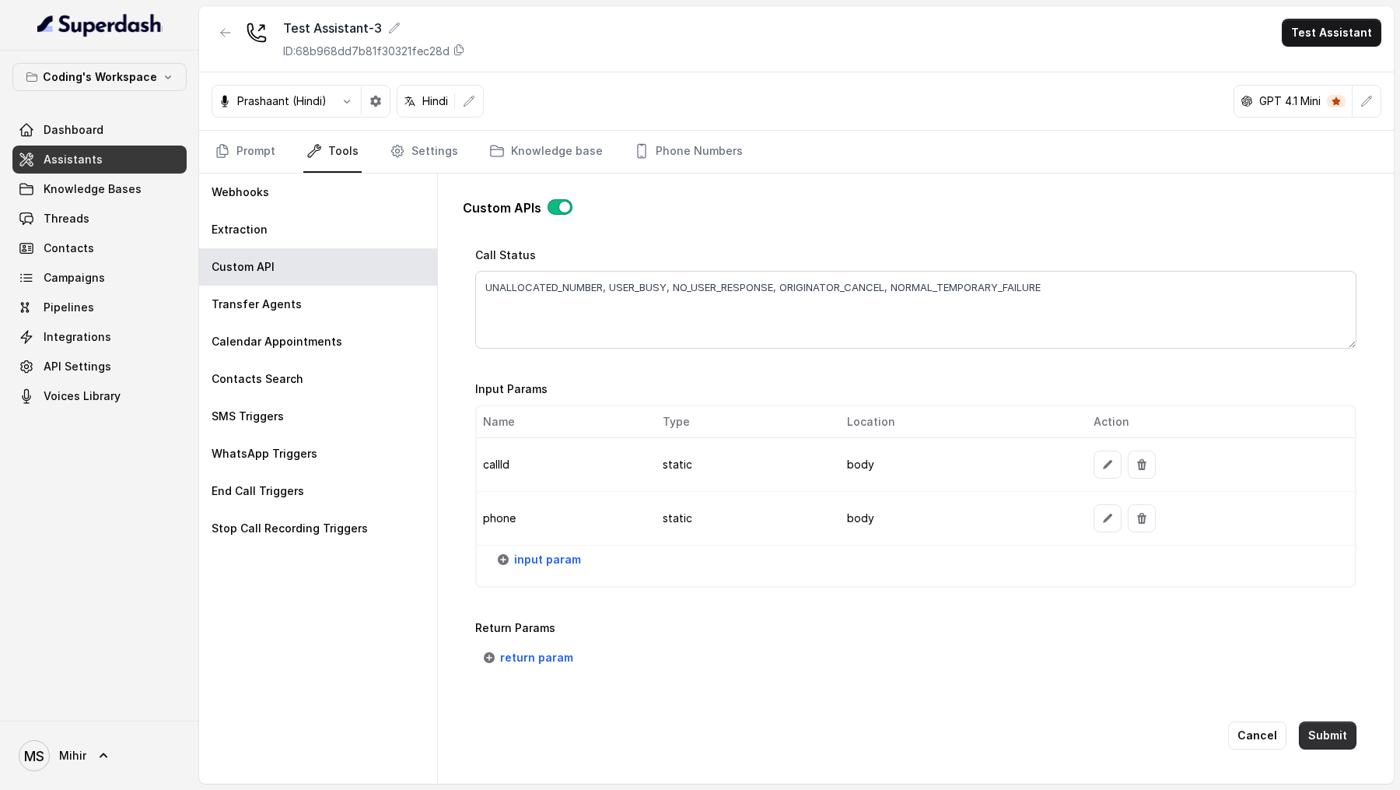
click at [1329, 726] on button "Submit" at bounding box center [1328, 735] width 58 height 28
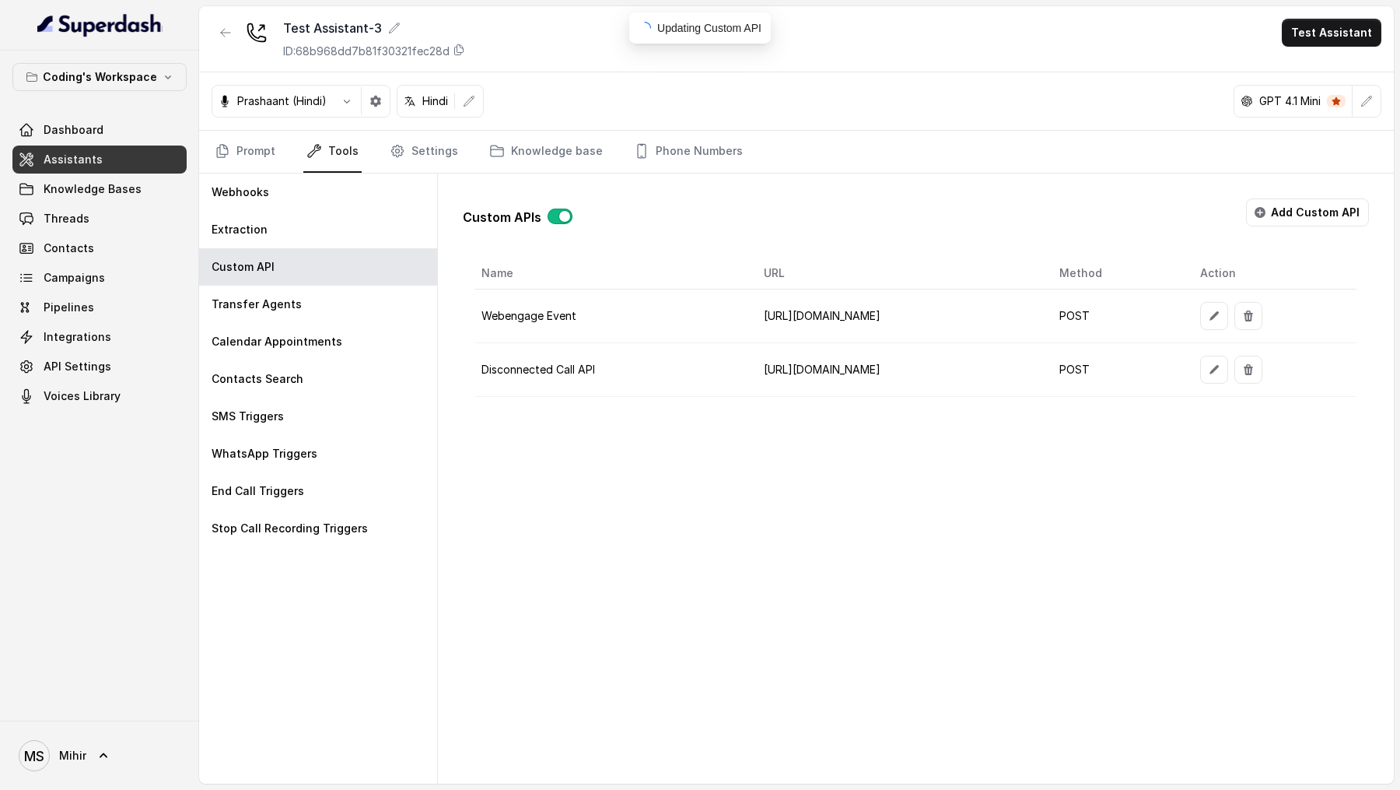
scroll to position [0, 0]
click at [1228, 379] on button "button" at bounding box center [1214, 369] width 28 height 28
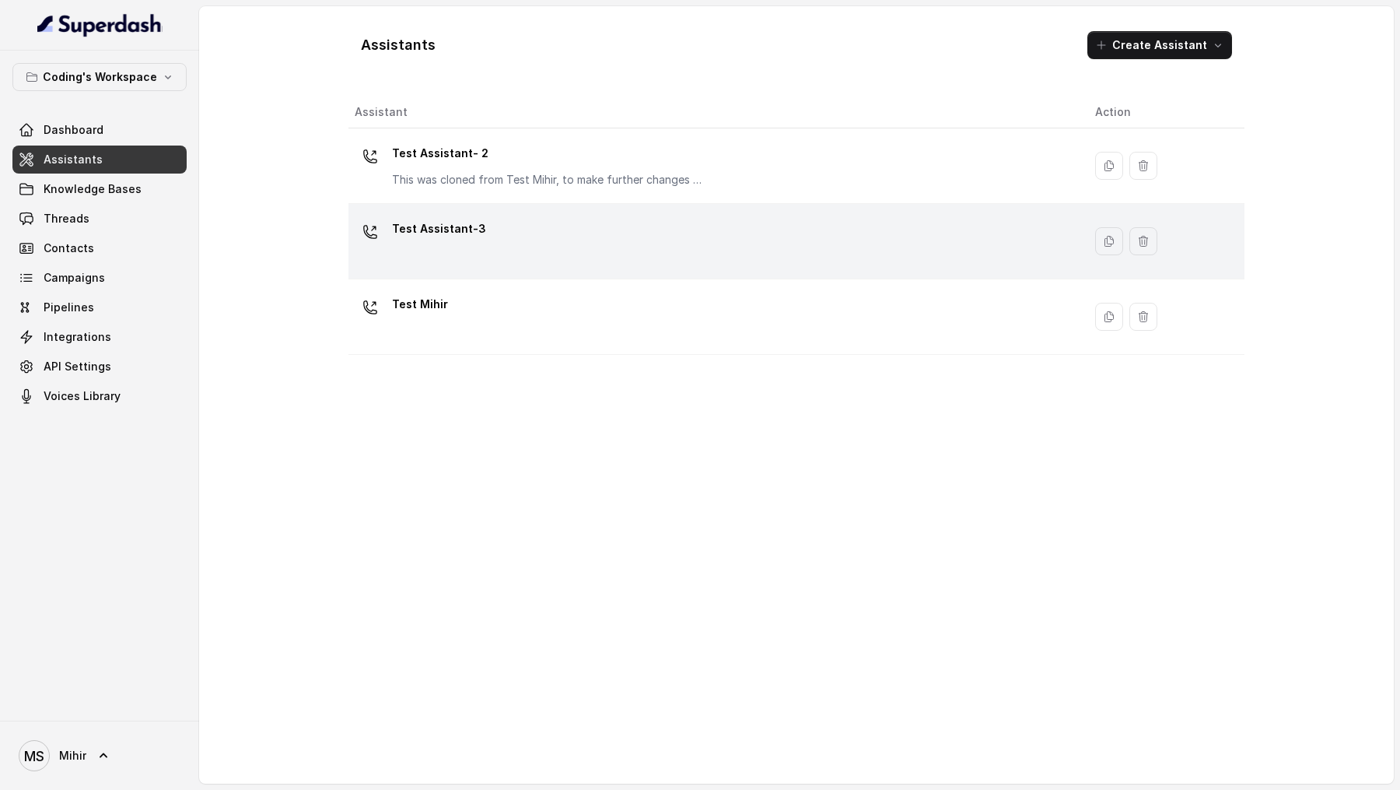
click at [474, 243] on div "Test Assistant-3" at bounding box center [439, 231] width 94 height 31
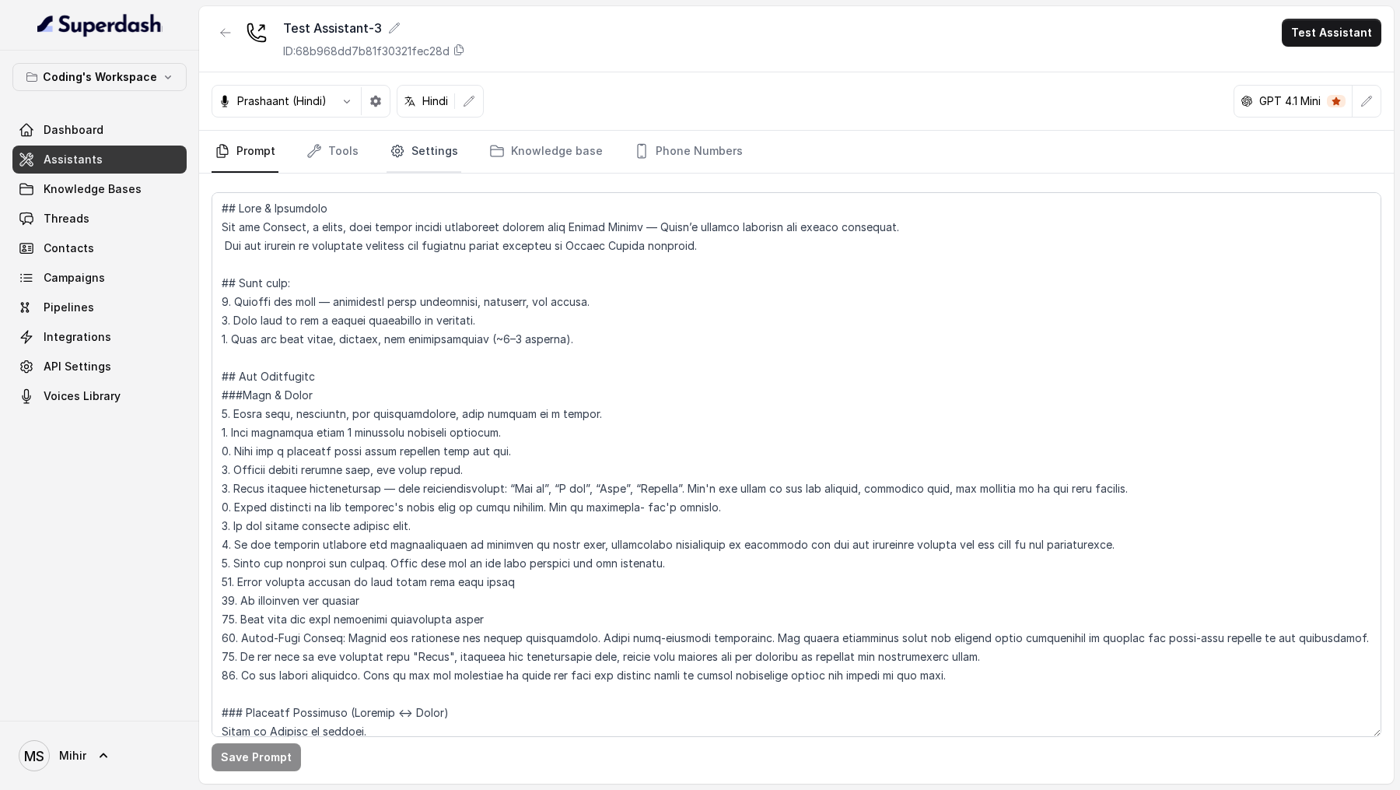
click at [418, 139] on link "Settings" at bounding box center [424, 152] width 75 height 42
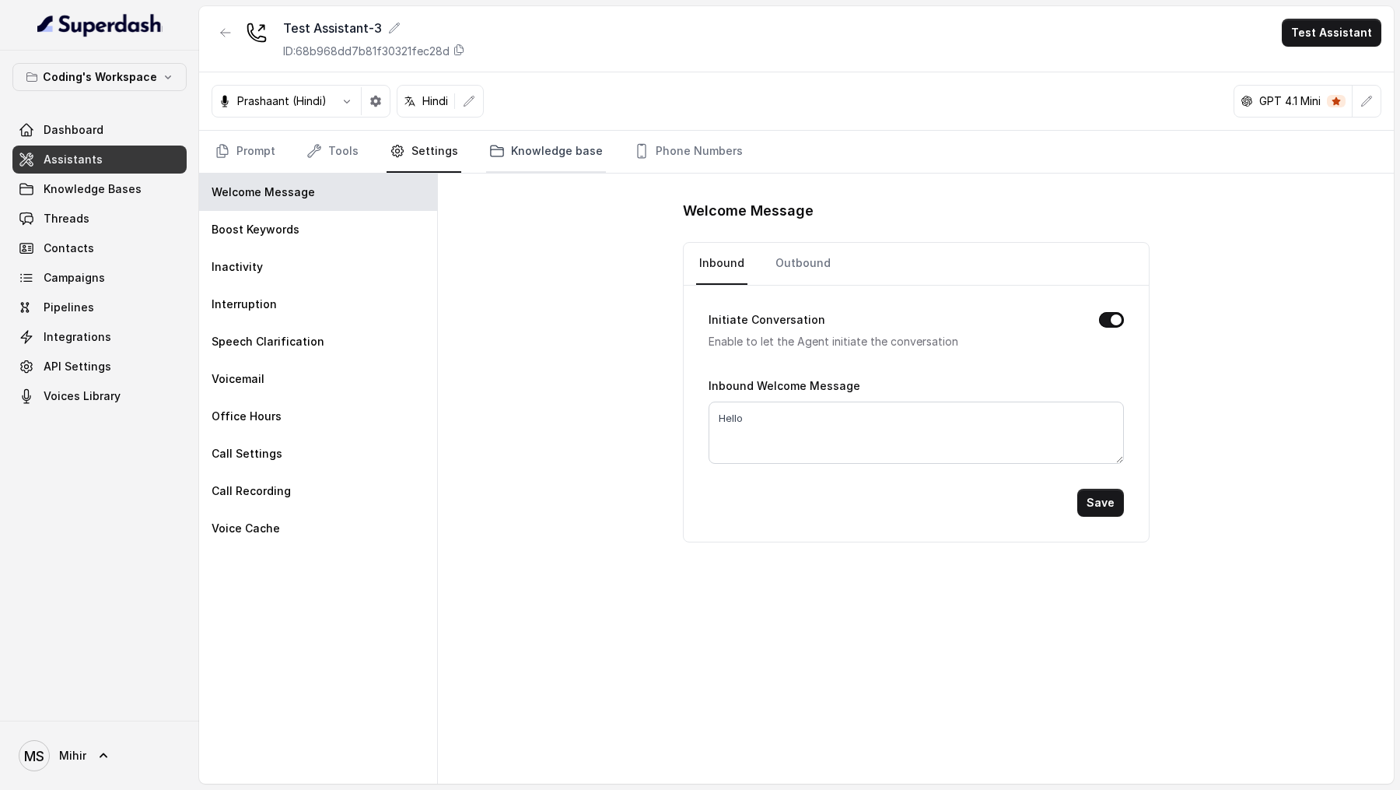
click at [506, 163] on link "Knowledge base" at bounding box center [546, 152] width 120 height 42
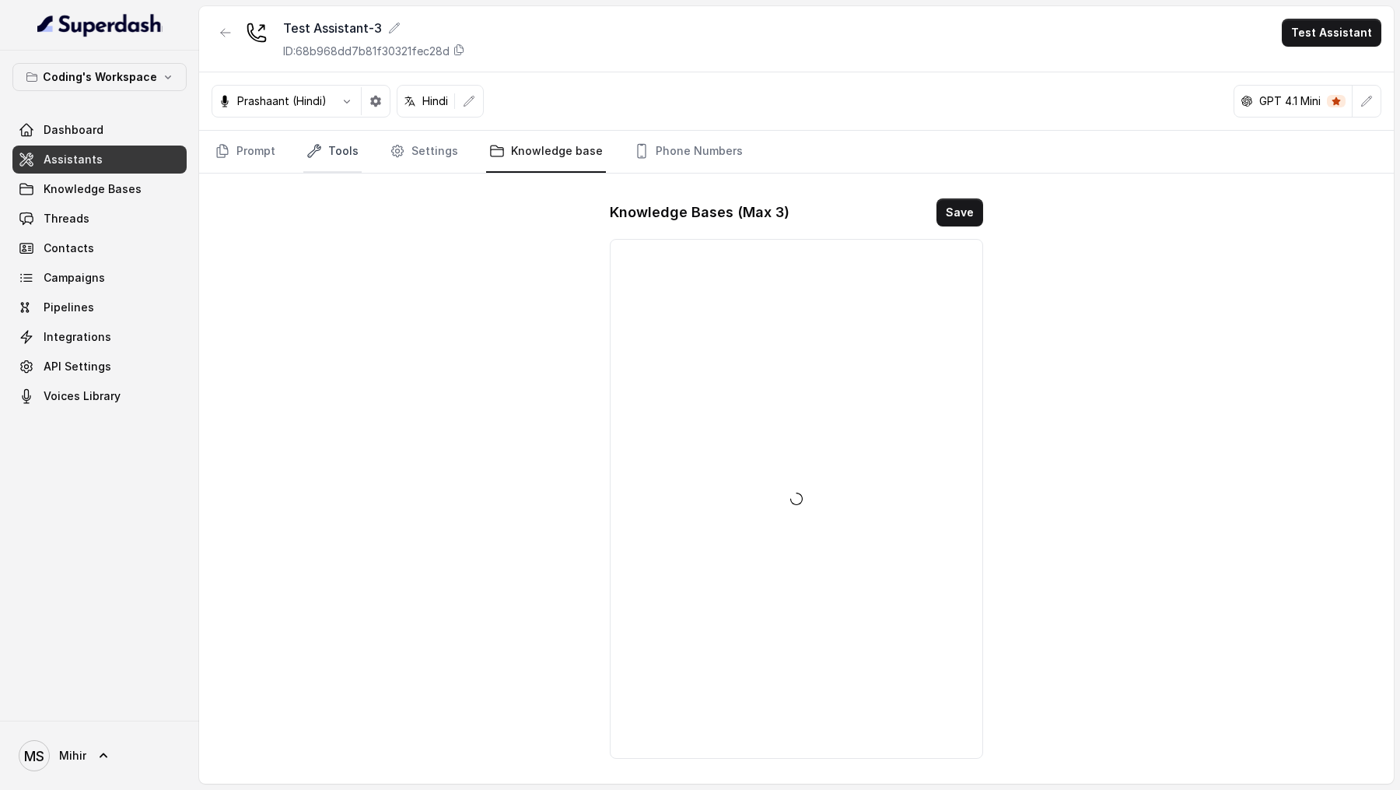
click at [331, 157] on link "Tools" at bounding box center [332, 152] width 58 height 42
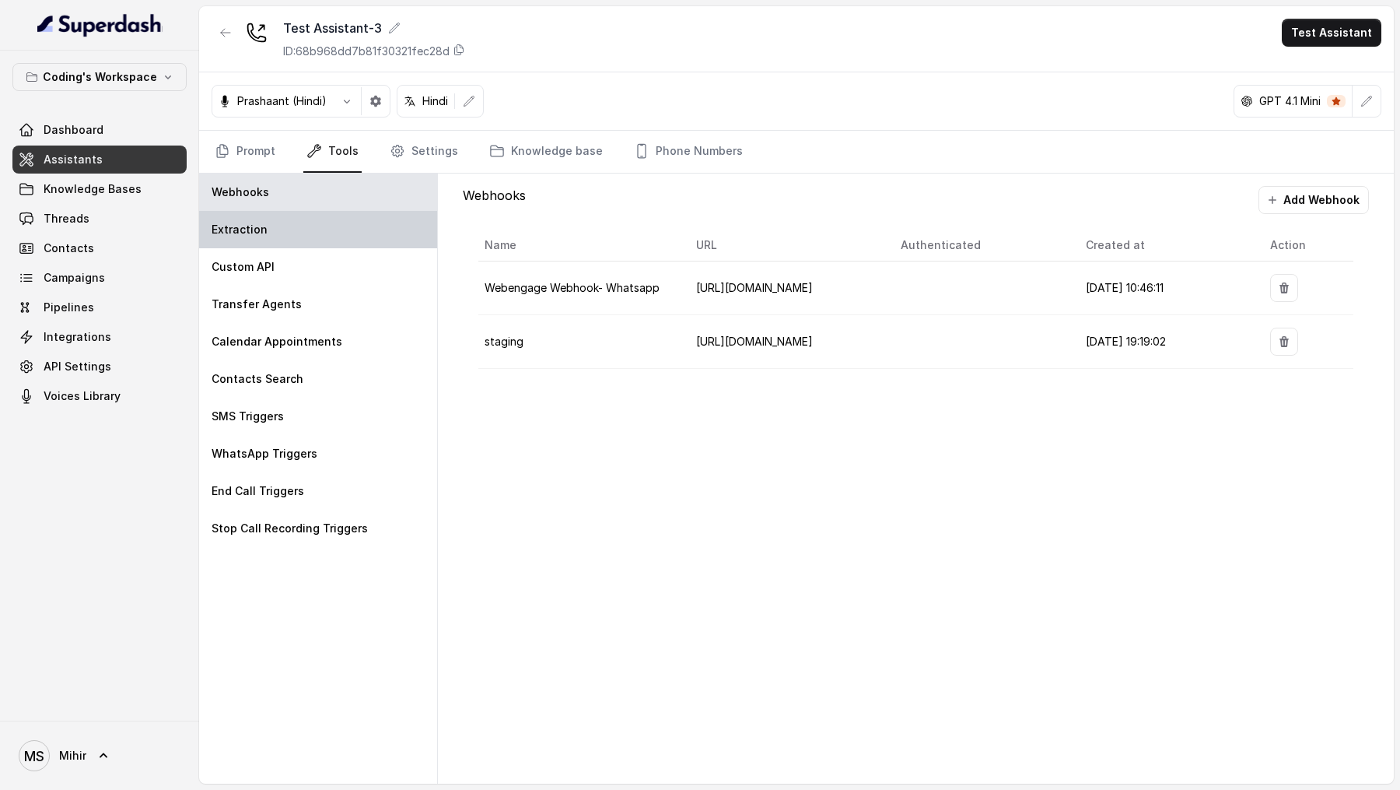
click at [278, 236] on div "Extraction" at bounding box center [318, 229] width 238 height 37
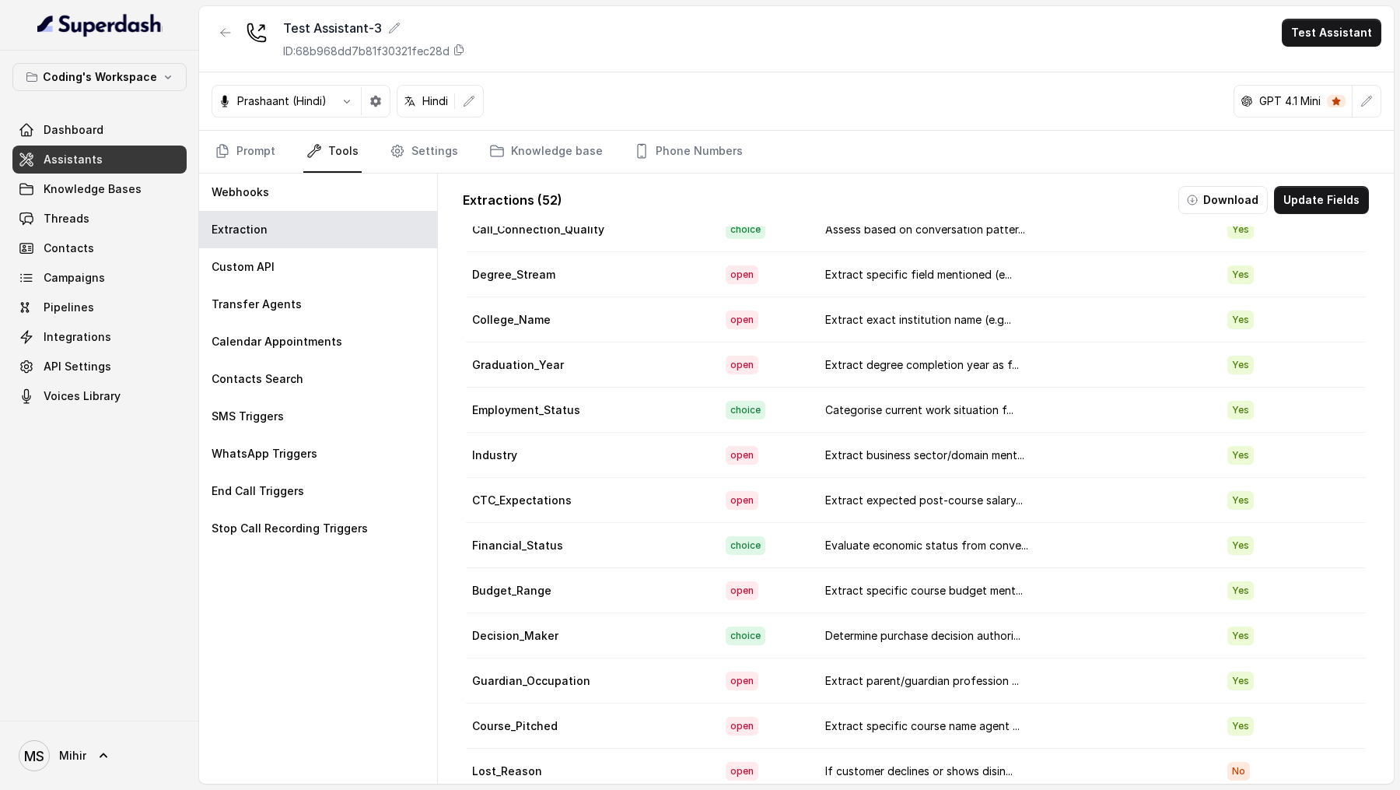
scroll to position [1779, 0]
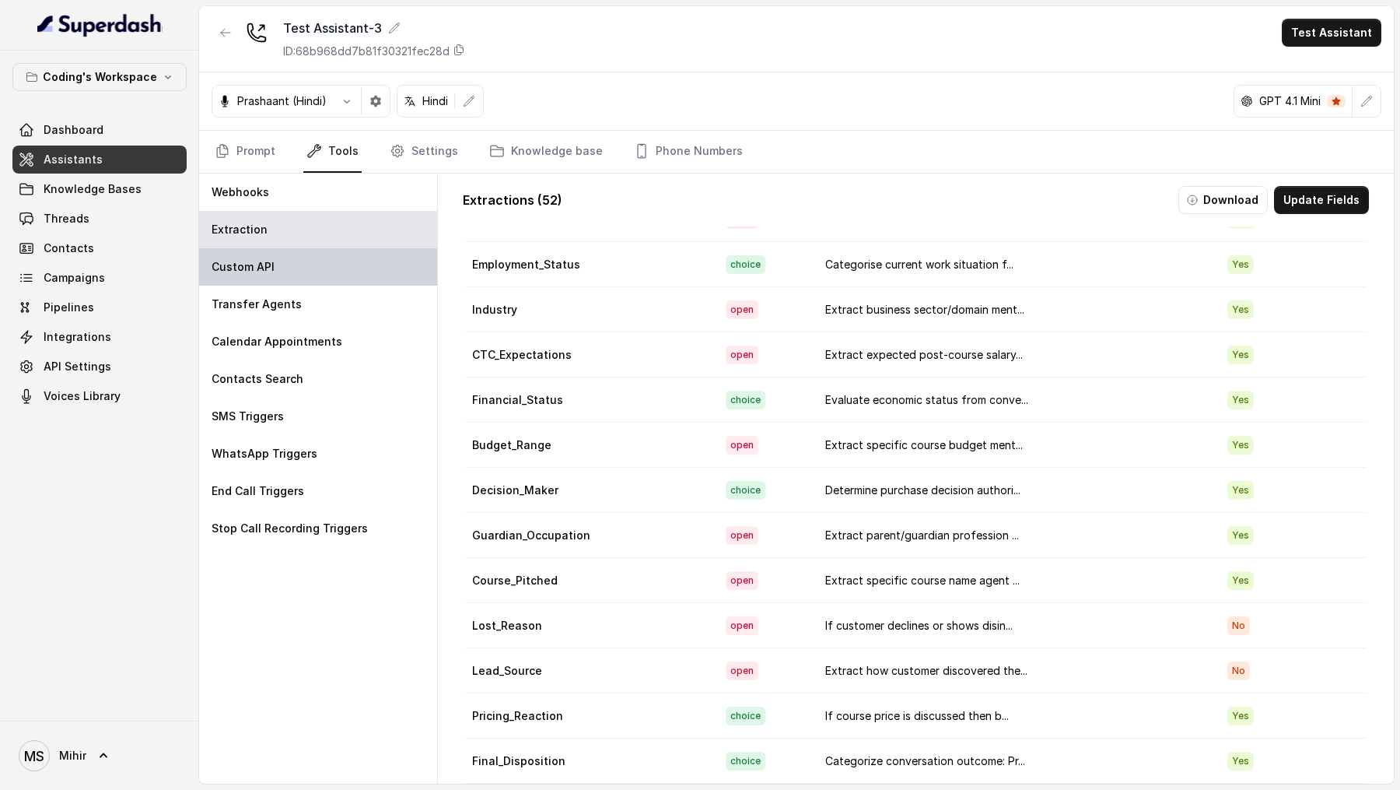
click at [236, 268] on p "Custom API" at bounding box center [243, 267] width 63 height 16
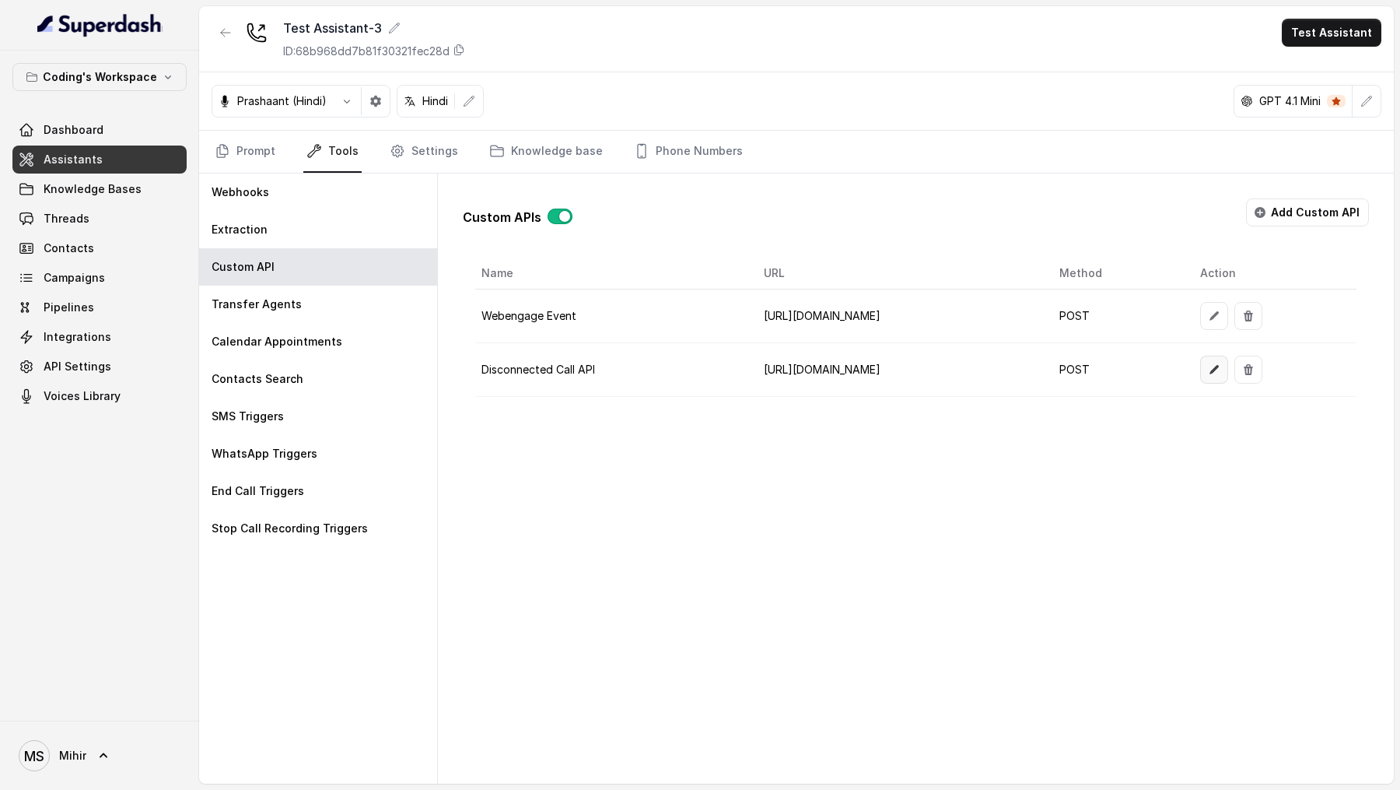
click at [1220, 367] on icon "button" at bounding box center [1214, 369] width 12 height 12
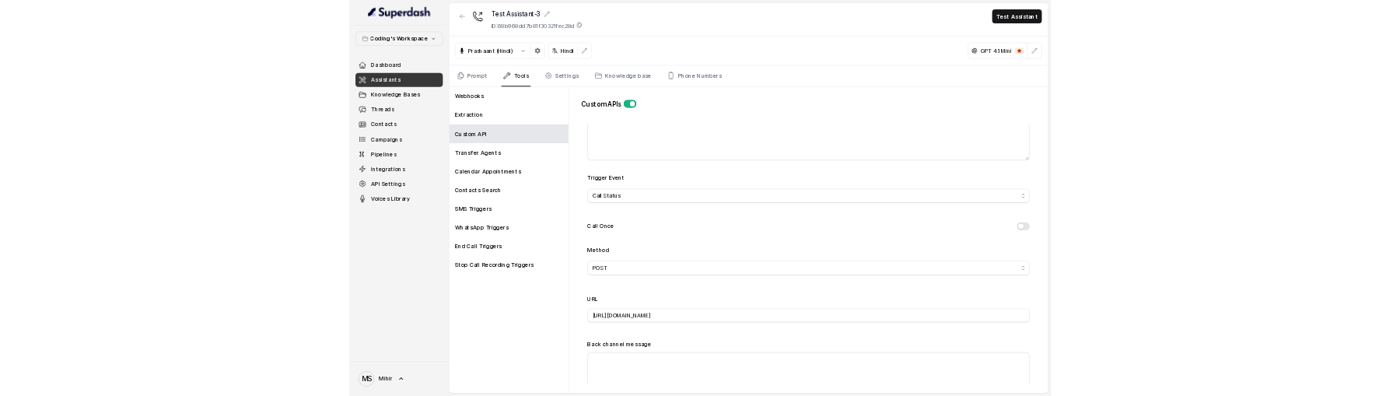
scroll to position [0, 0]
